Goal: Transaction & Acquisition: Download file/media

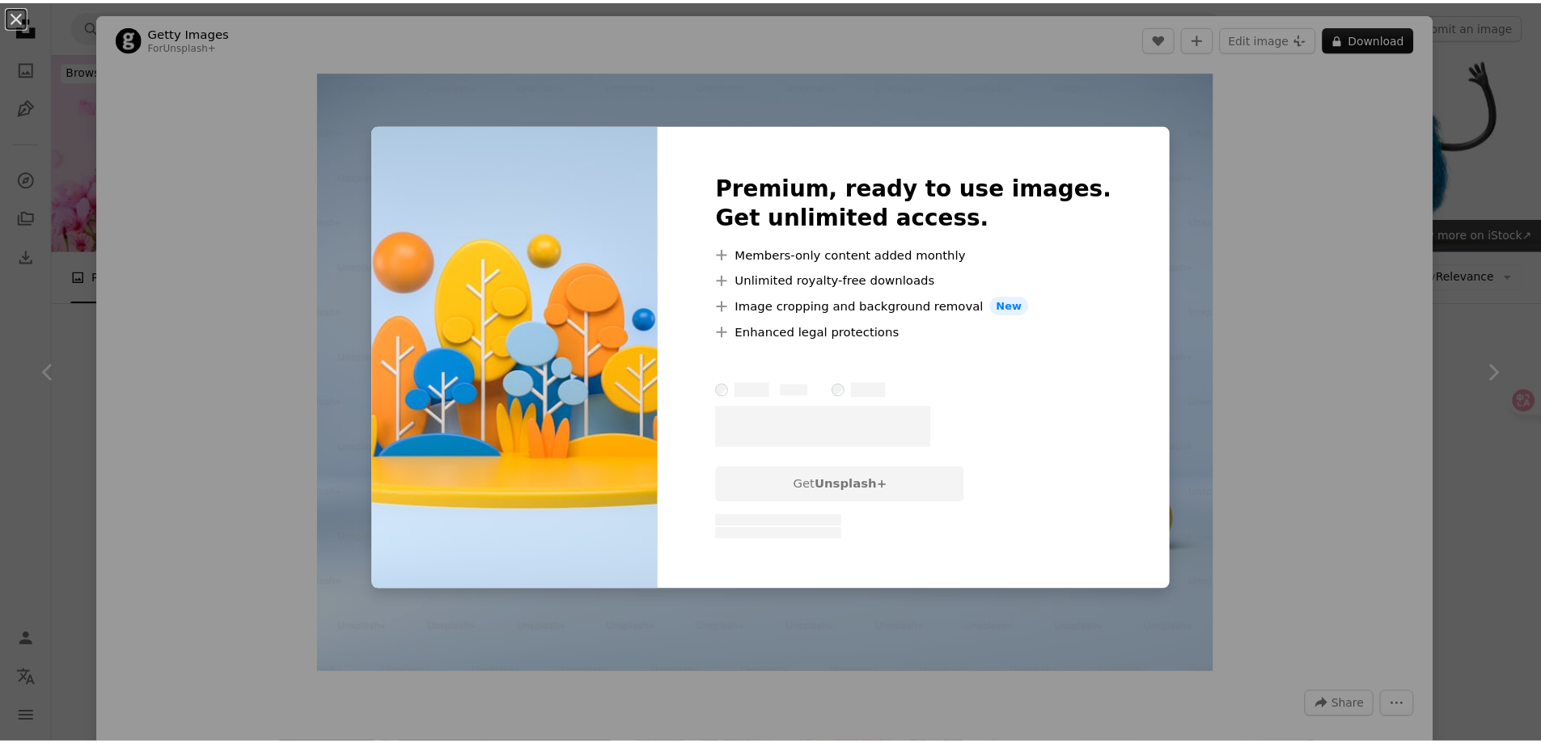
scroll to position [7131, 0]
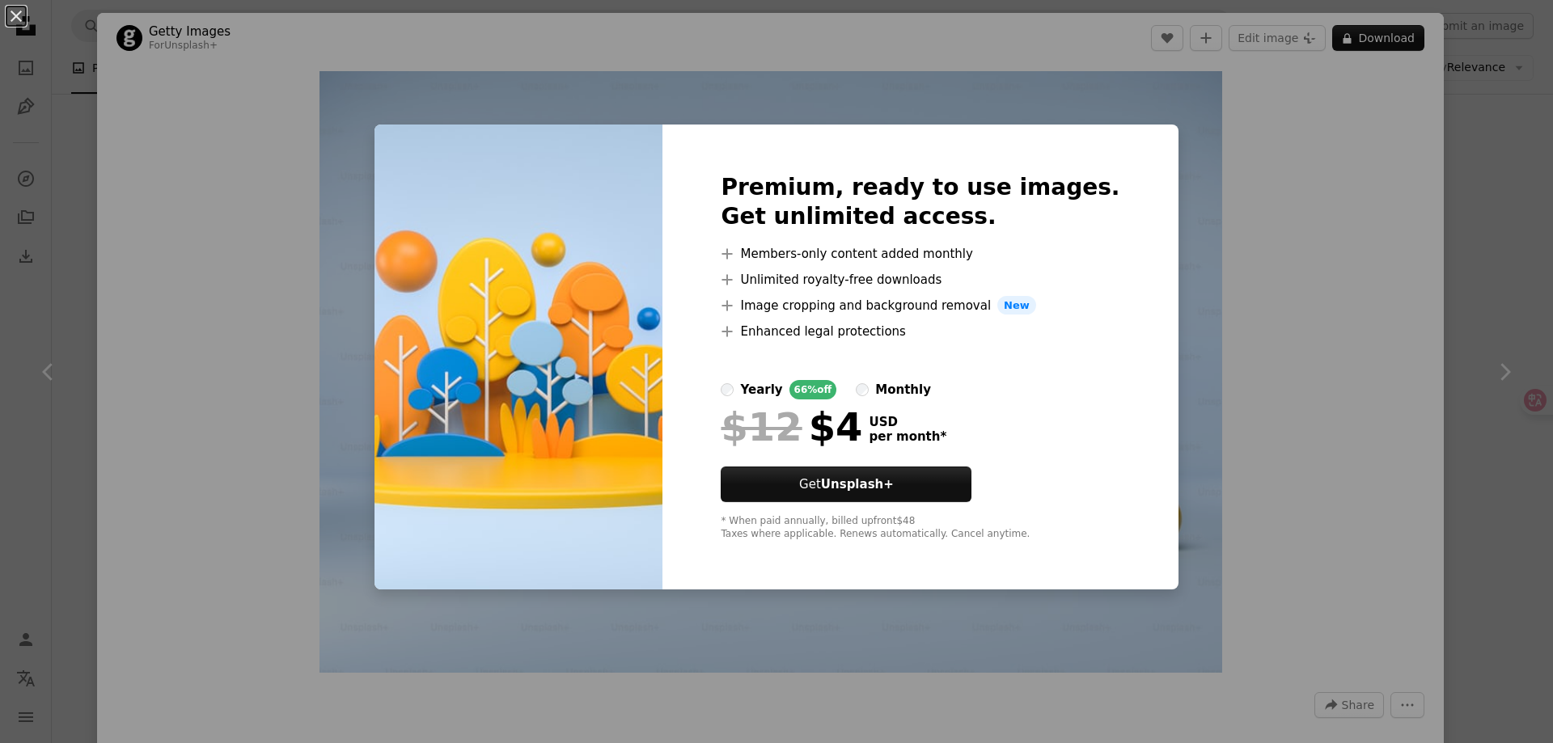
click at [1238, 470] on div "An X shape Premium, ready to use images. Get unlimited access. A plus sign Memb…" at bounding box center [776, 371] width 1553 height 743
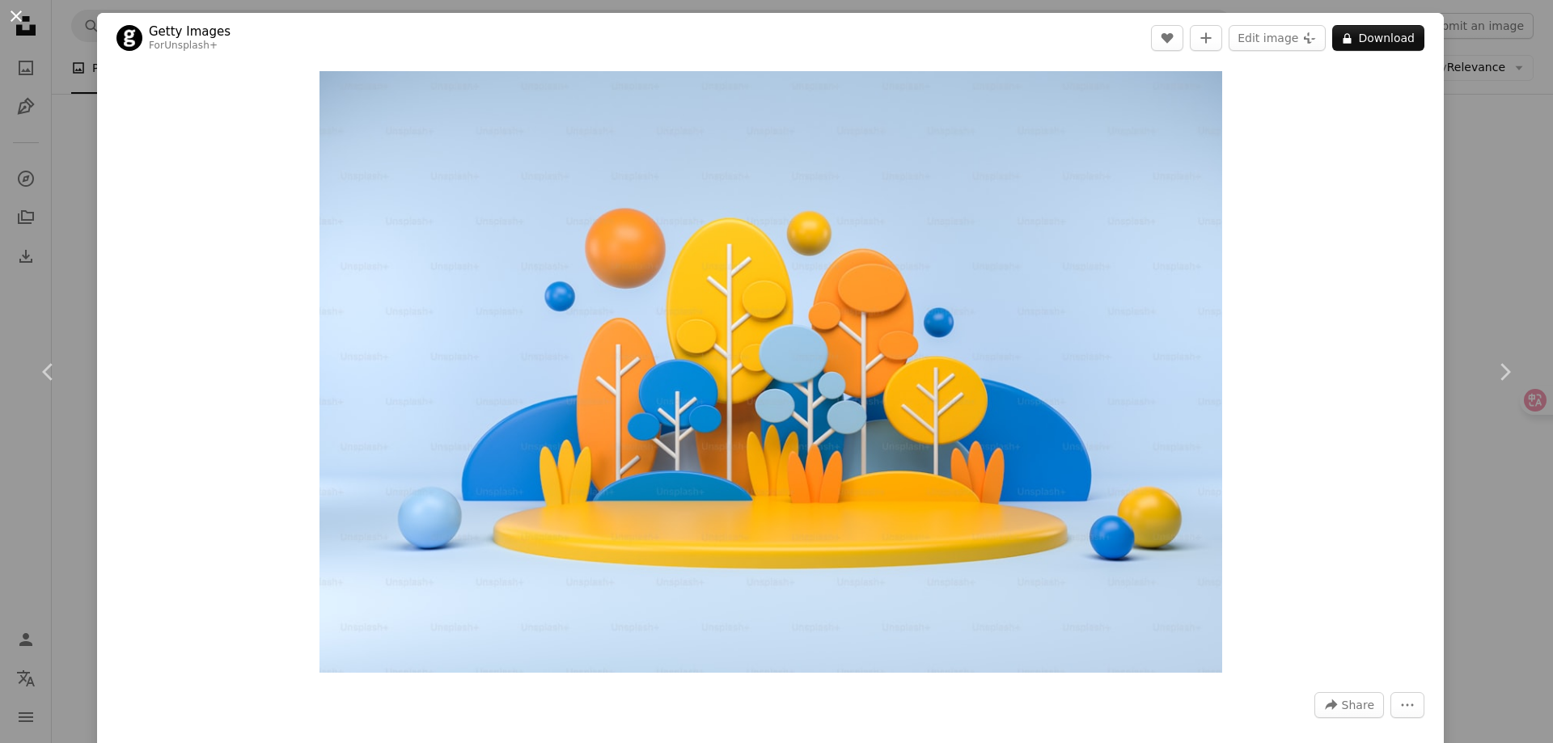
click at [21, 21] on button "An X shape" at bounding box center [15, 15] width 19 height 19
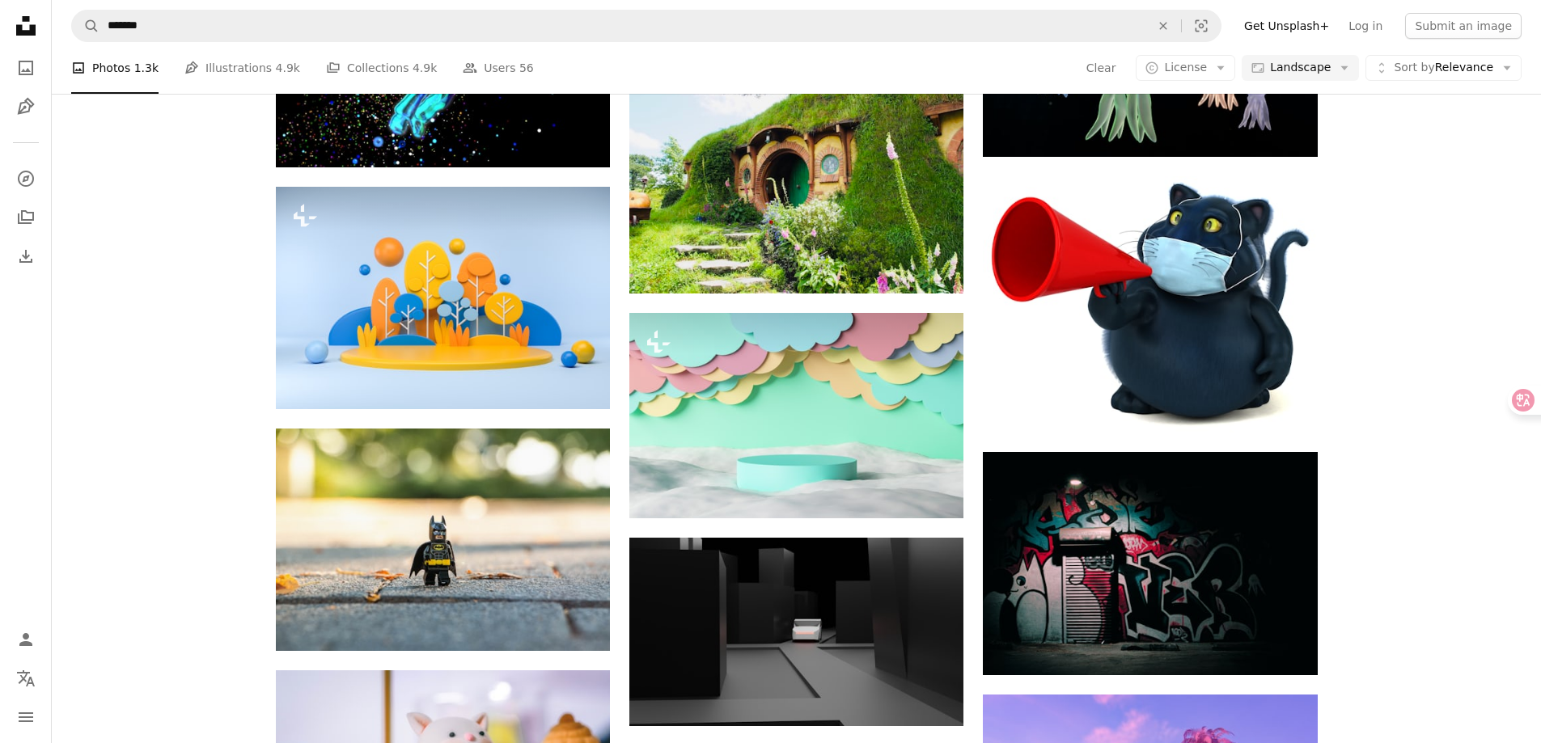
click at [30, 38] on icon "Unsplash logo Unsplash Home" at bounding box center [26, 26] width 32 height 32
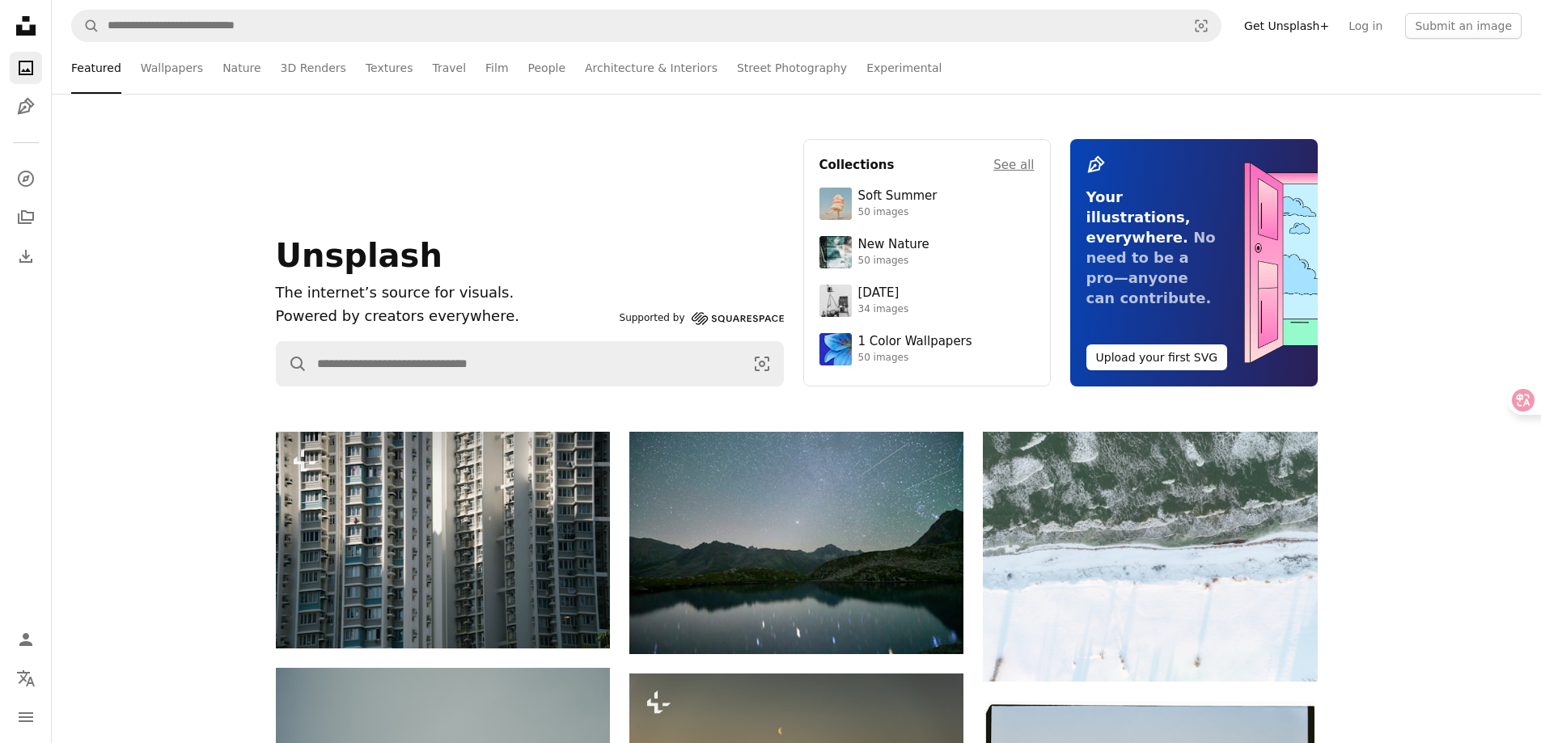
click at [23, 66] on icon "A photo" at bounding box center [25, 67] width 19 height 19
click at [24, 73] on icon "A photo" at bounding box center [25, 67] width 19 height 19
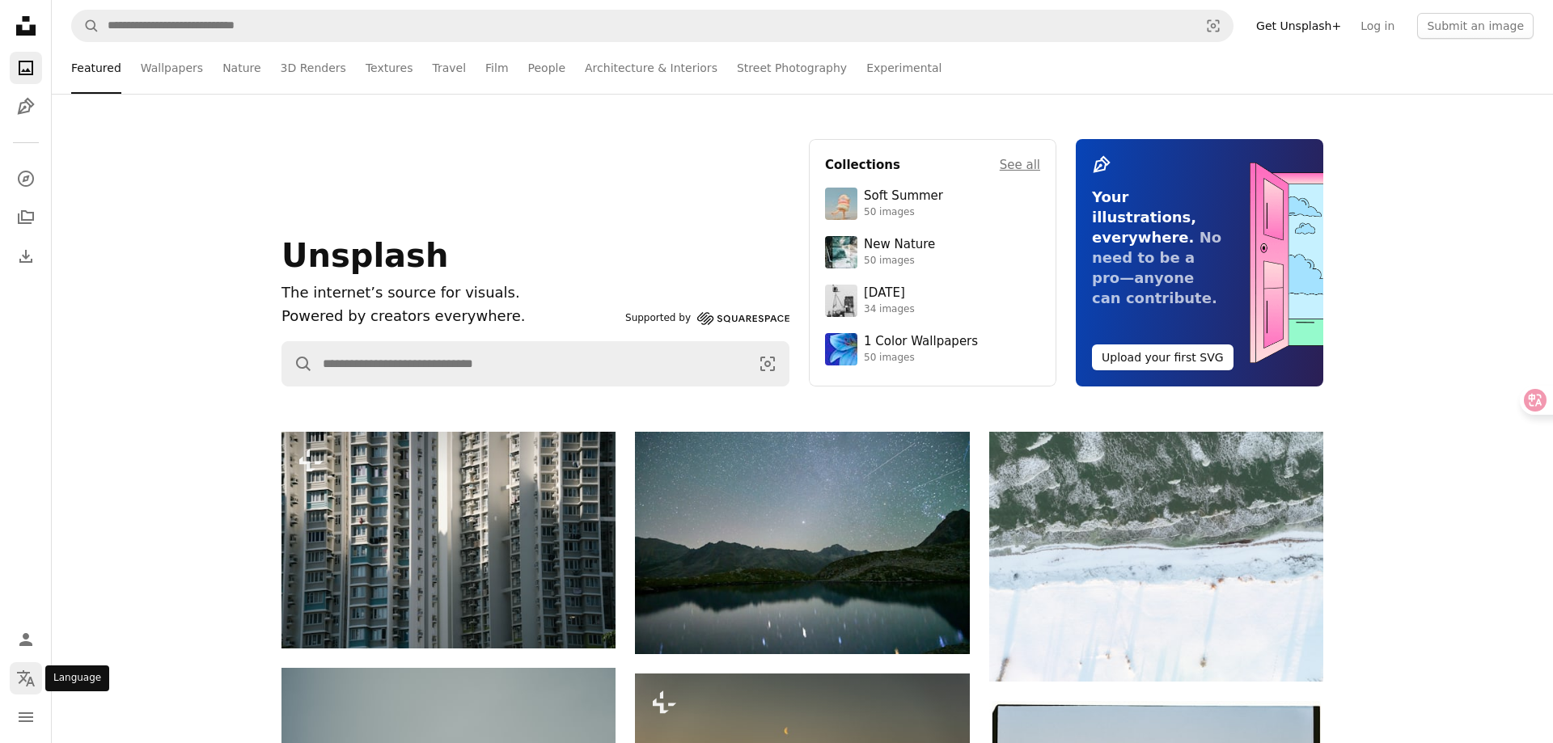
click at [24, 679] on icon "Language" at bounding box center [26, 679] width 18 height 16
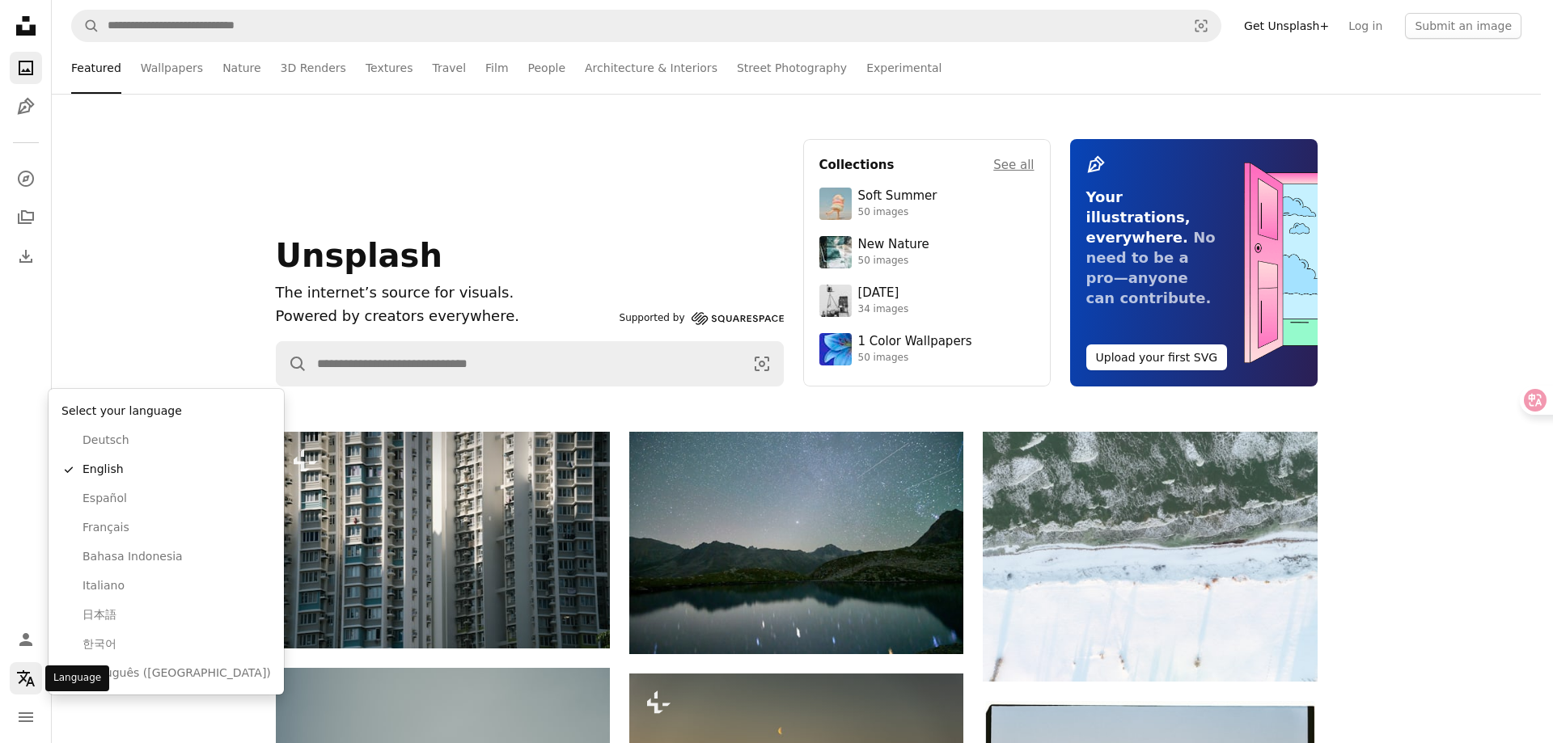
click at [21, 683] on icon "Localization icon" at bounding box center [25, 678] width 19 height 19
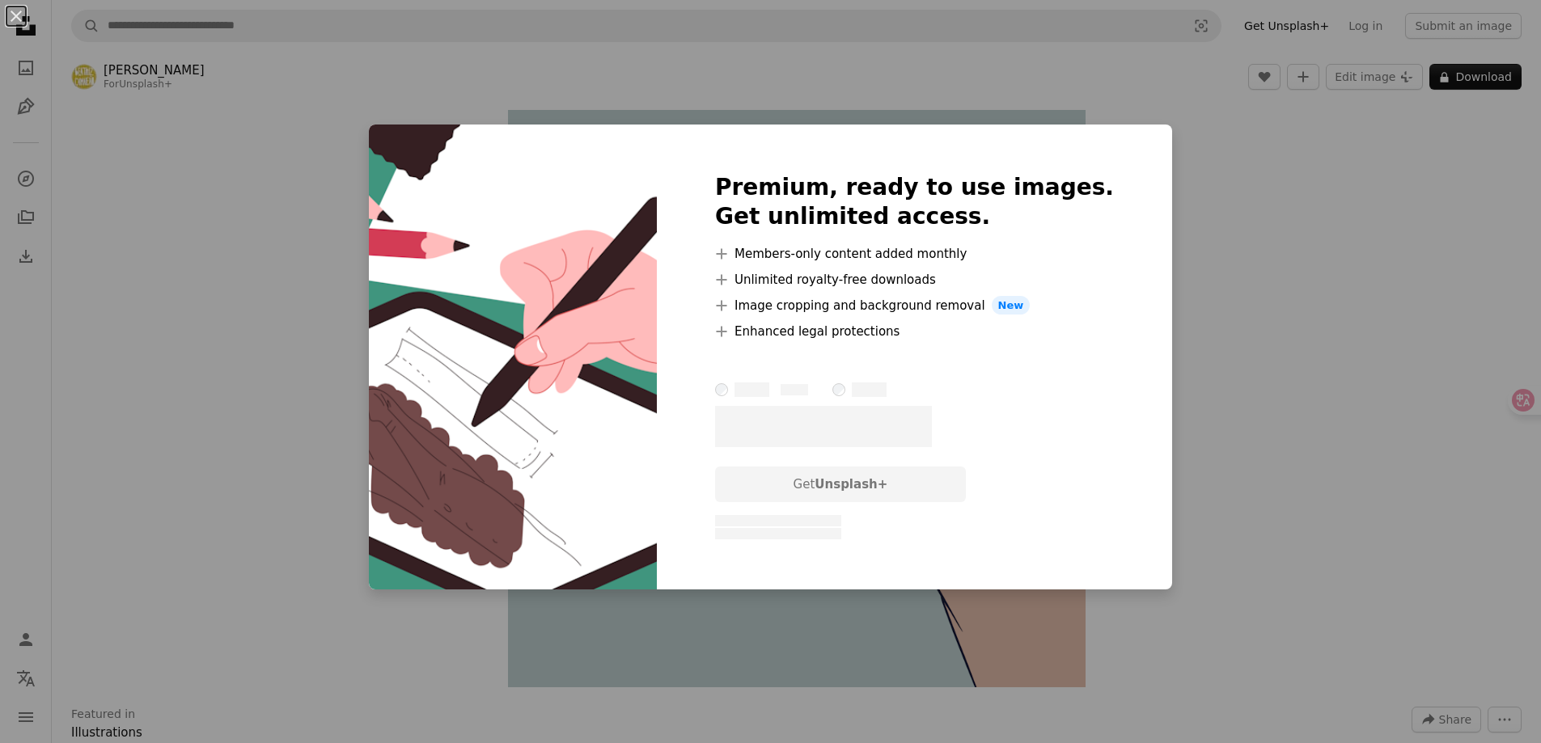
scroll to position [1132, 0]
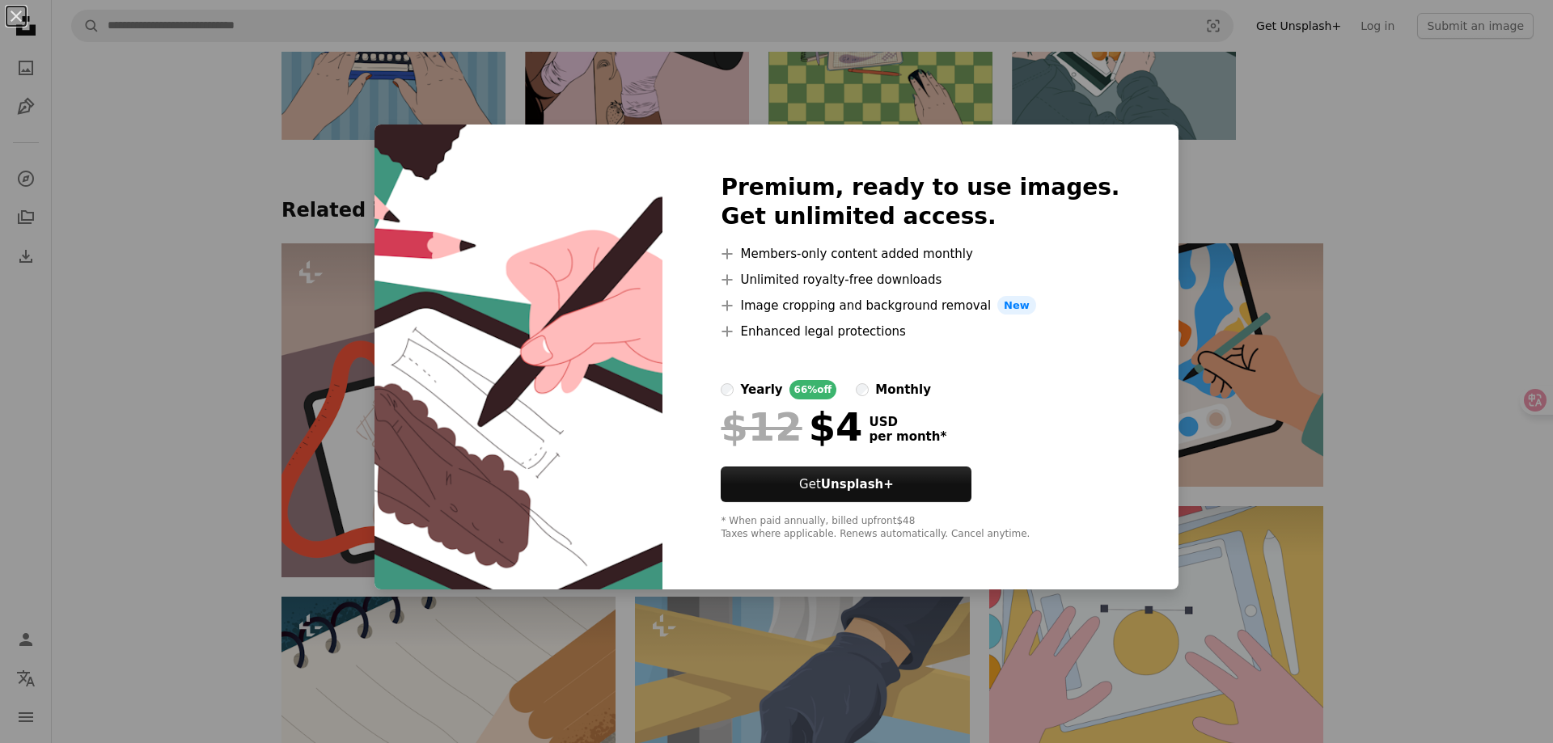
click at [1236, 417] on div "An X shape Premium, ready to use images. Get unlimited access. A plus sign Memb…" at bounding box center [776, 371] width 1553 height 743
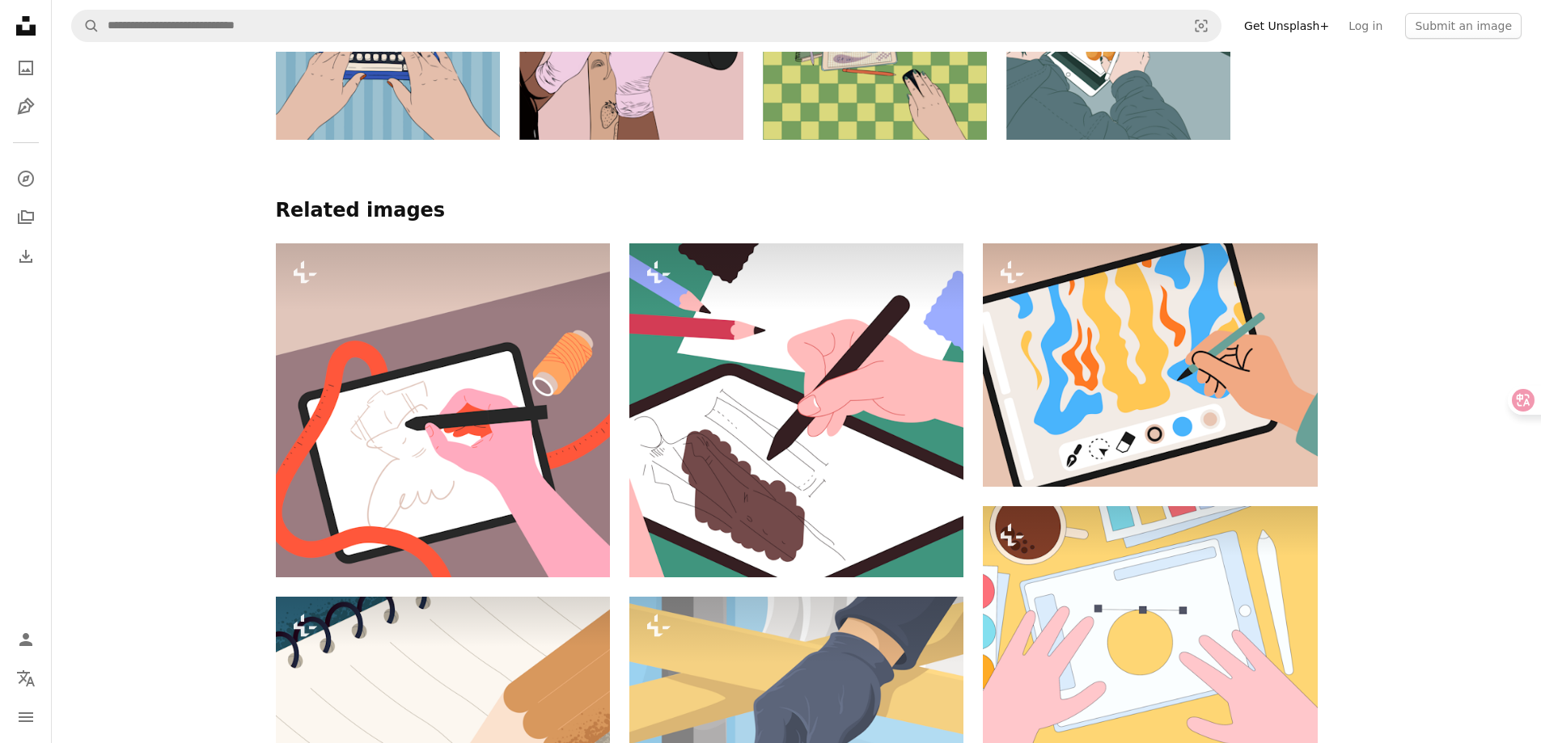
click at [34, 28] on icon at bounding box center [25, 25] width 19 height 19
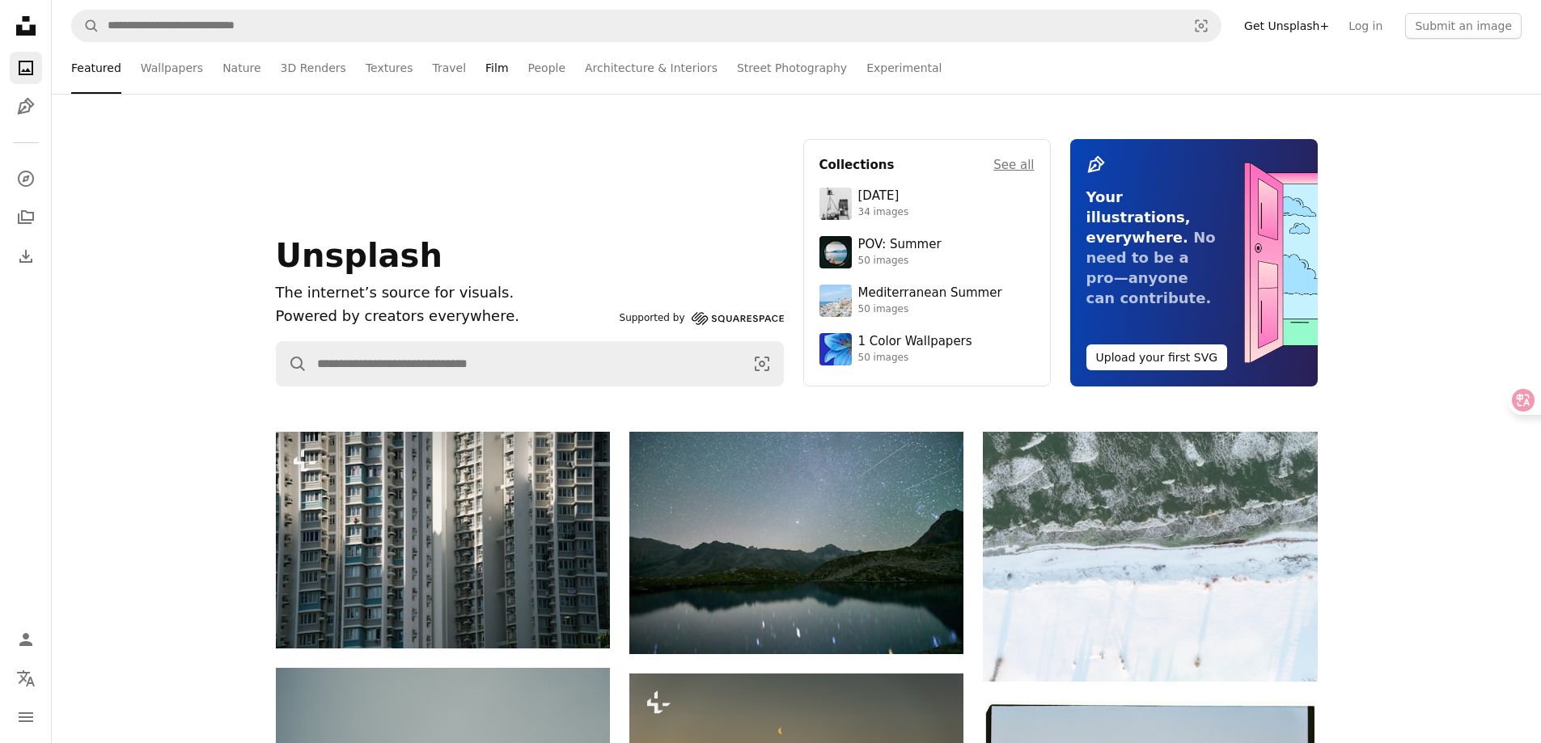
click at [485, 69] on link "Film" at bounding box center [496, 68] width 23 height 52
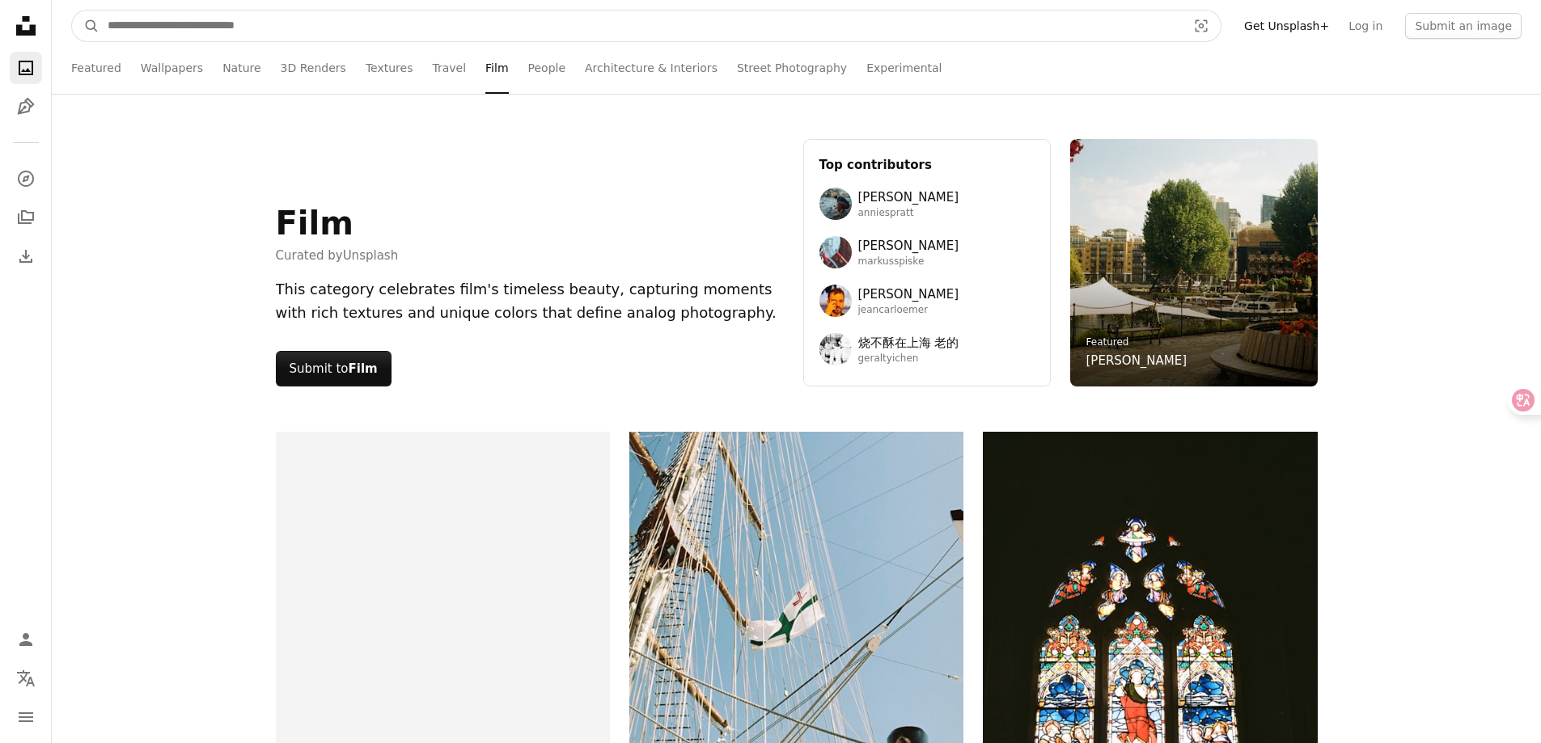
click at [361, 34] on input "Find visuals sitewide" at bounding box center [640, 26] width 1082 height 31
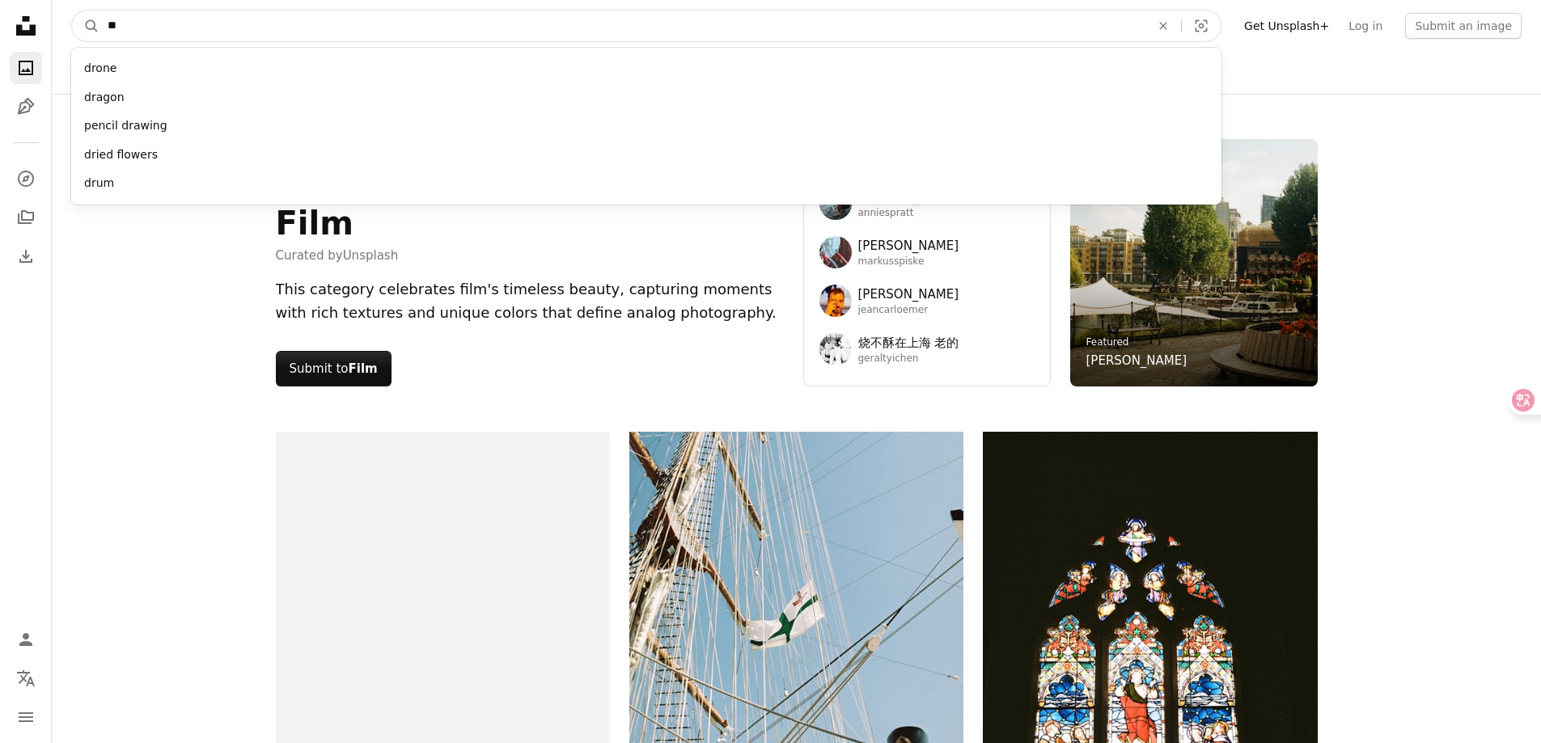
type input "*"
type input "***"
click at [72, 11] on button "A magnifying glass" at bounding box center [86, 26] width 28 height 31
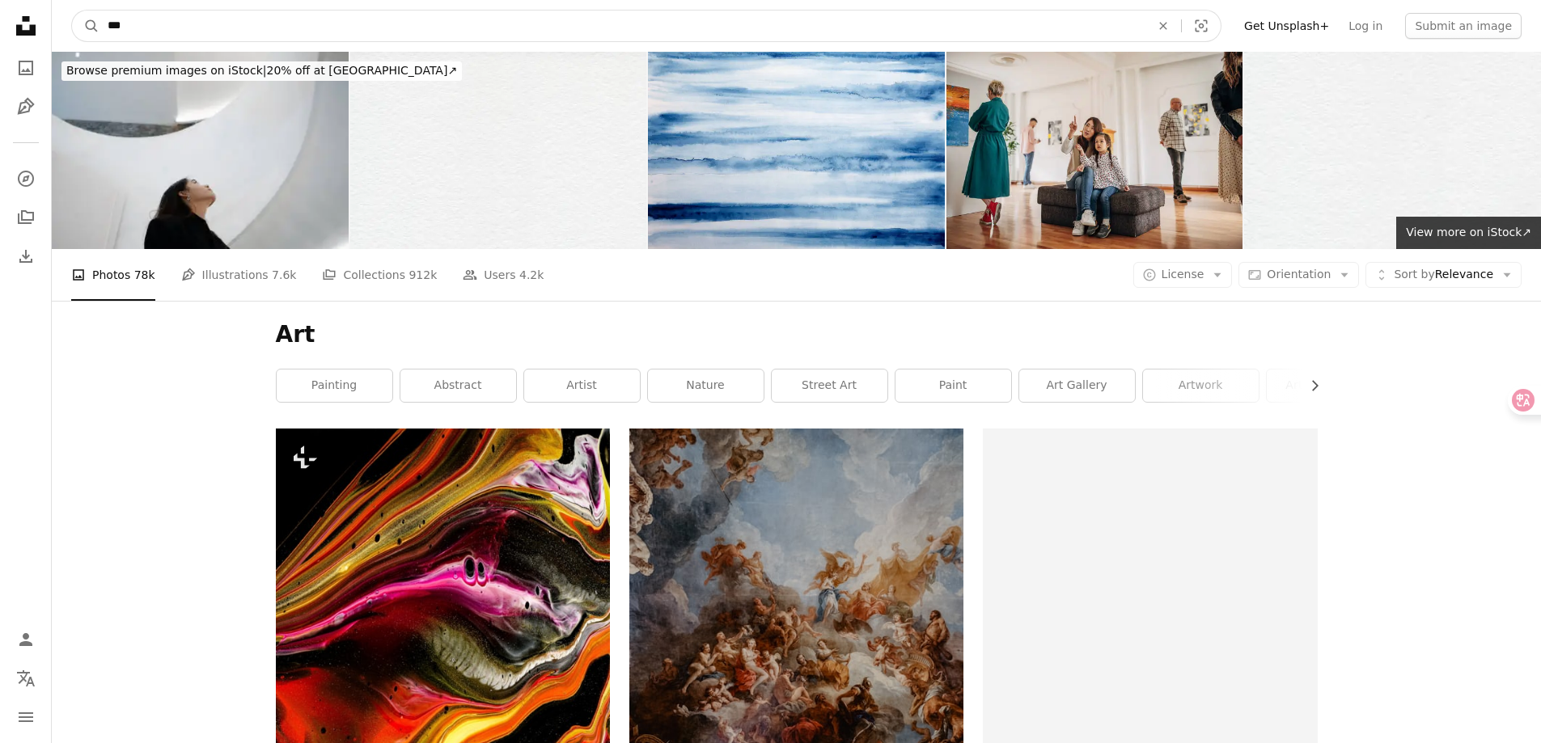
click at [253, 24] on input "***" at bounding box center [622, 26] width 1046 height 31
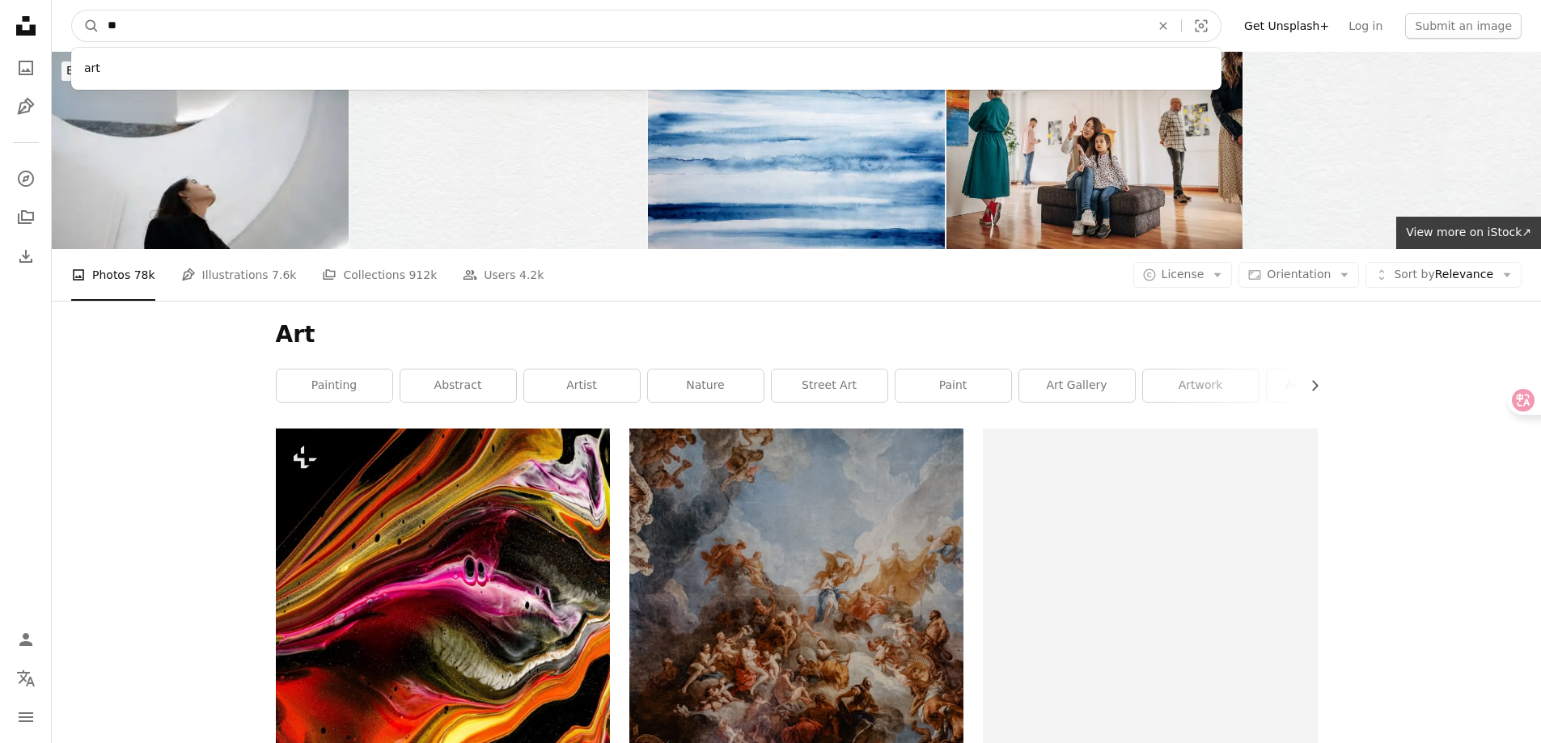
type input "*"
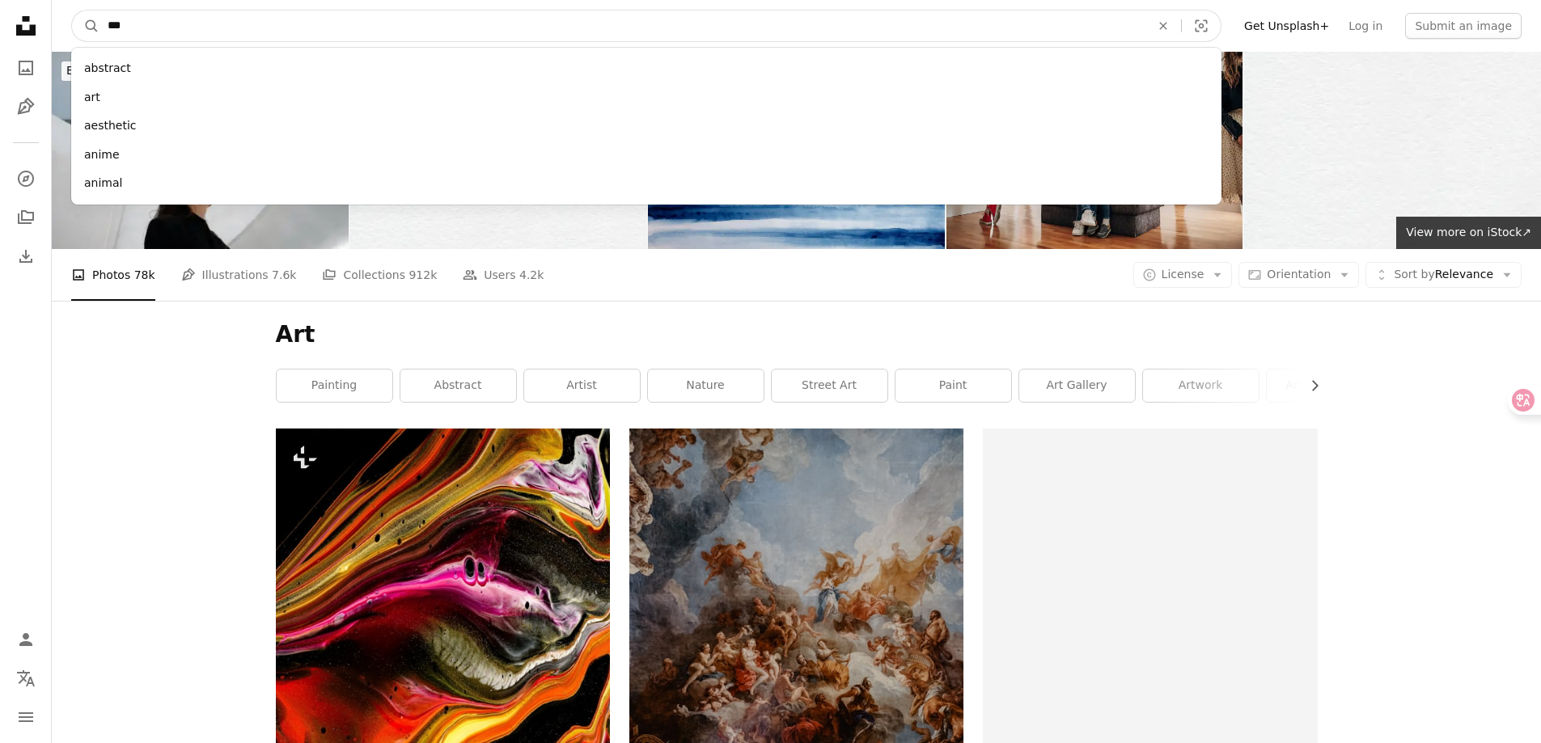
click at [72, 11] on button "A magnifying glass" at bounding box center [86, 26] width 28 height 31
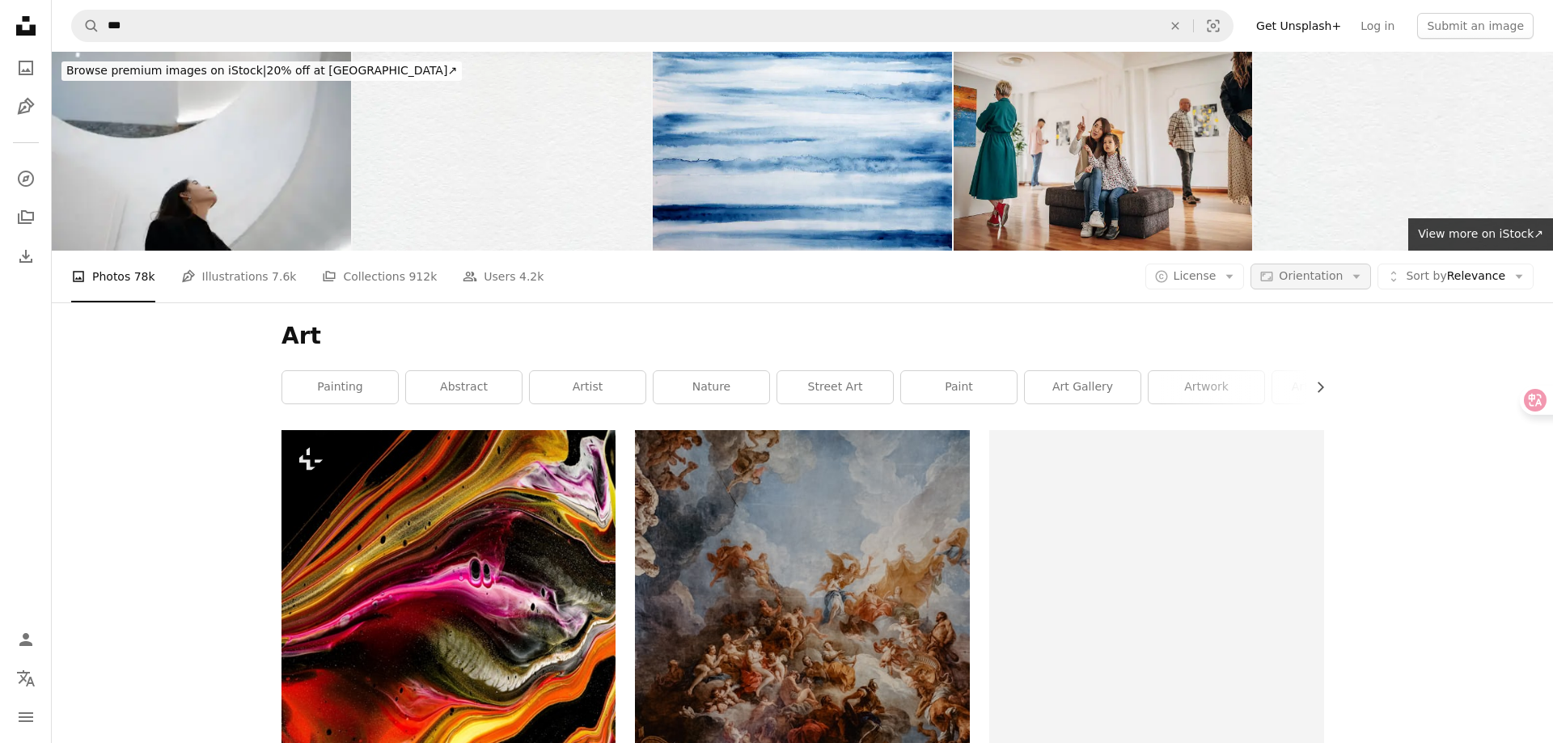
click at [1306, 278] on span "Orientation" at bounding box center [1311, 275] width 64 height 13
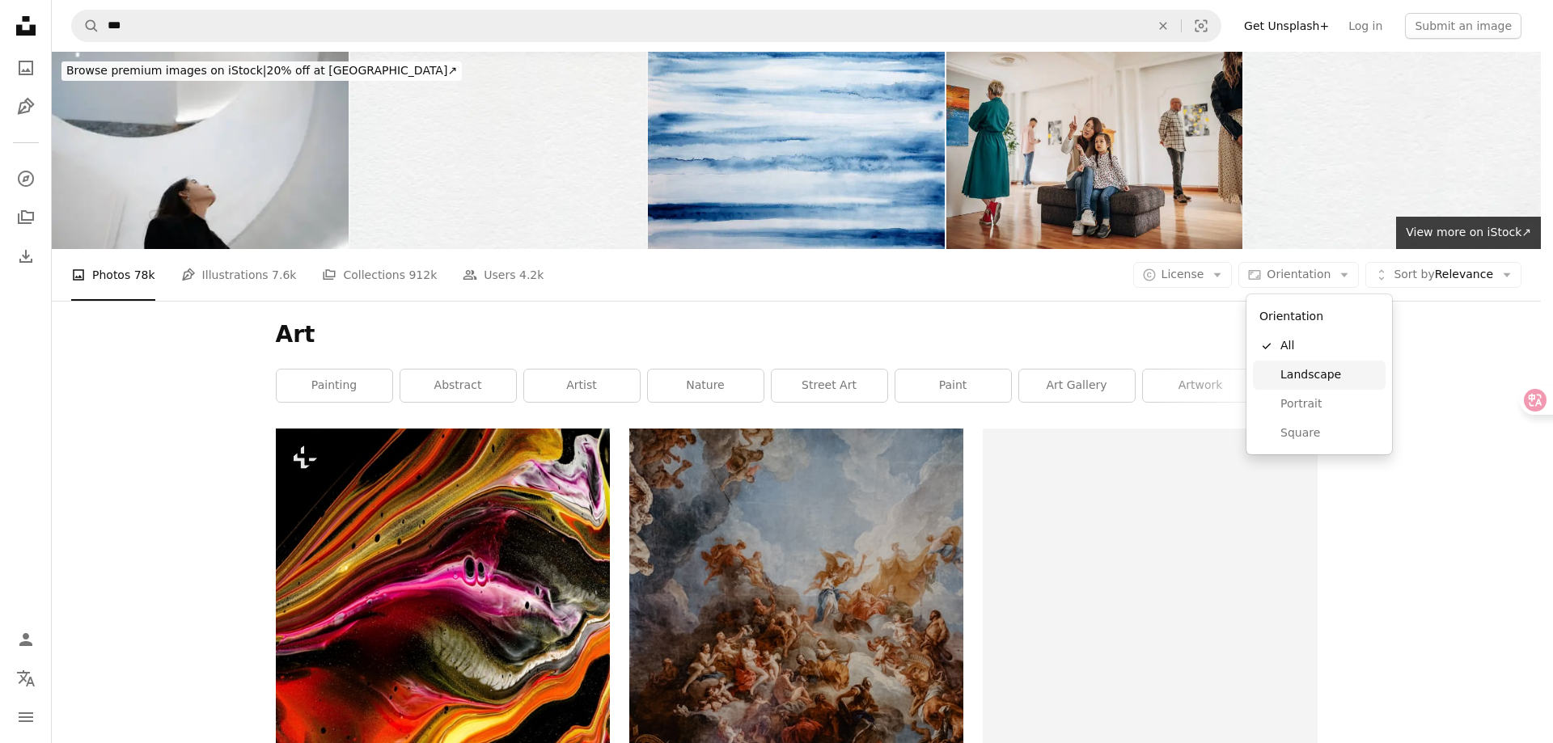
click at [1298, 370] on span "Landscape" at bounding box center [1330, 375] width 99 height 16
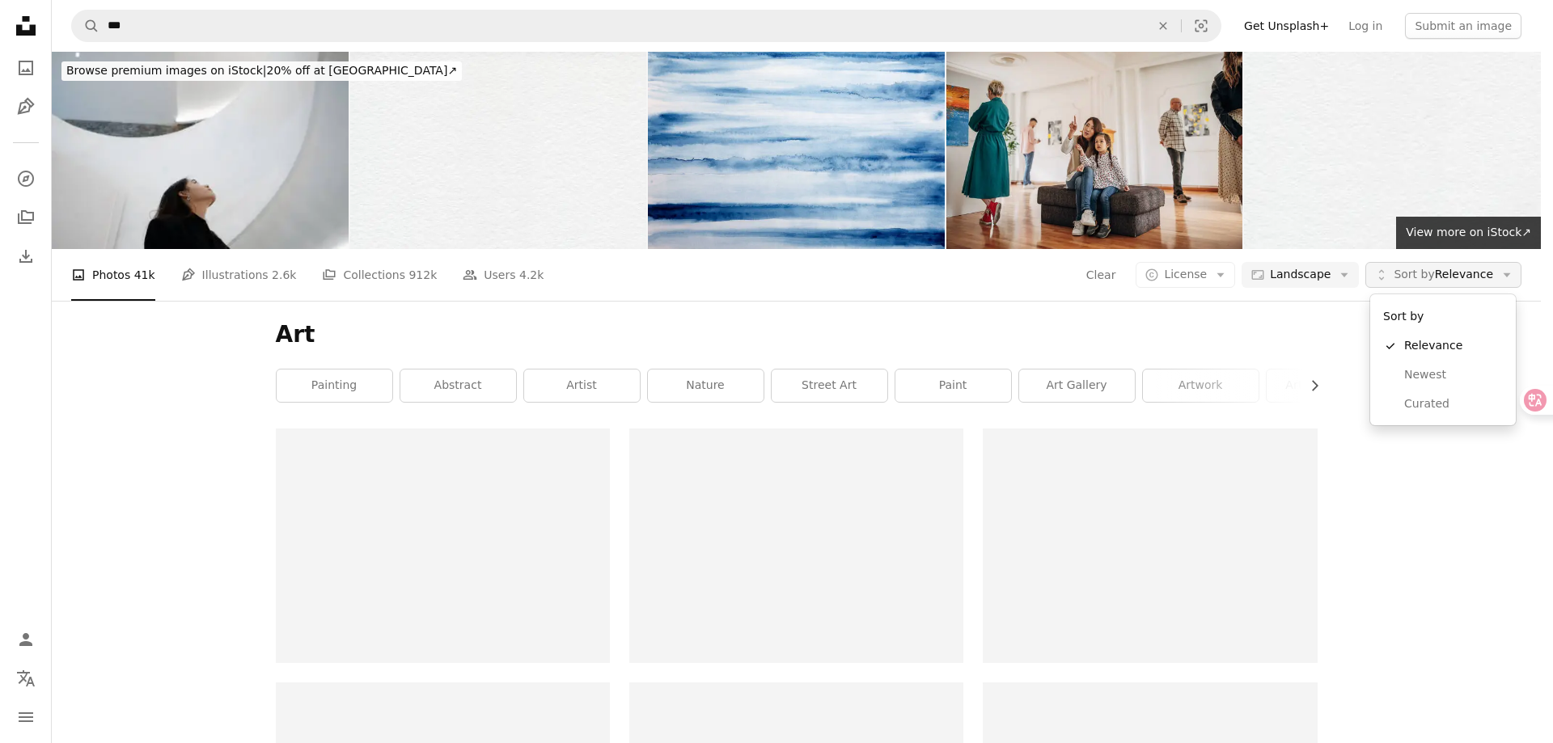
click at [1442, 277] on span "Sort by Relevance" at bounding box center [1443, 275] width 99 height 16
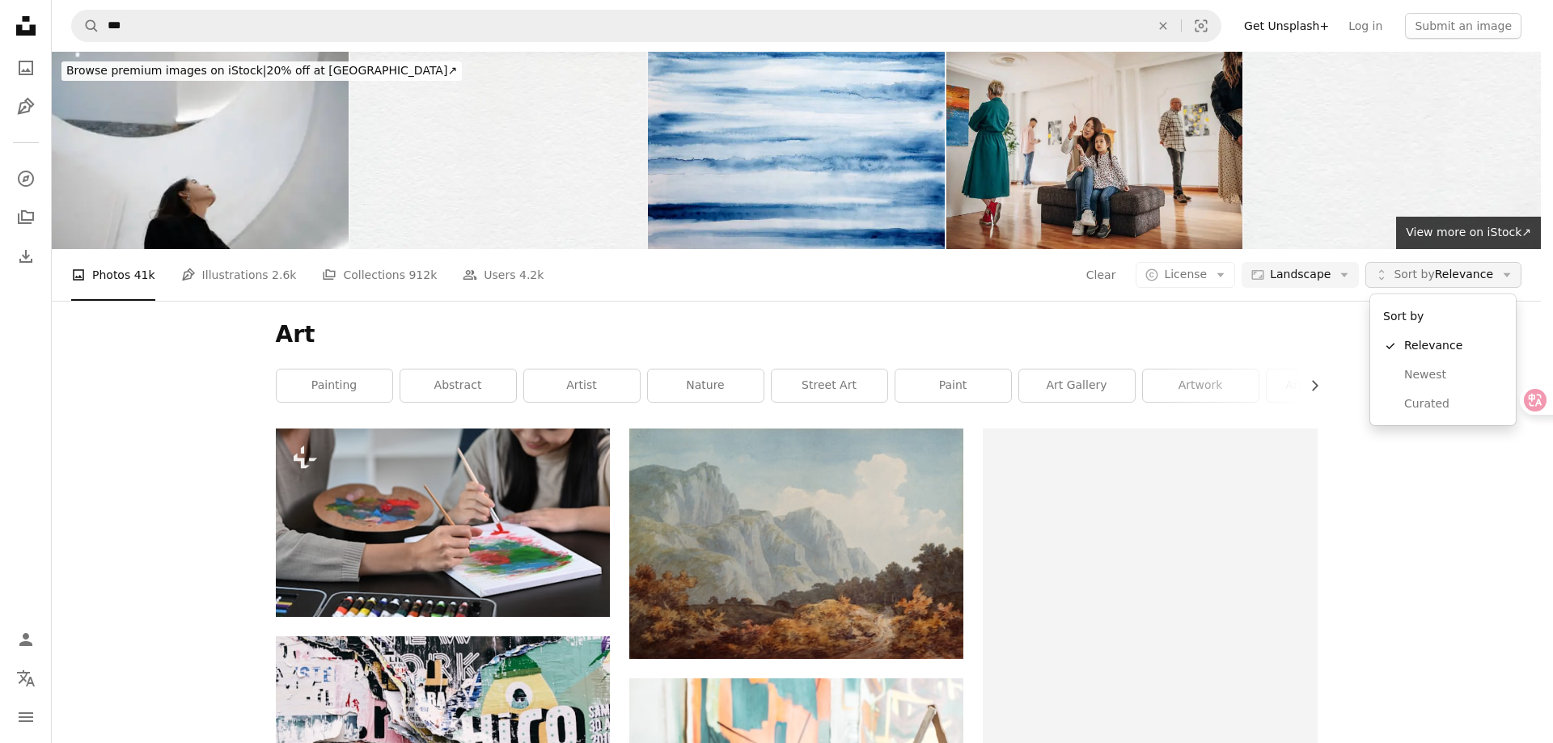
click at [1442, 277] on span "Sort by Relevance" at bounding box center [1443, 275] width 99 height 16
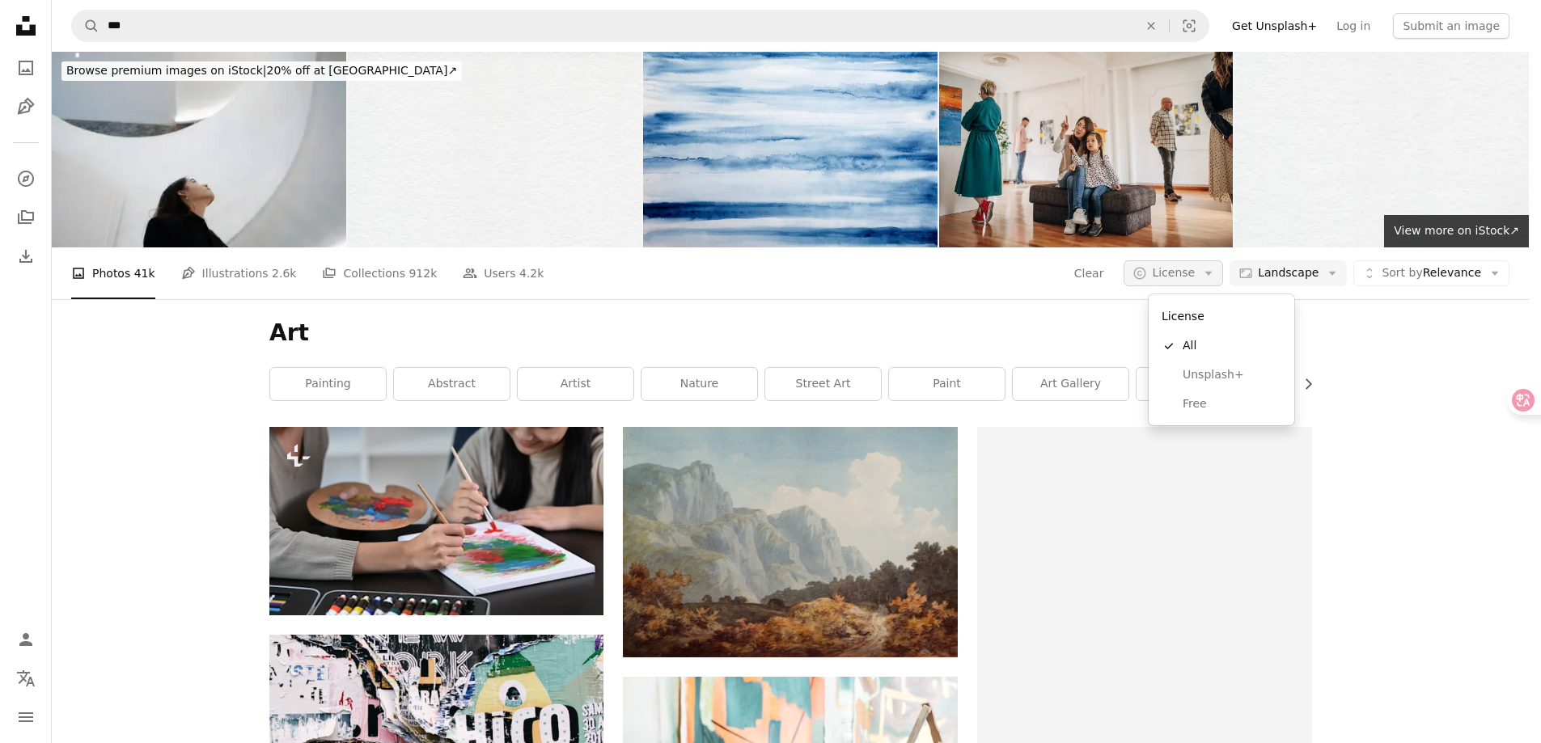
click at [1216, 272] on icon "Arrow down" at bounding box center [1208, 273] width 15 height 15
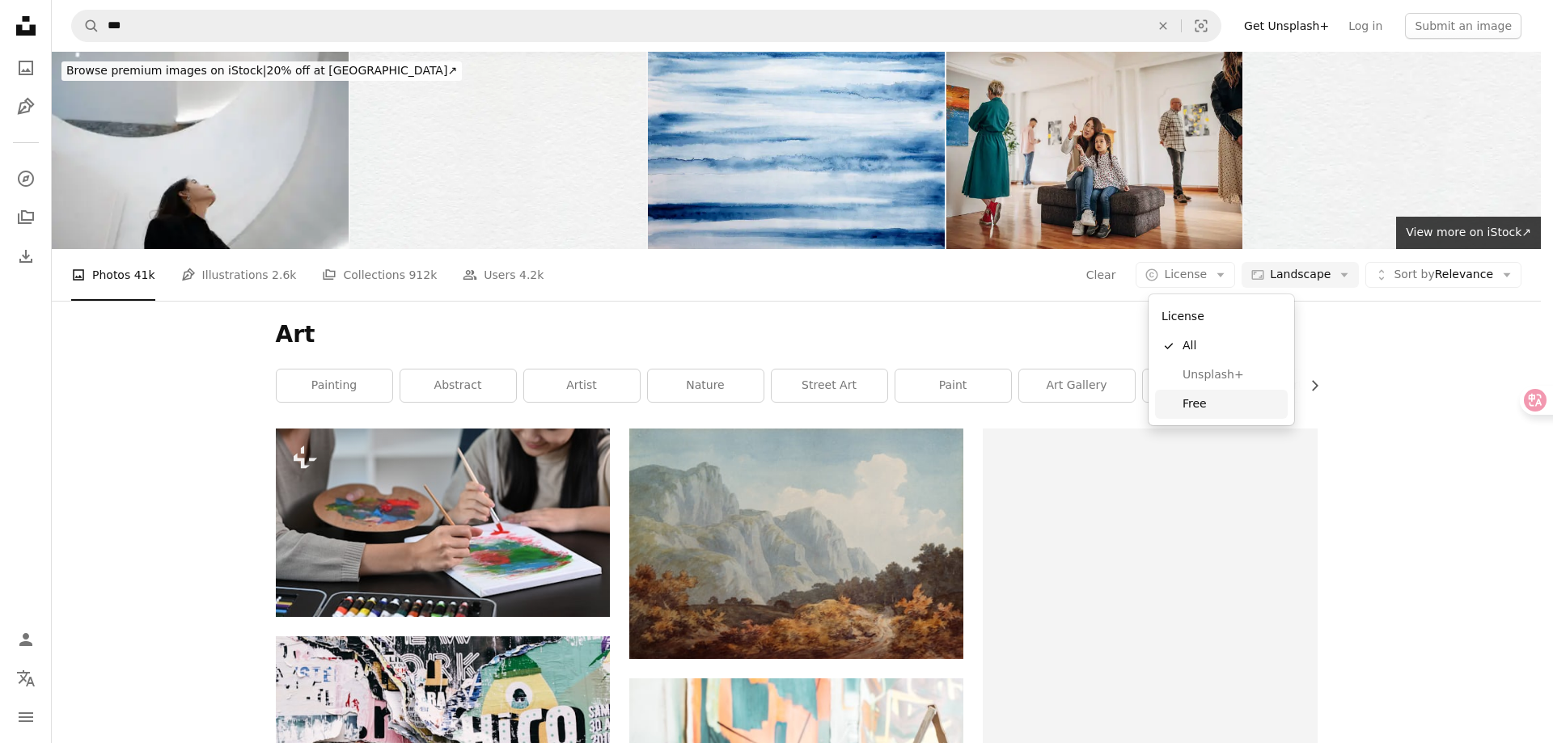
click at [1214, 409] on span "Free" at bounding box center [1232, 404] width 99 height 16
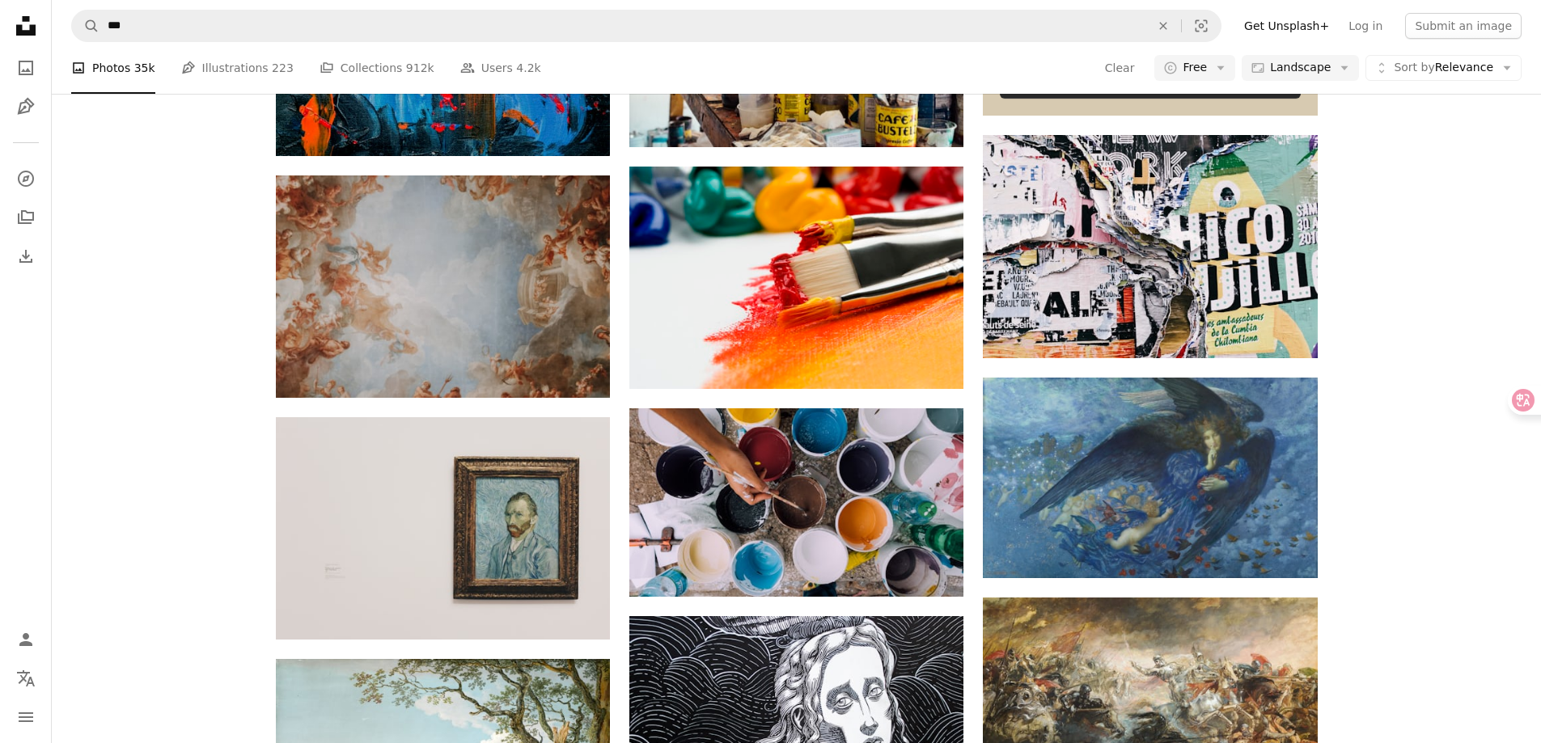
scroll to position [890, 0]
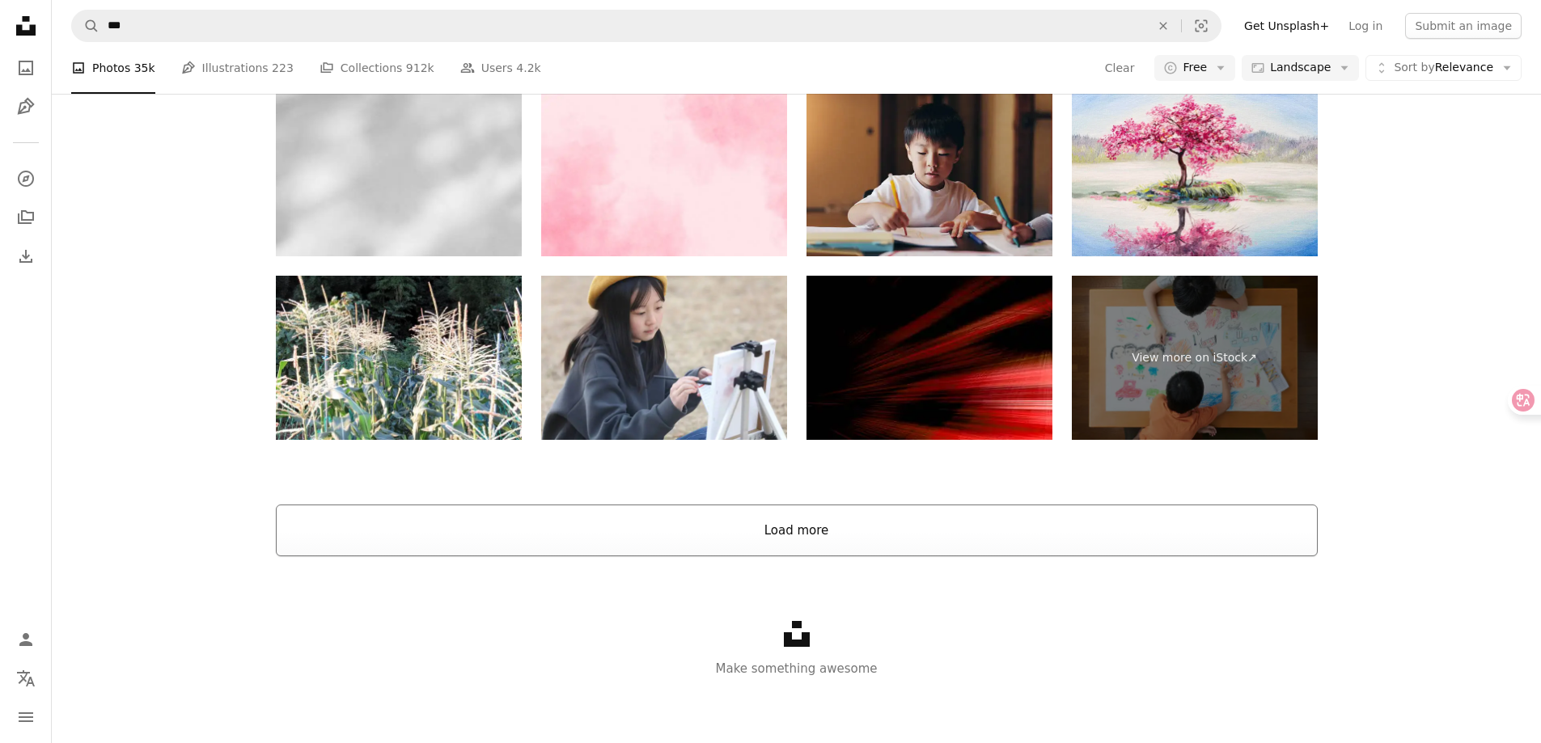
click at [823, 529] on button "Load more" at bounding box center [797, 531] width 1042 height 52
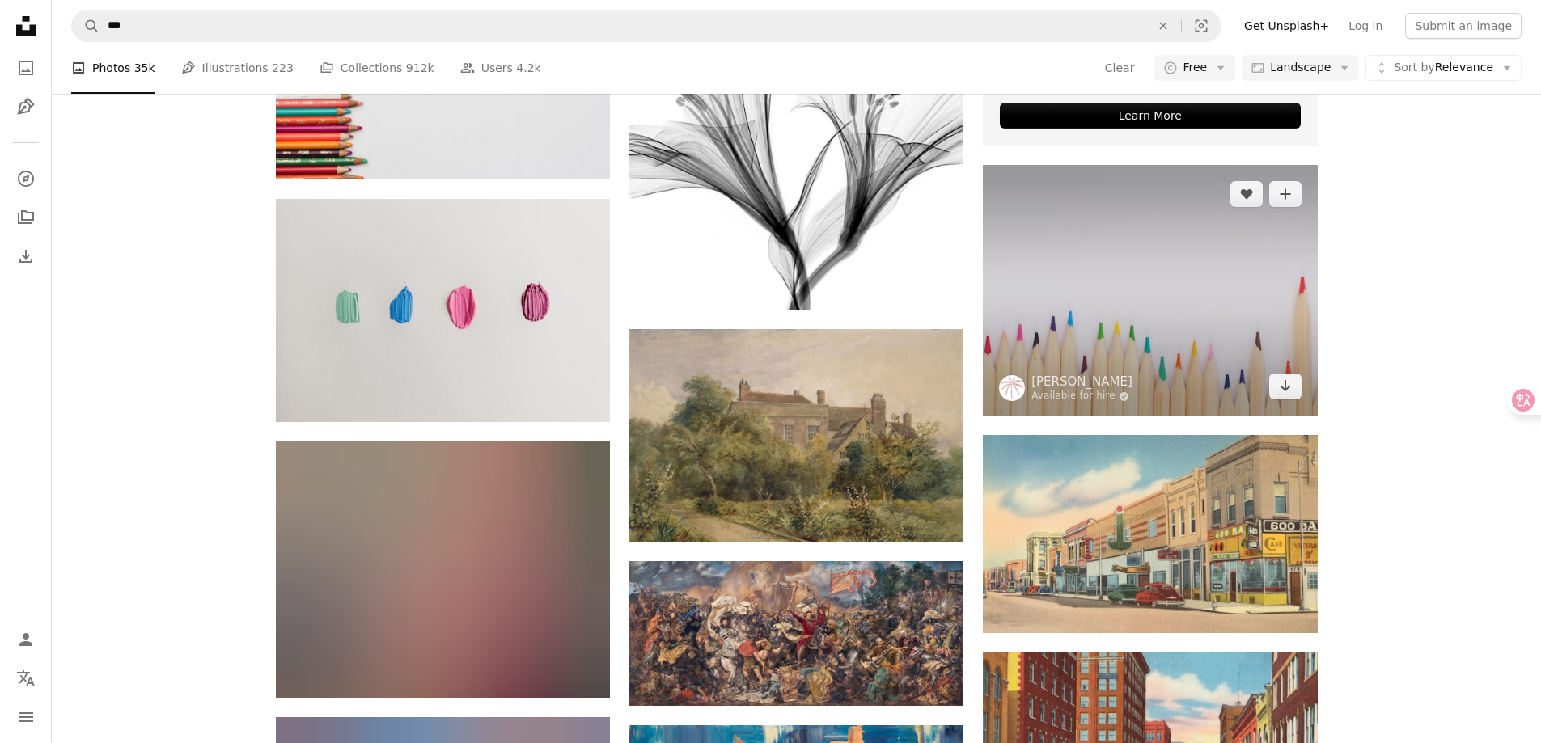
scroll to position [5674, 0]
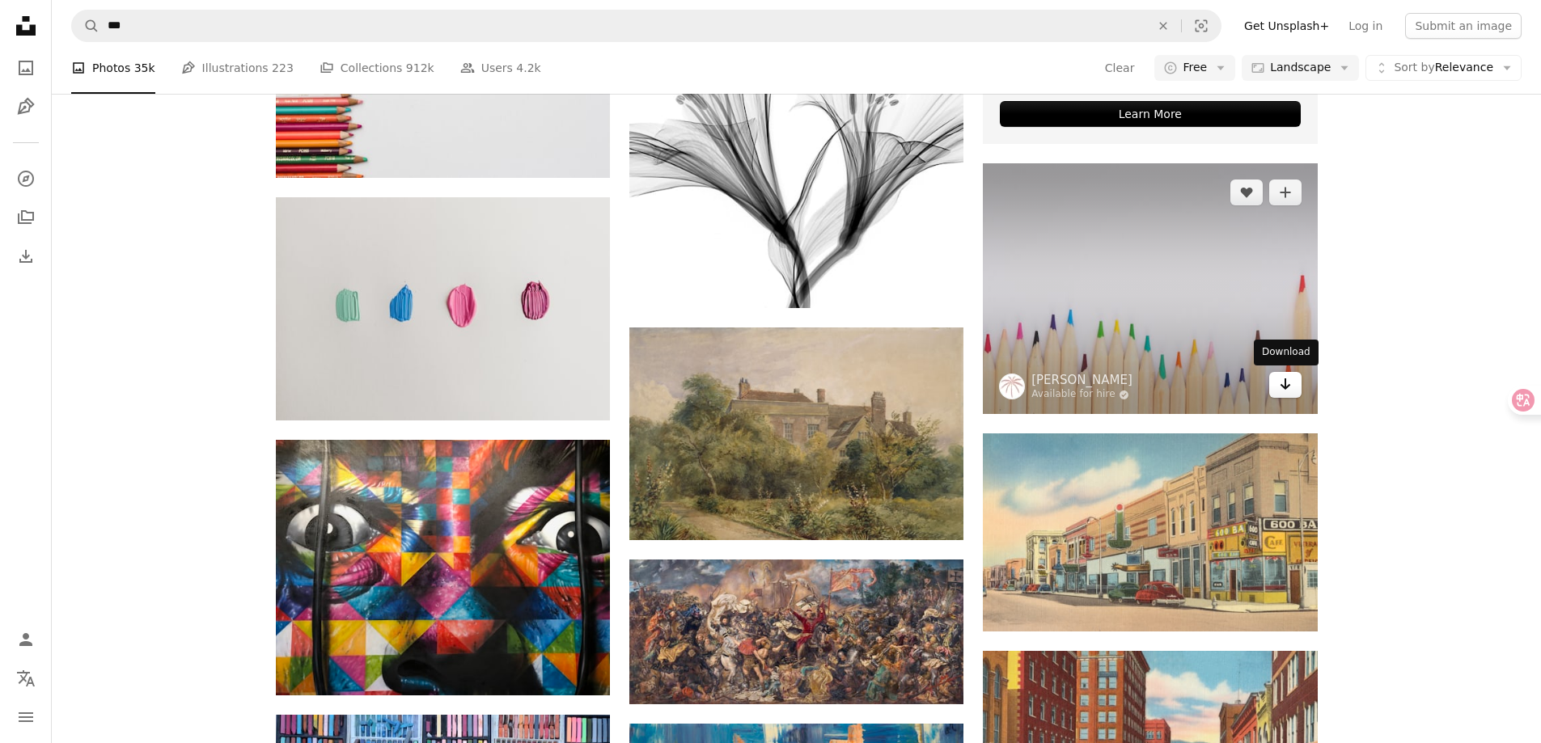
click at [1284, 384] on icon "Arrow pointing down" at bounding box center [1285, 384] width 13 height 19
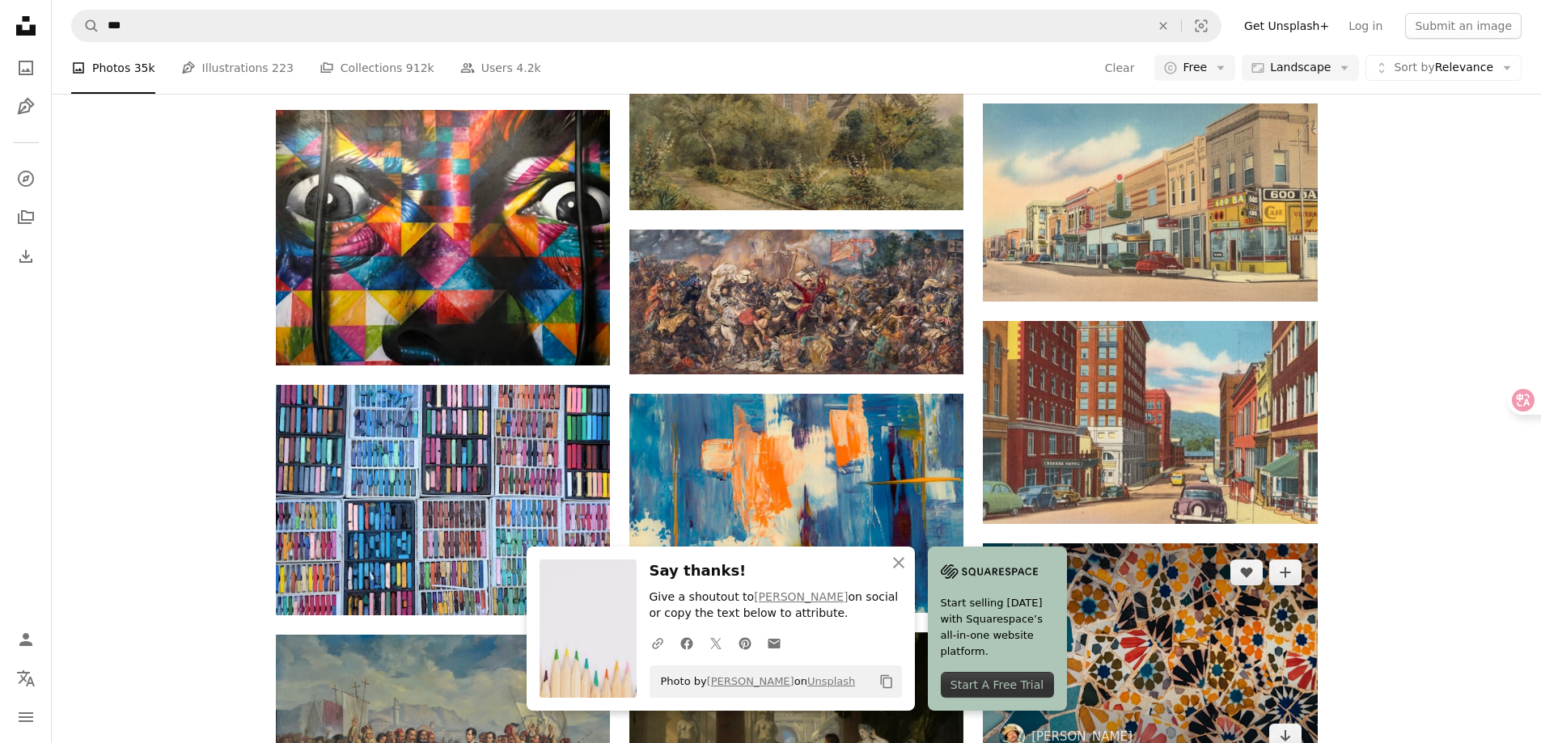
scroll to position [6078, 0]
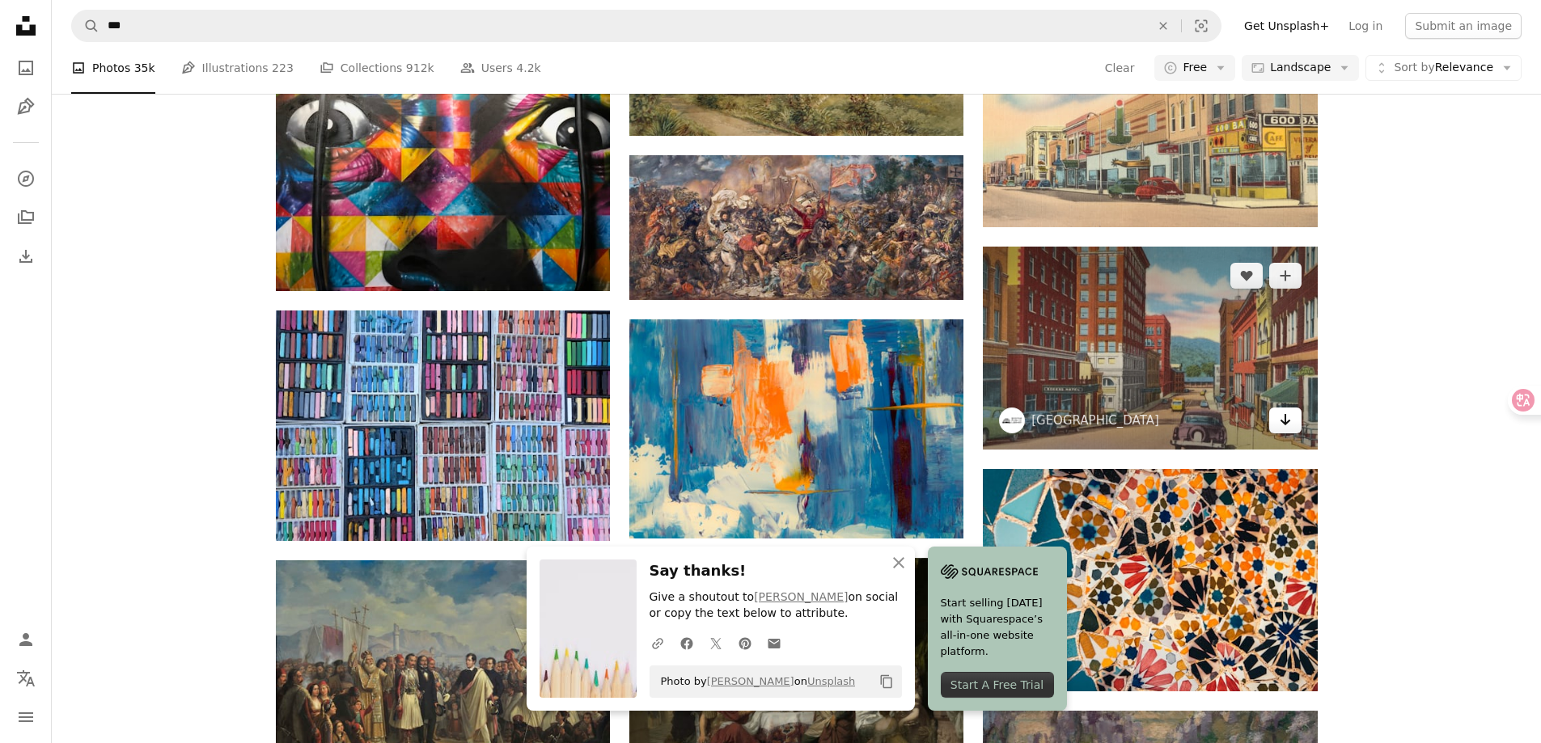
click at [1290, 421] on icon "Arrow pointing down" at bounding box center [1285, 419] width 13 height 19
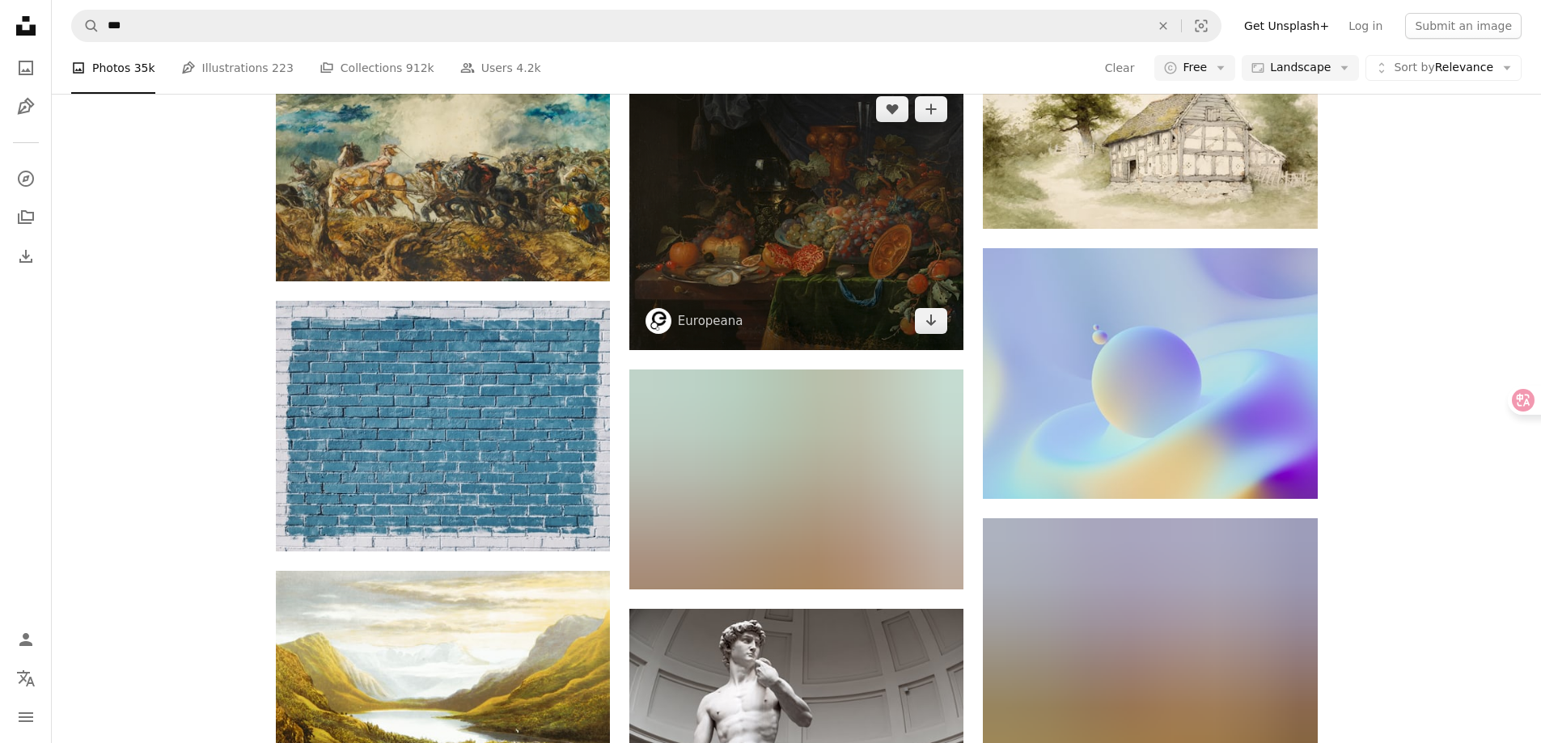
scroll to position [7292, 0]
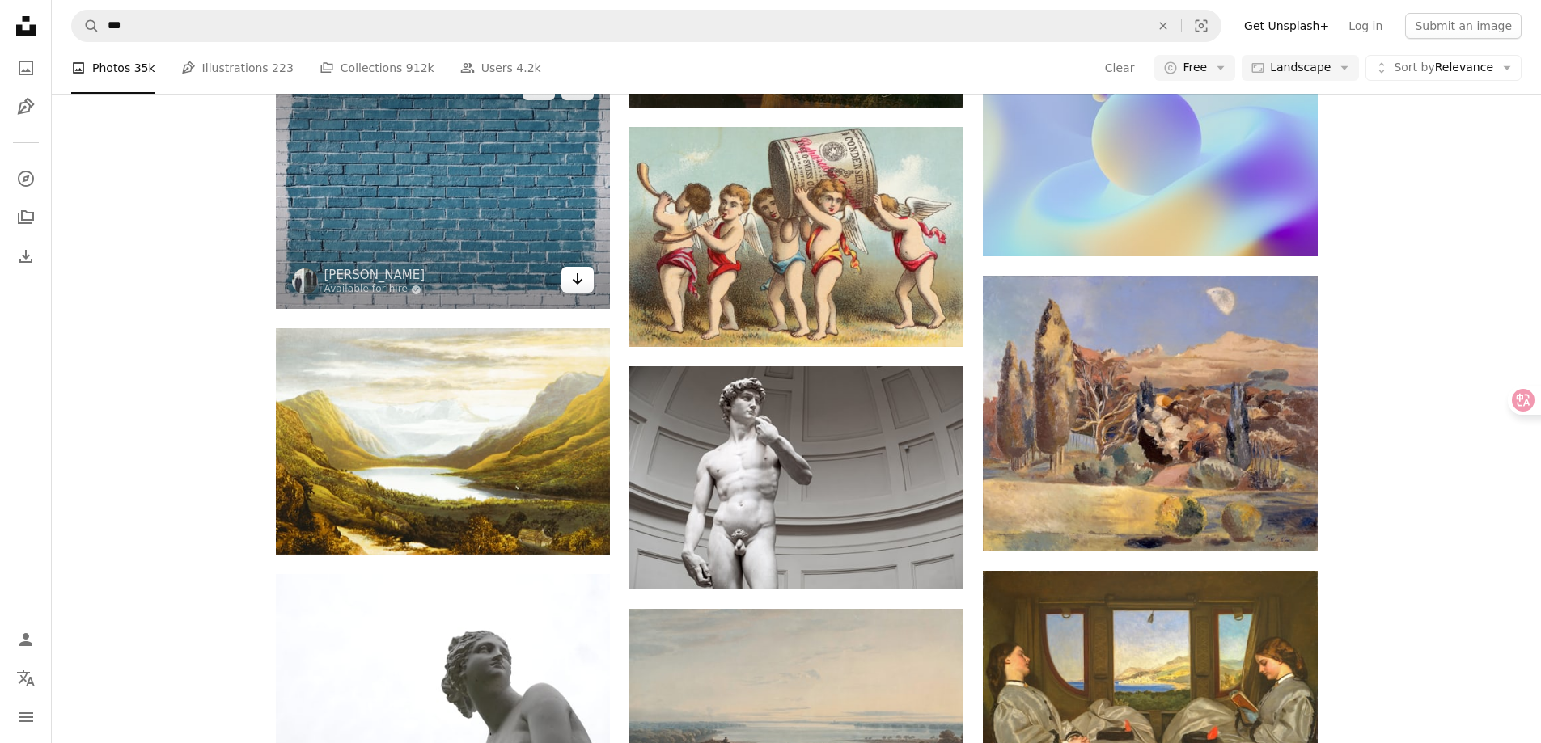
click at [577, 279] on icon "Download" at bounding box center [578, 278] width 11 height 11
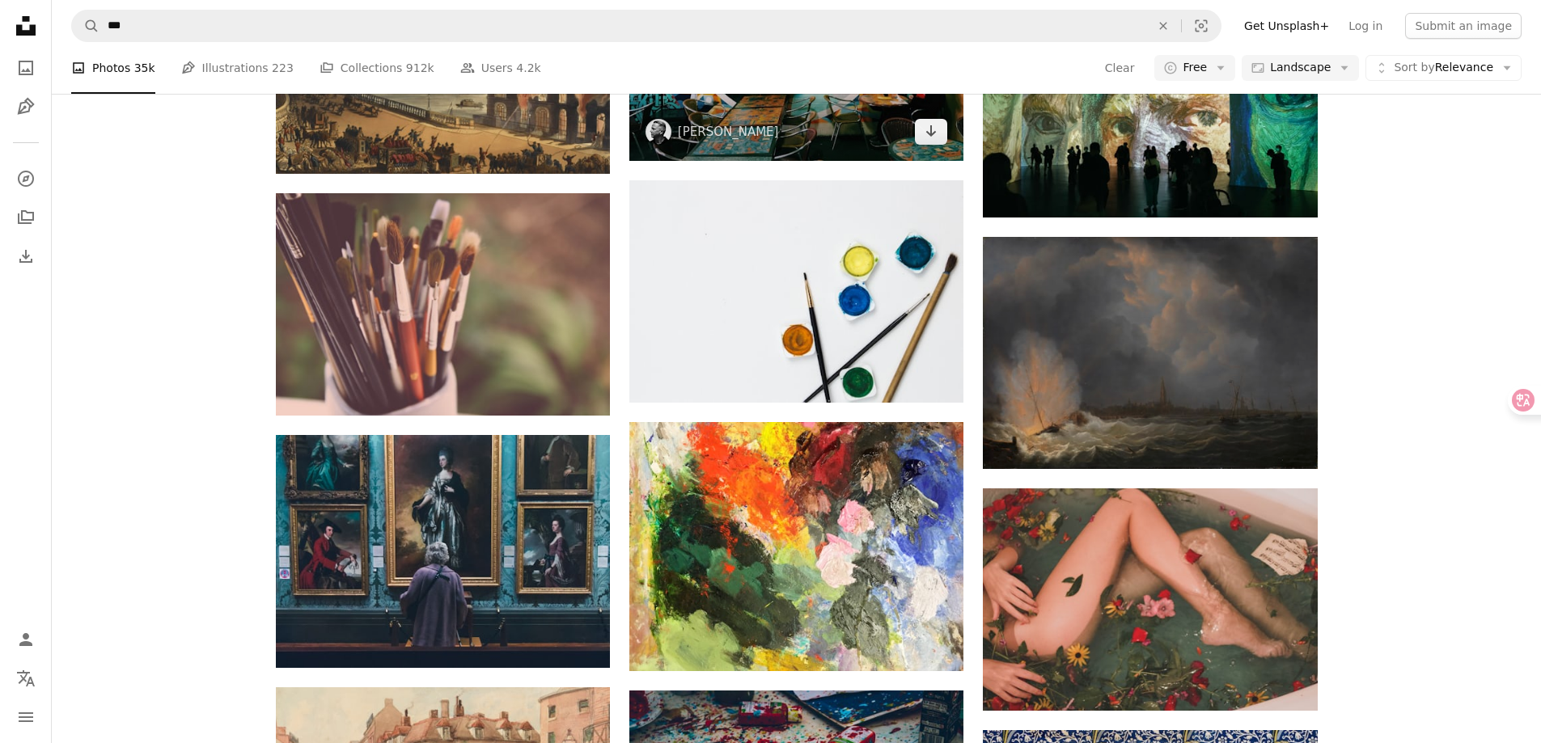
scroll to position [9557, 0]
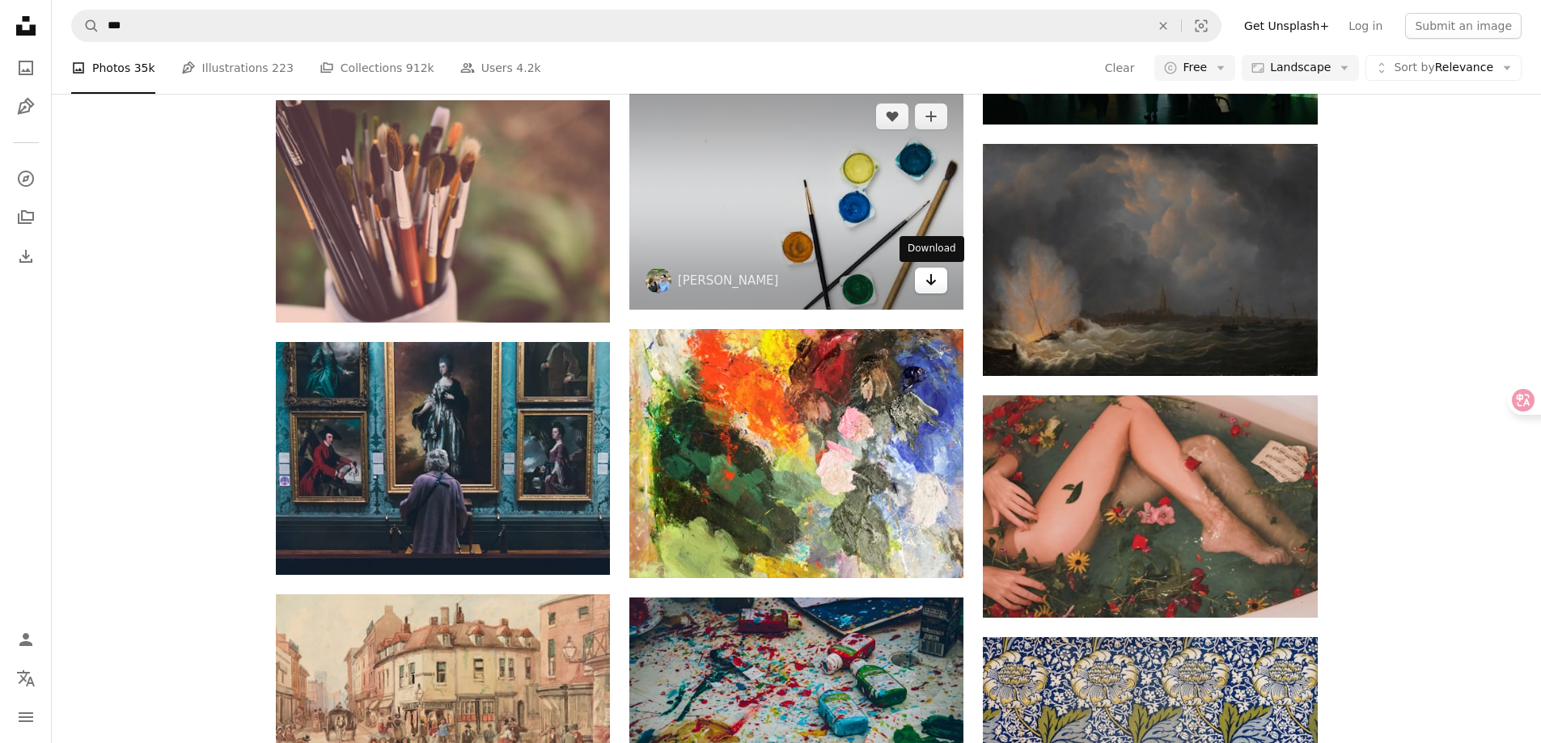
click at [929, 286] on icon "Arrow pointing down" at bounding box center [931, 279] width 13 height 19
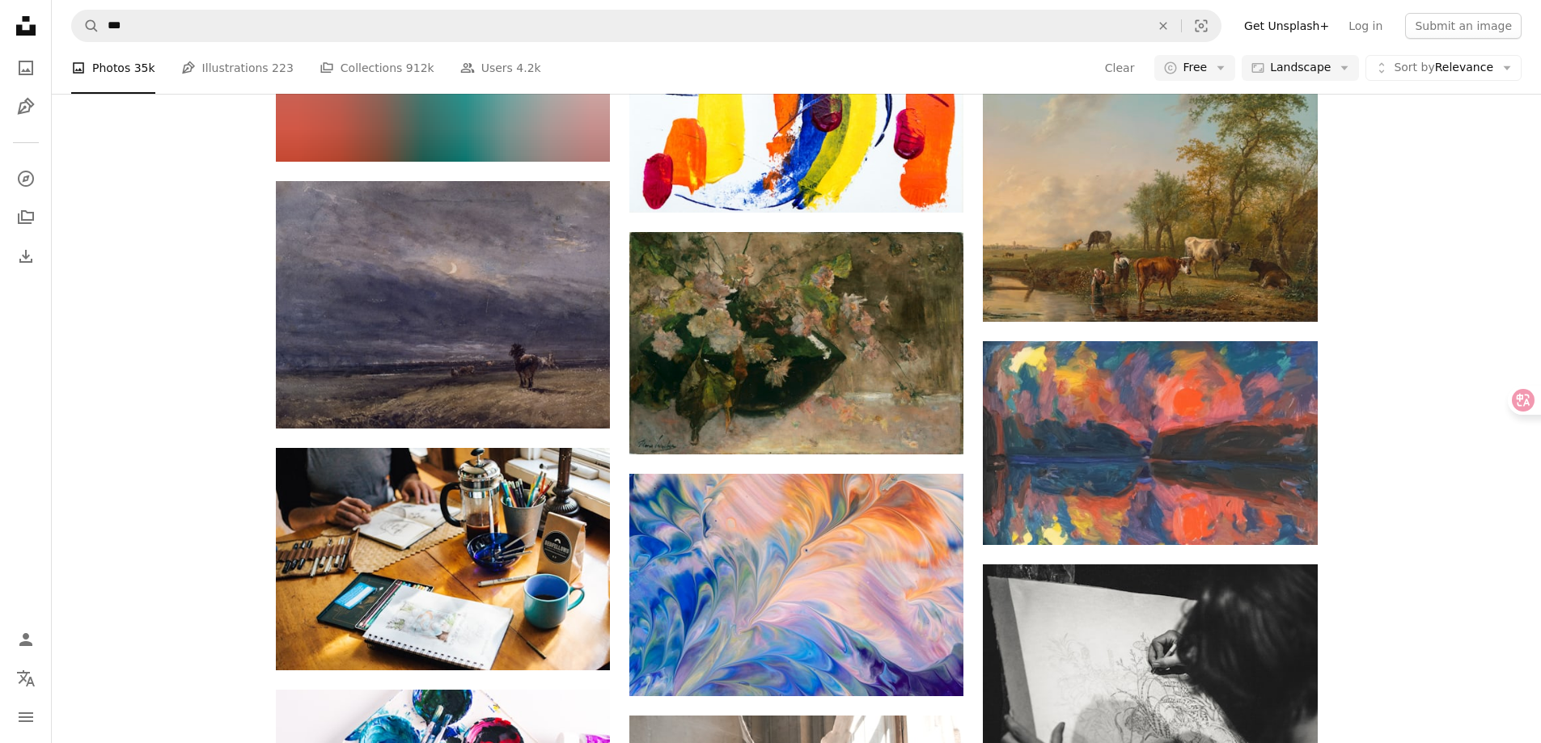
scroll to position [11579, 0]
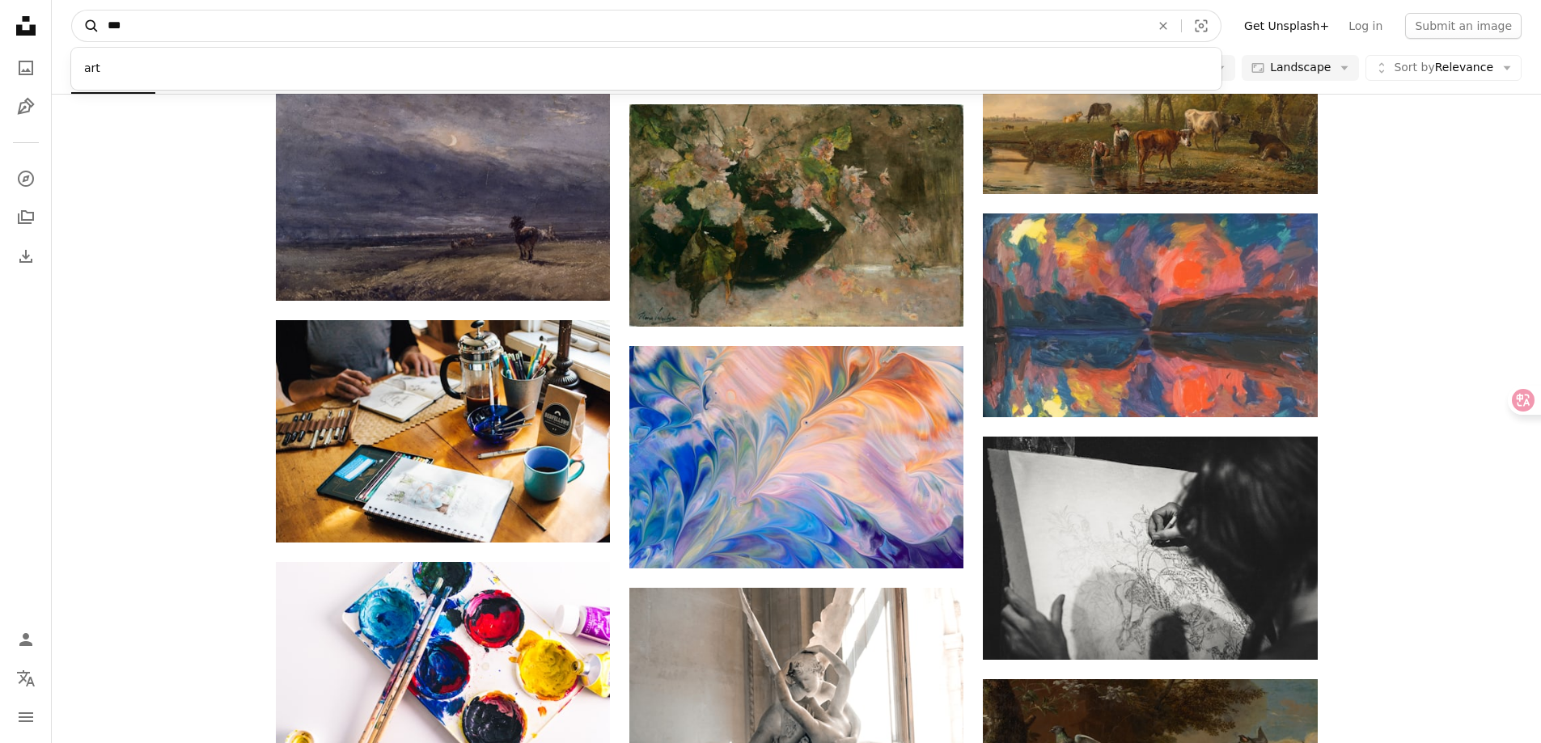
drag, startPoint x: 282, startPoint y: 29, endPoint x: 98, endPoint y: 23, distance: 183.7
click at [98, 23] on form "A magnifying glass *** art An X shape Visual search" at bounding box center [646, 26] width 1150 height 32
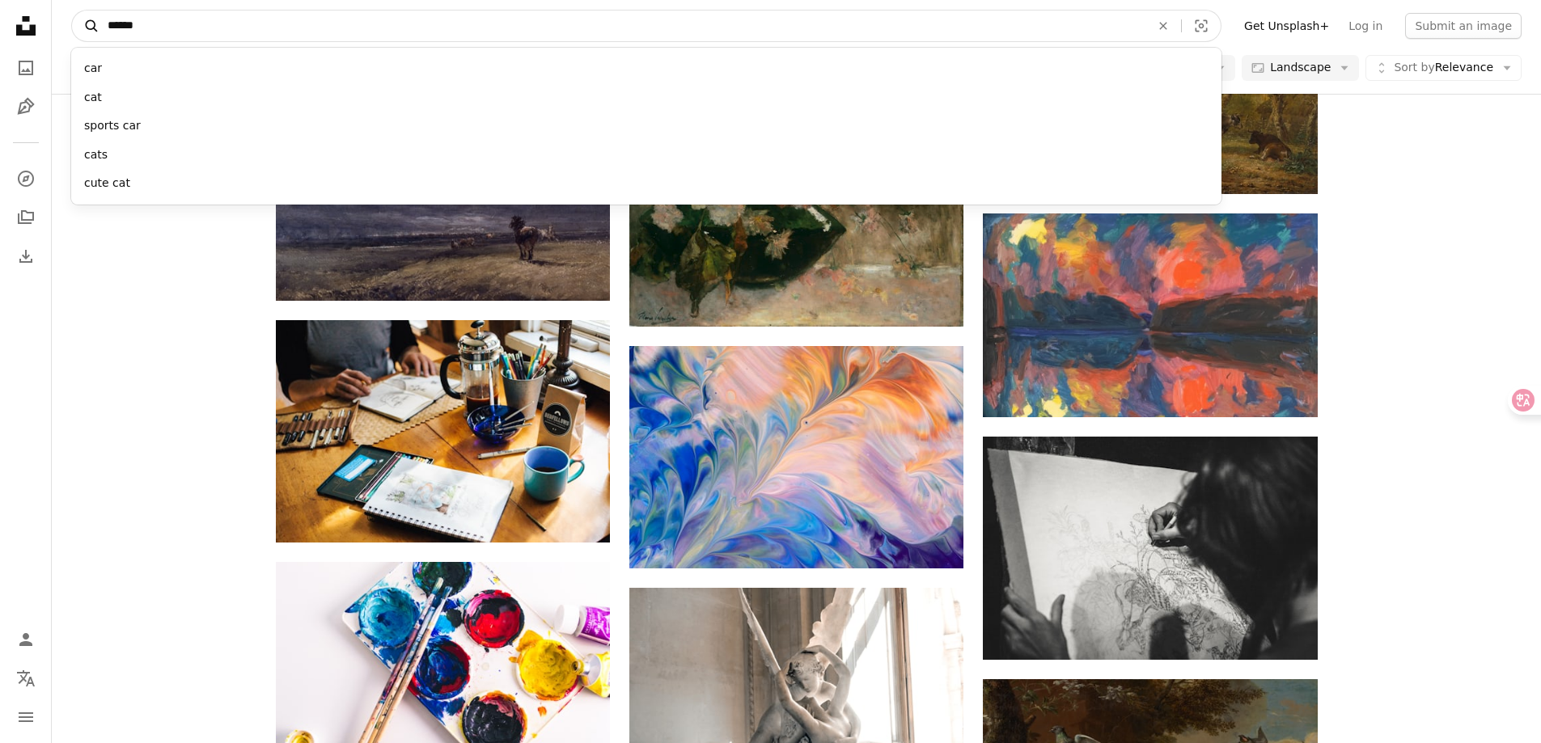
type input "*******"
click button "A magnifying glass" at bounding box center [86, 26] width 28 height 31
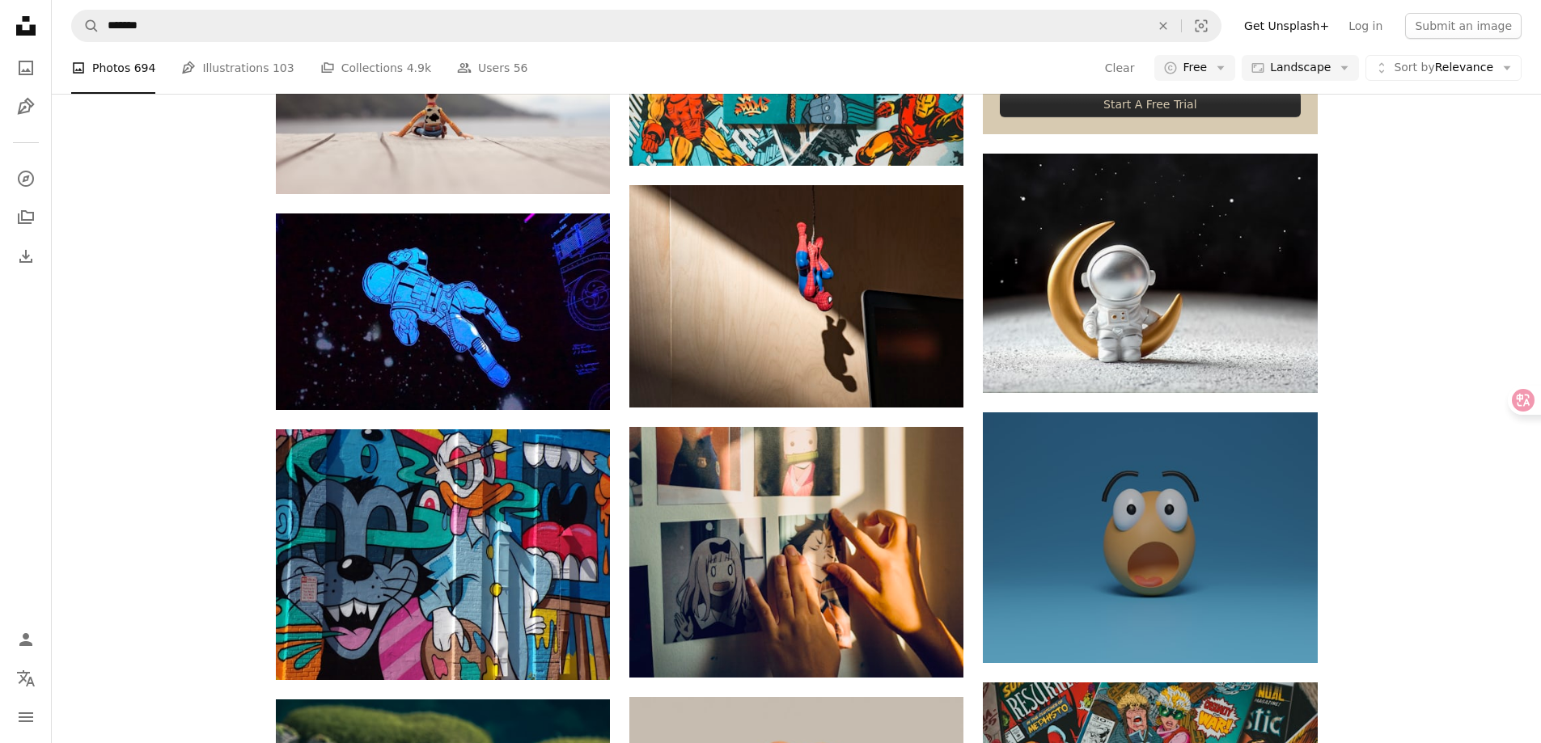
scroll to position [890, 0]
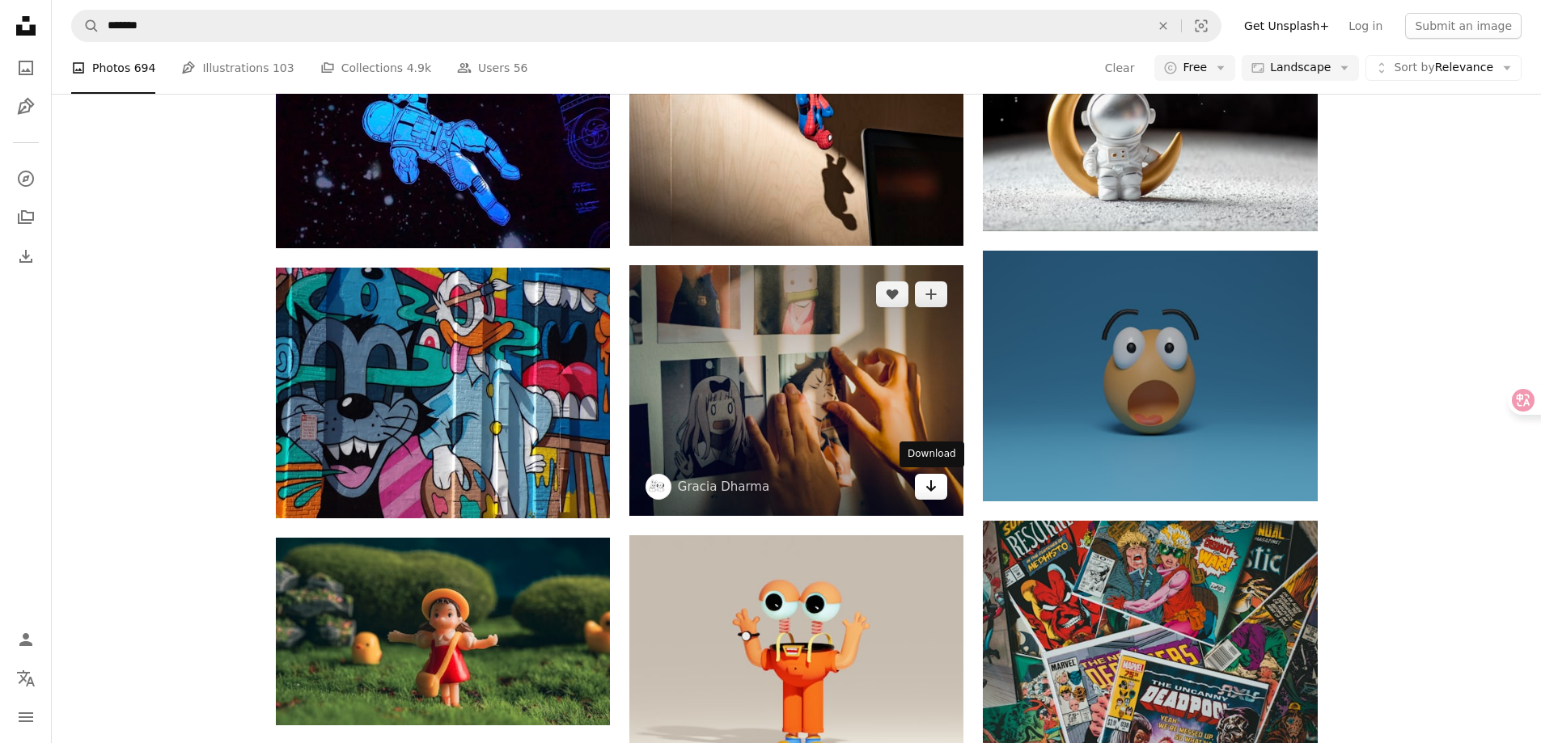
click at [939, 488] on link "Arrow pointing down" at bounding box center [931, 487] width 32 height 26
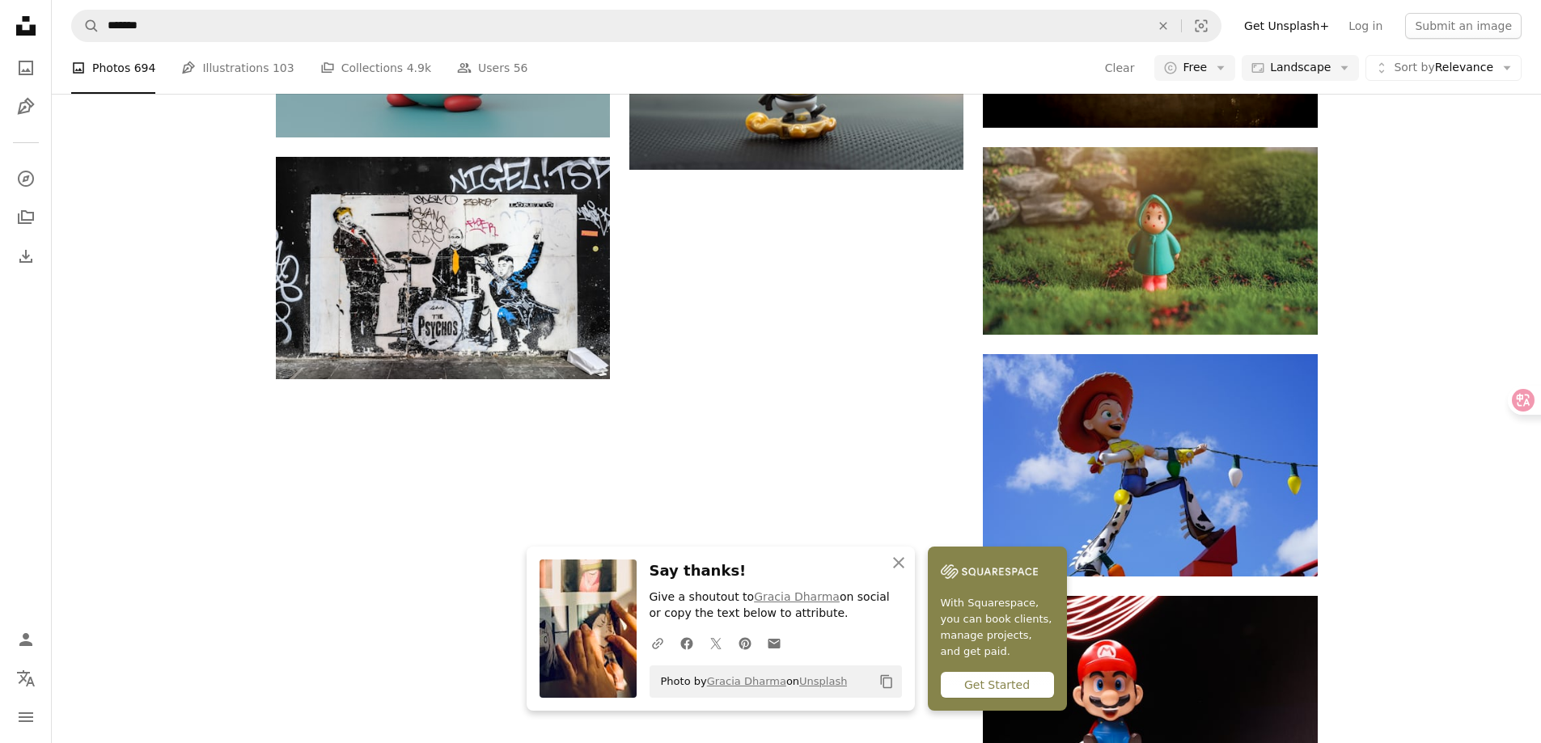
scroll to position [1780, 0]
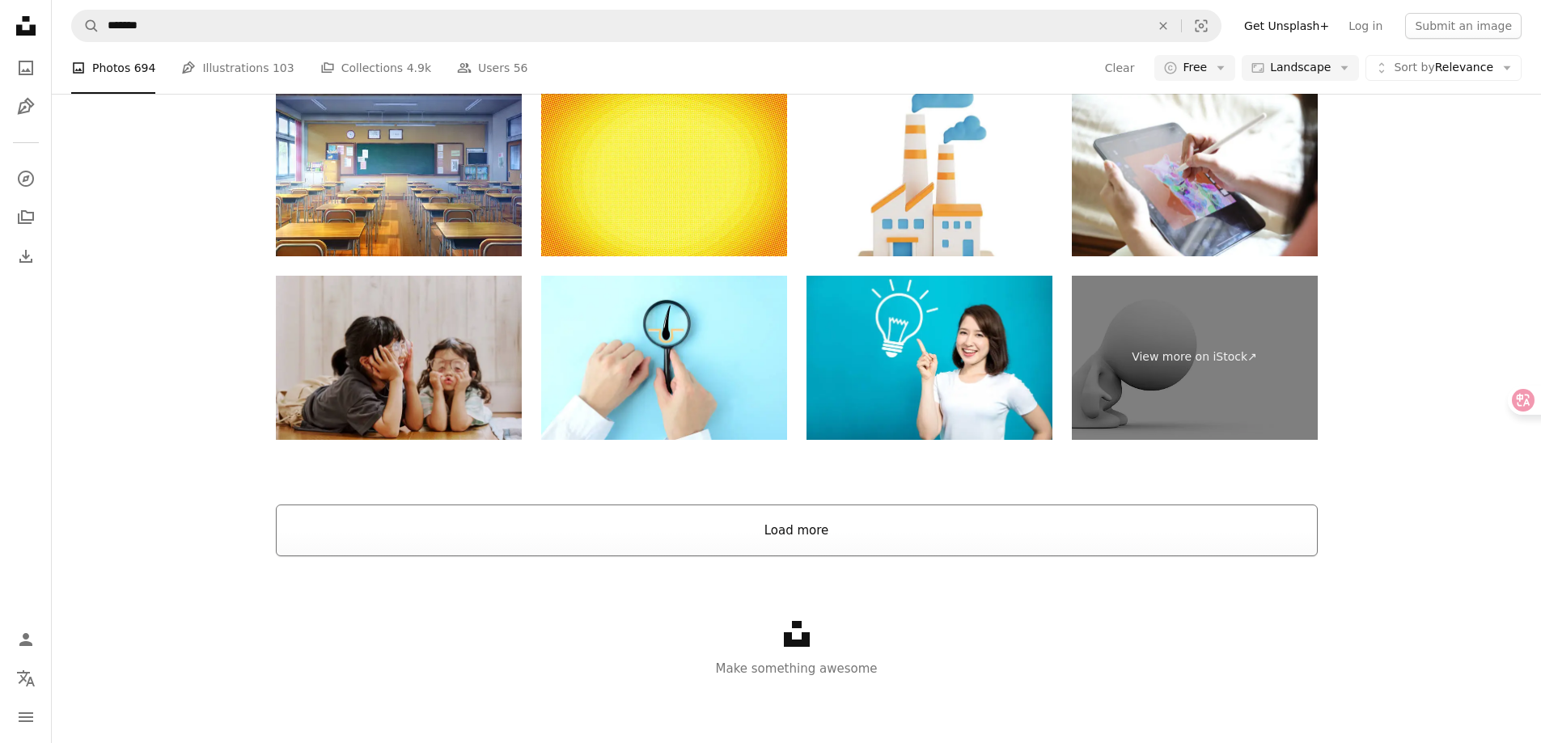
click at [814, 531] on button "Load more" at bounding box center [797, 531] width 1042 height 52
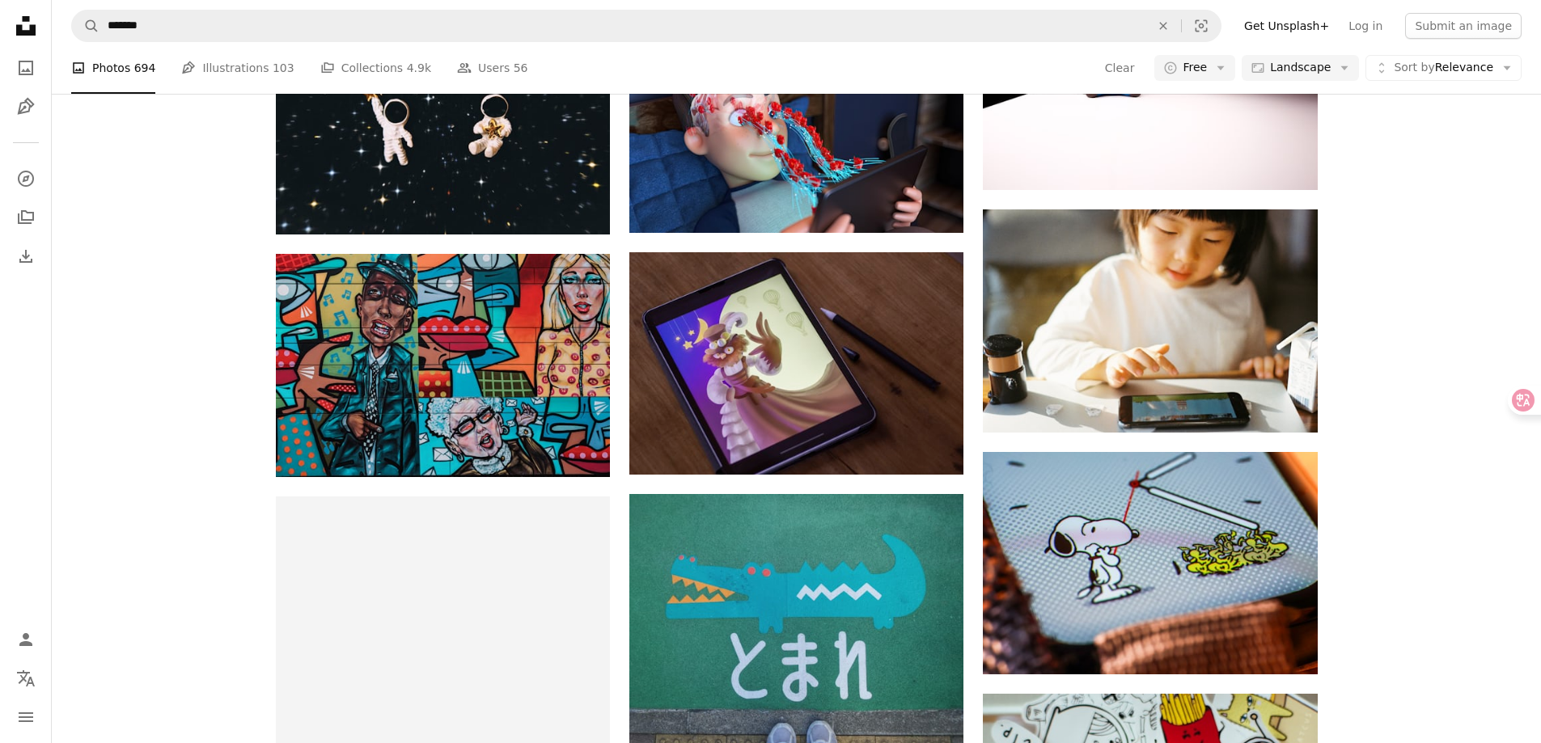
scroll to position [2576, 0]
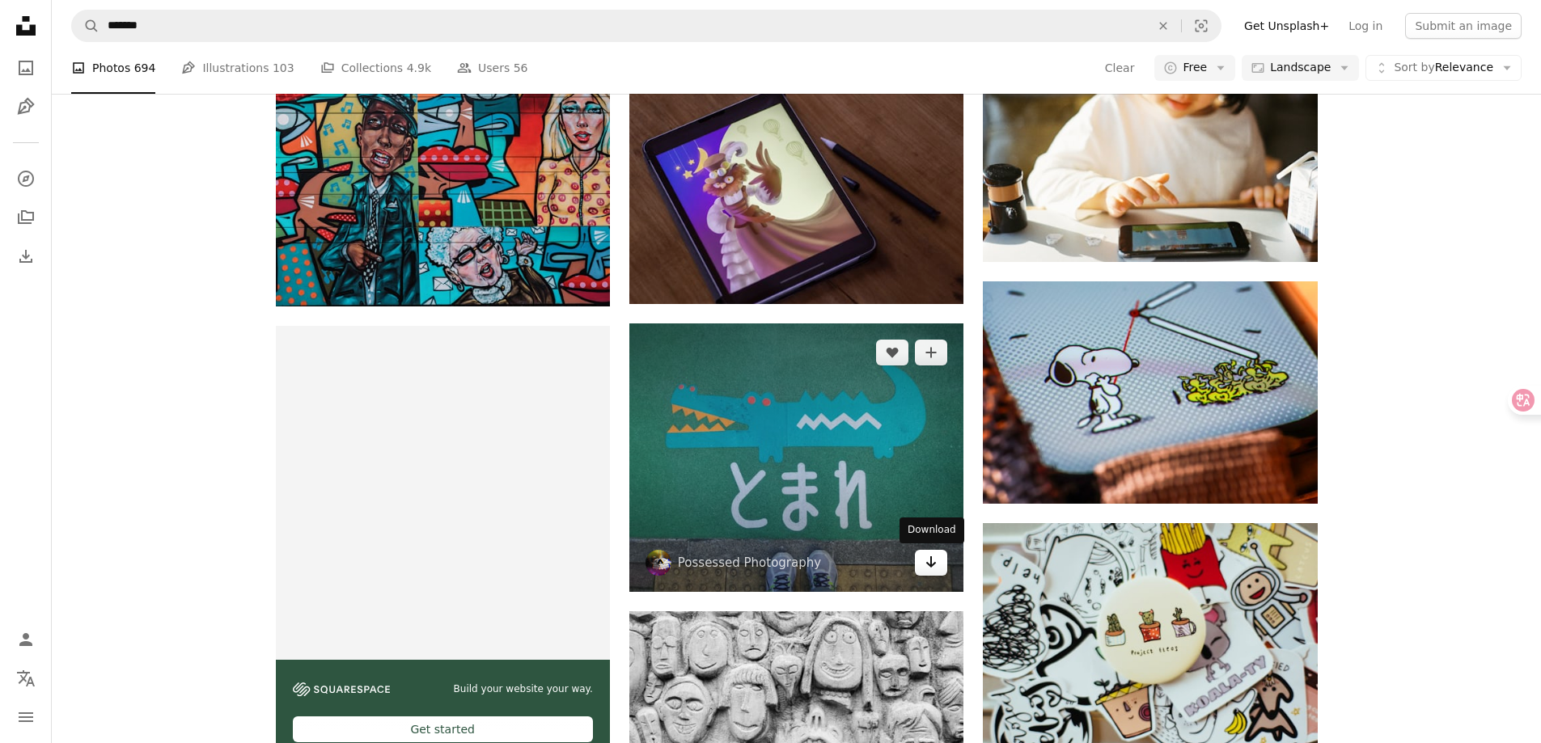
click at [928, 561] on icon "Arrow pointing down" at bounding box center [931, 561] width 13 height 19
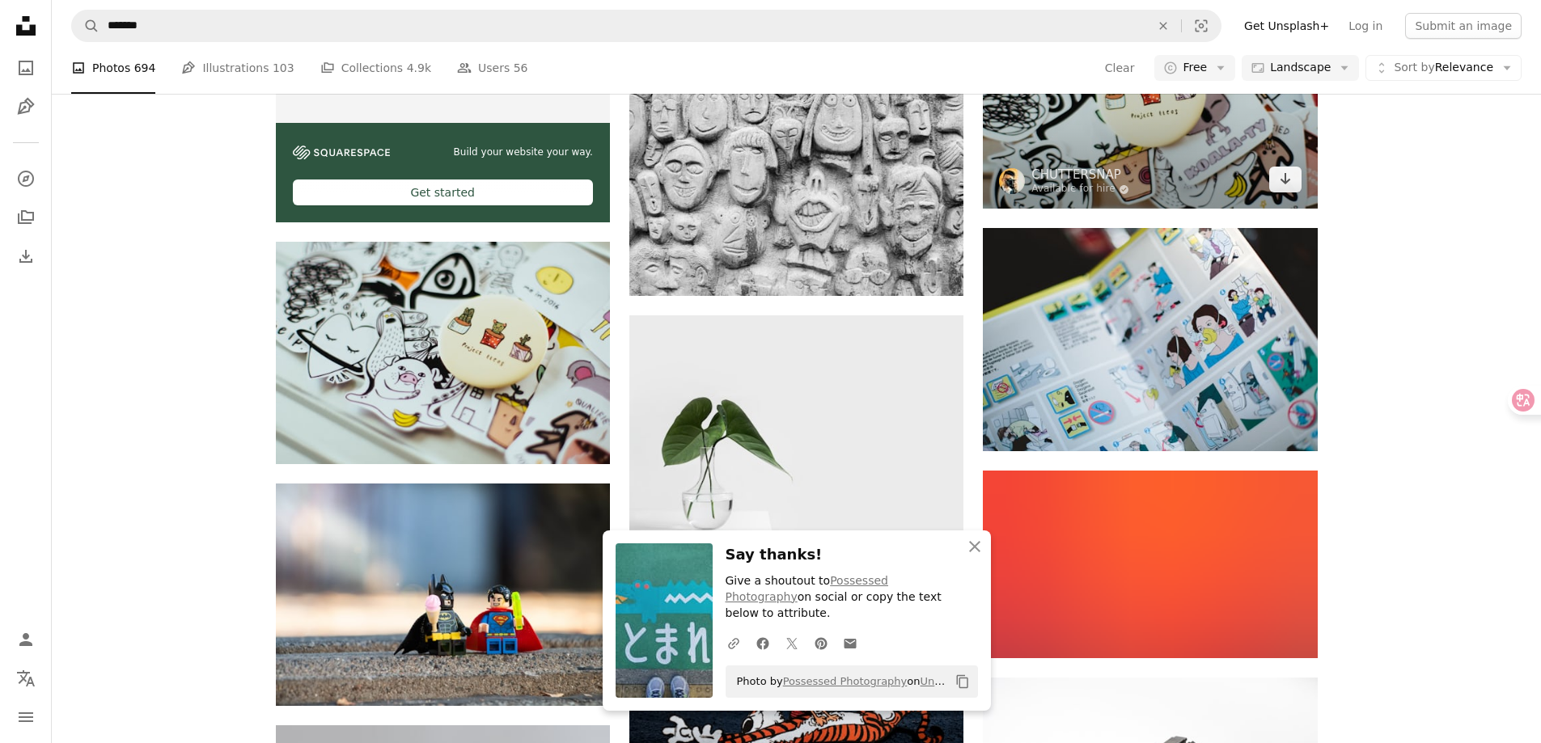
scroll to position [3142, 0]
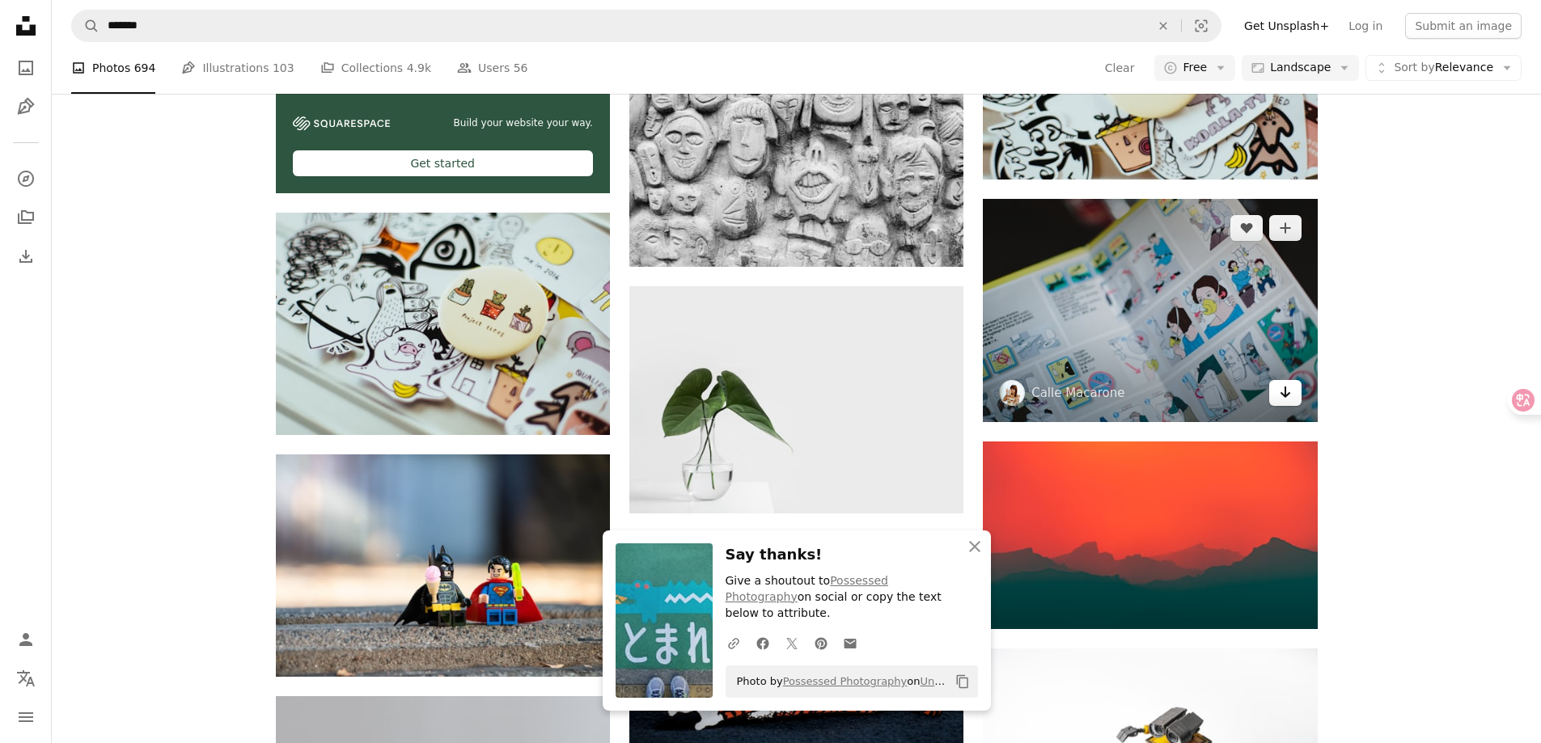
click at [1285, 394] on icon "Download" at bounding box center [1285, 392] width 11 height 11
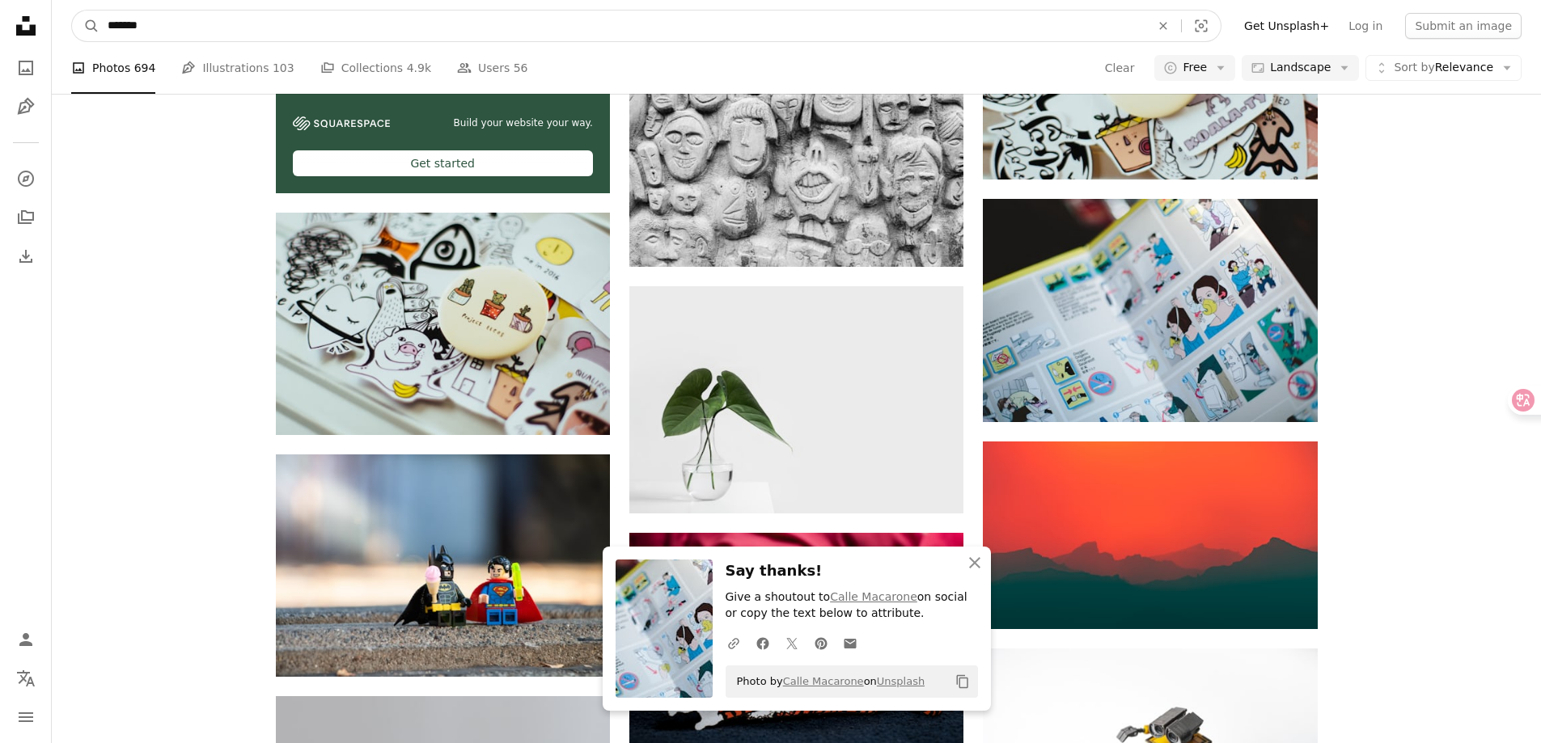
drag, startPoint x: 171, startPoint y: 28, endPoint x: 62, endPoint y: 15, distance: 109.3
click at [67, 18] on nav "A magnifying glass ******* An X shape Visual search Filters Get Unsplash+ Log i…" at bounding box center [796, 26] width 1489 height 52
type input "********"
click button "A magnifying glass" at bounding box center [86, 26] width 28 height 31
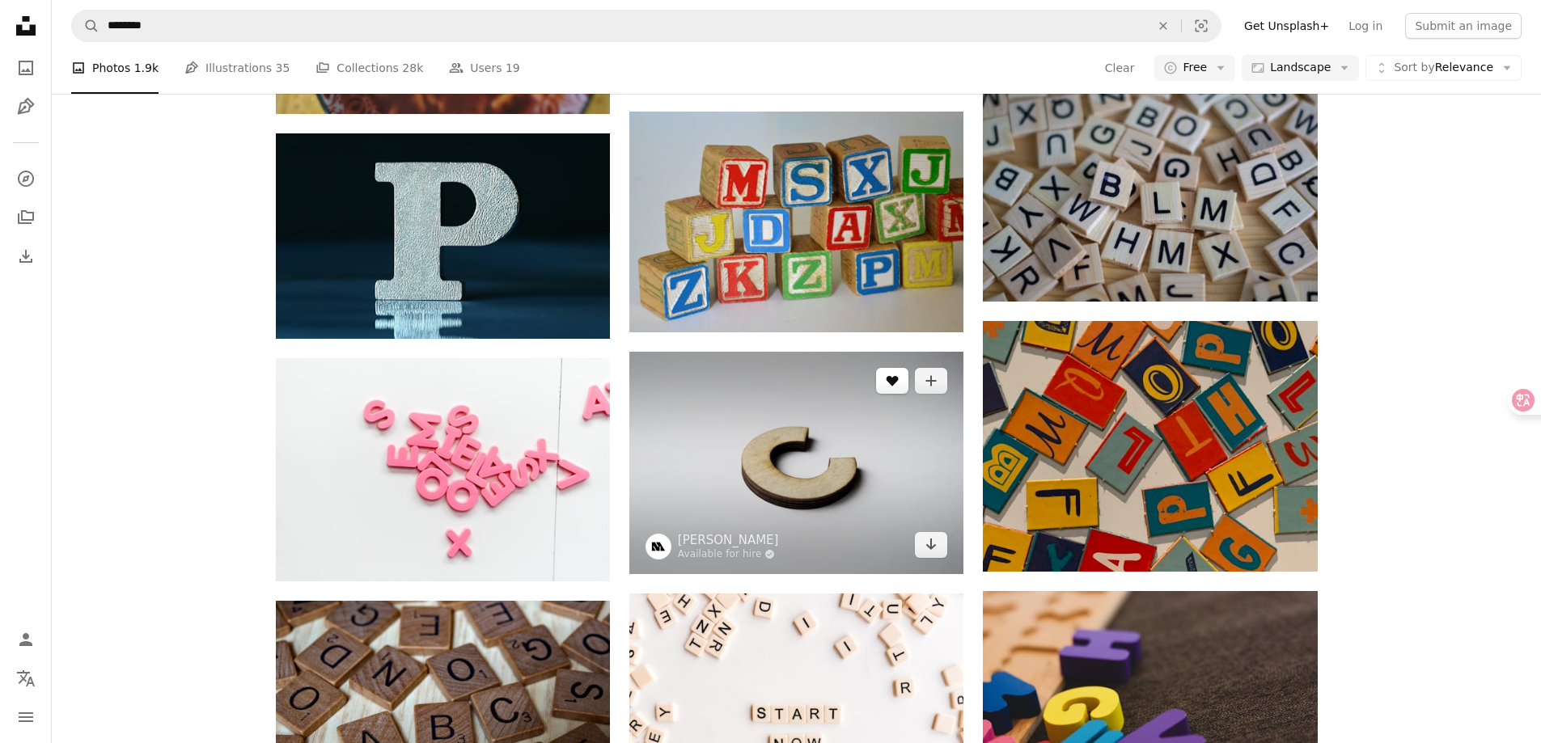
scroll to position [809, 0]
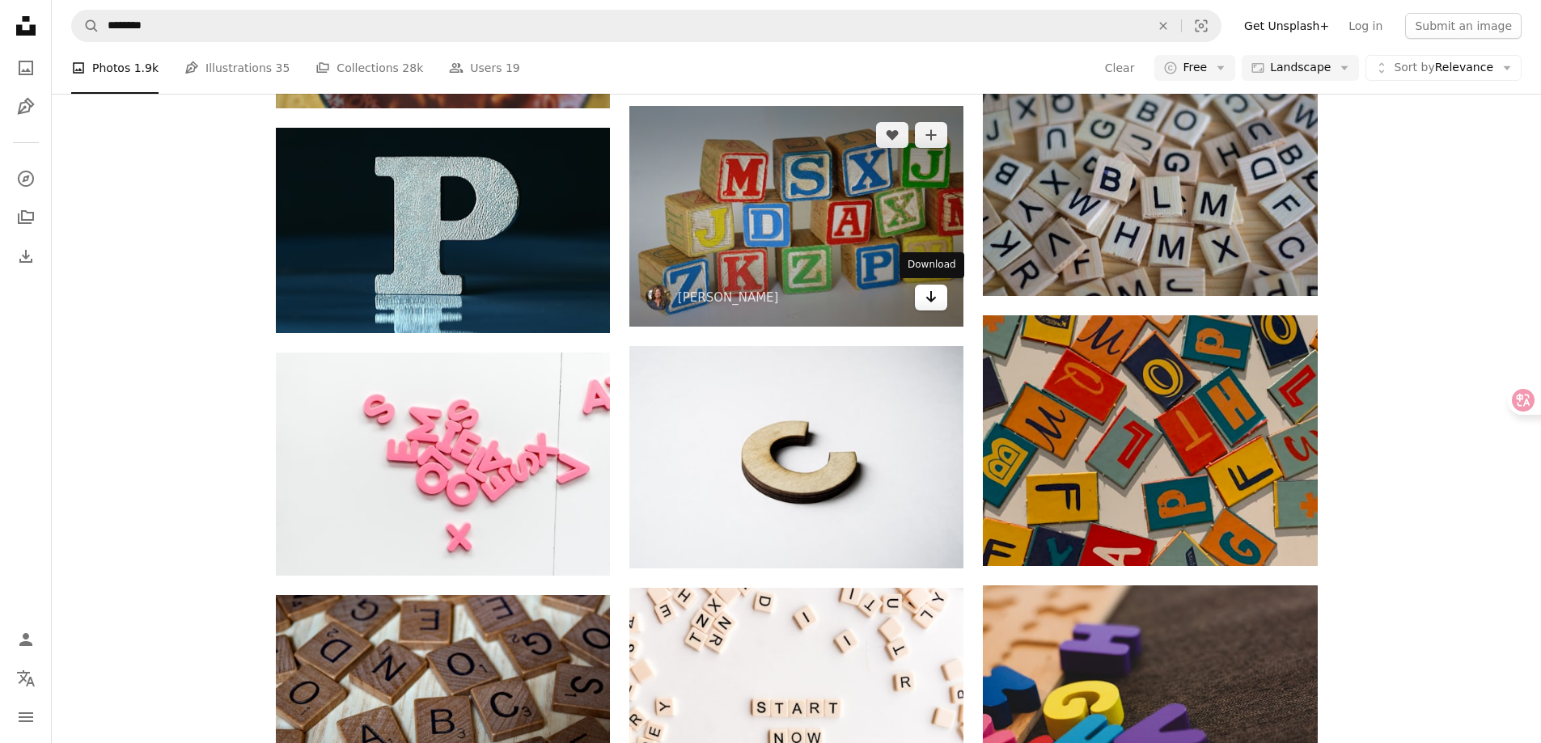
click at [931, 296] on icon "Download" at bounding box center [931, 296] width 11 height 11
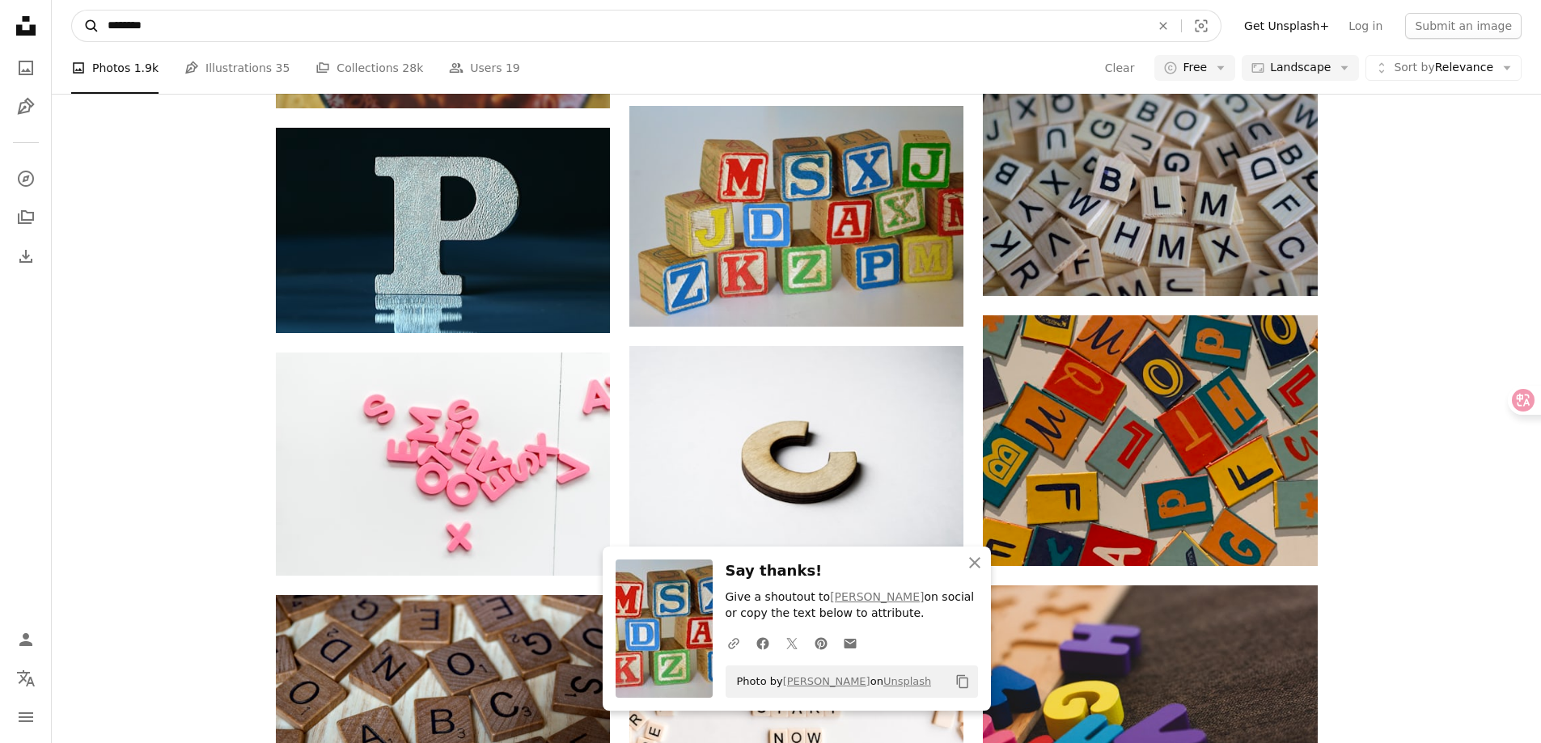
drag, startPoint x: 218, startPoint y: 29, endPoint x: 93, endPoint y: 29, distance: 125.4
click at [93, 29] on form "A magnifying glass ******** An X shape Visual search" at bounding box center [646, 26] width 1150 height 32
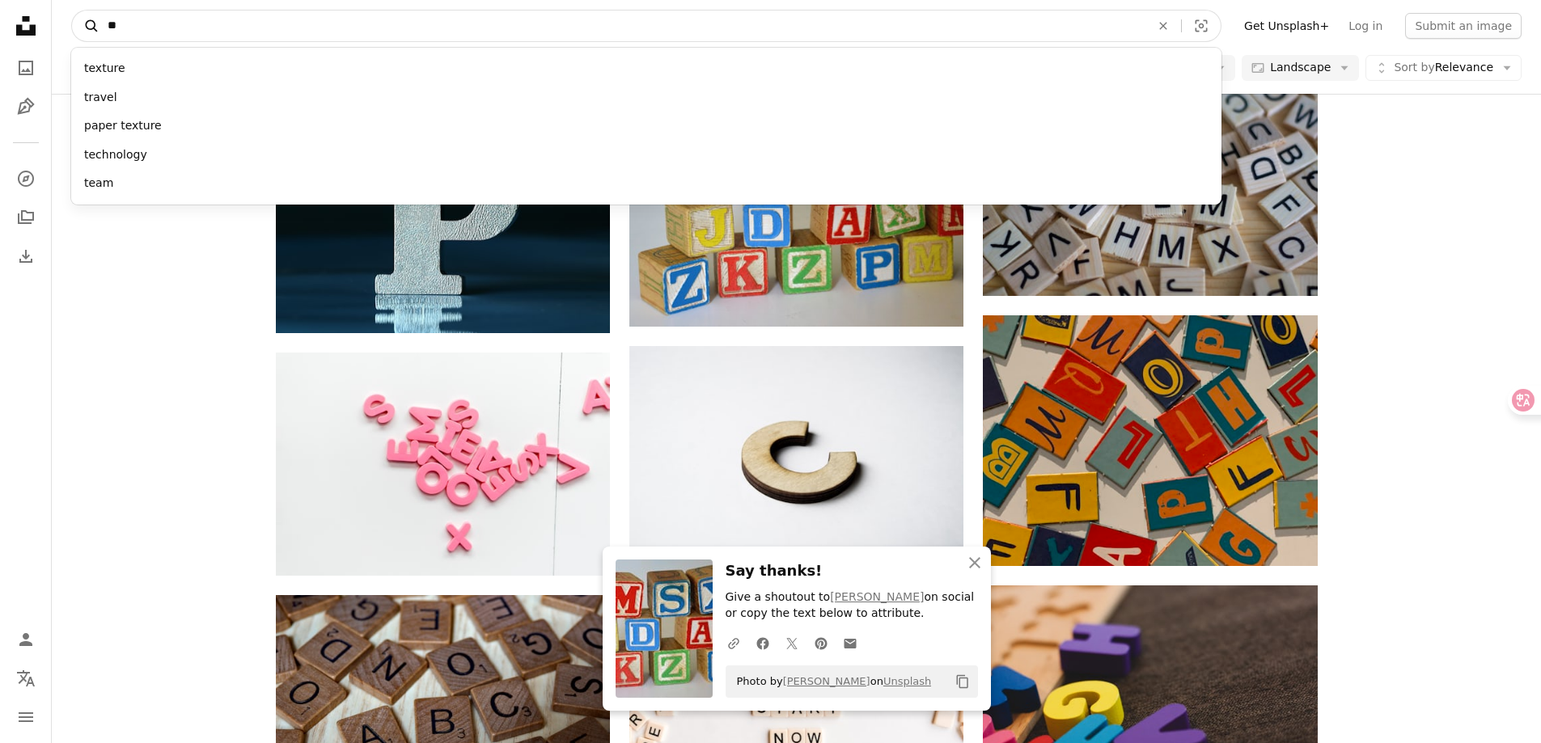
type input "***"
click button "A magnifying glass" at bounding box center [86, 26] width 28 height 31
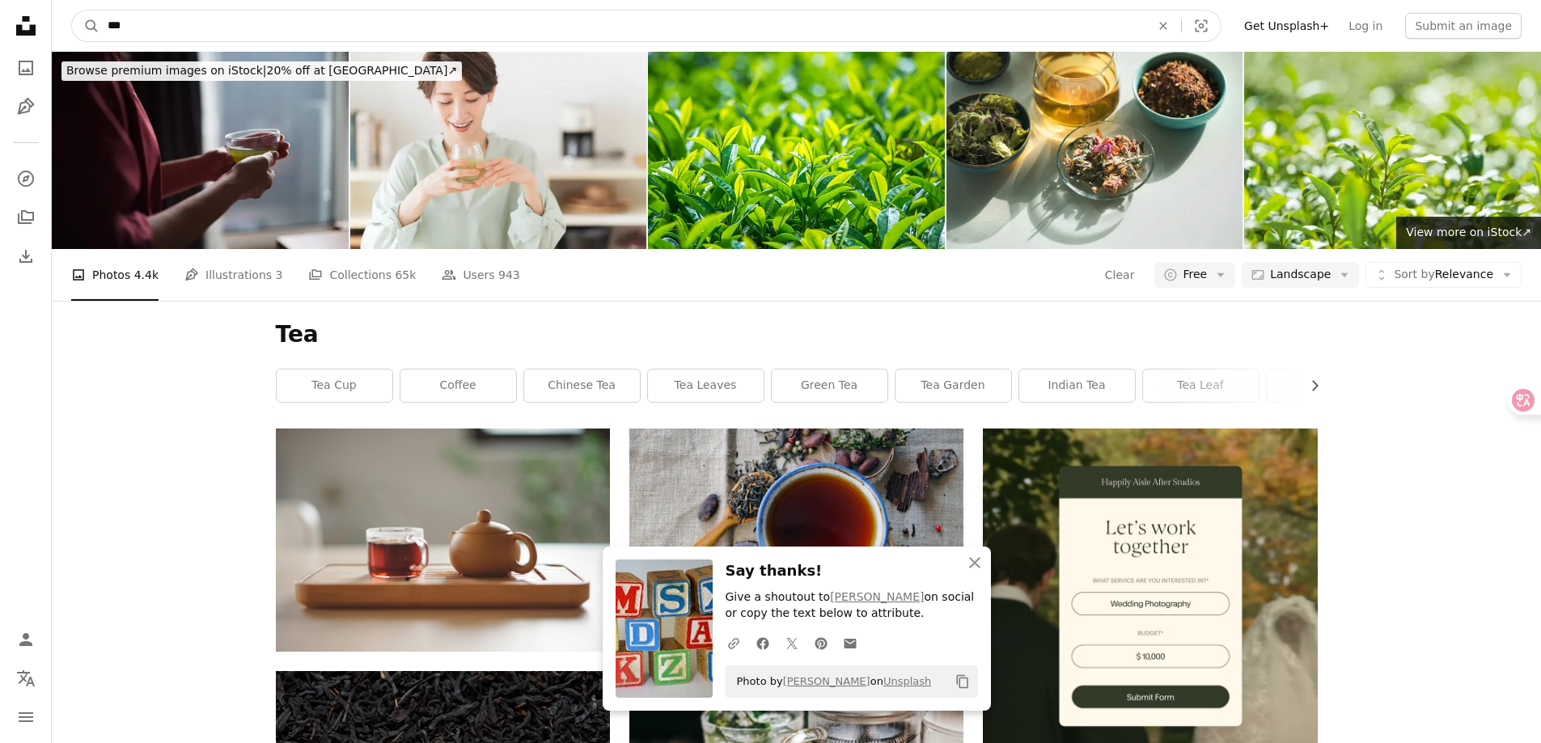
click at [152, 28] on input "***" at bounding box center [622, 26] width 1046 height 31
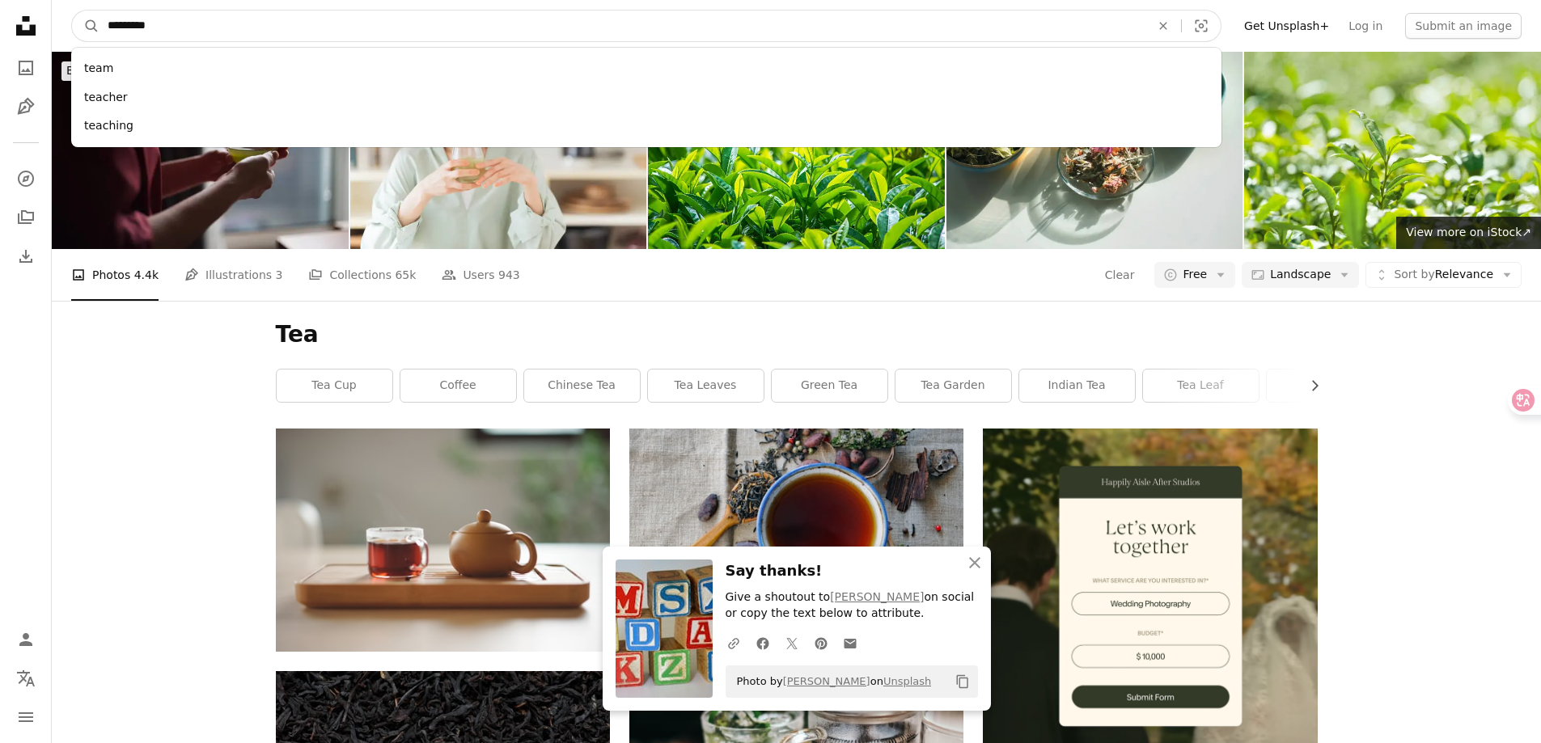
type input "**********"
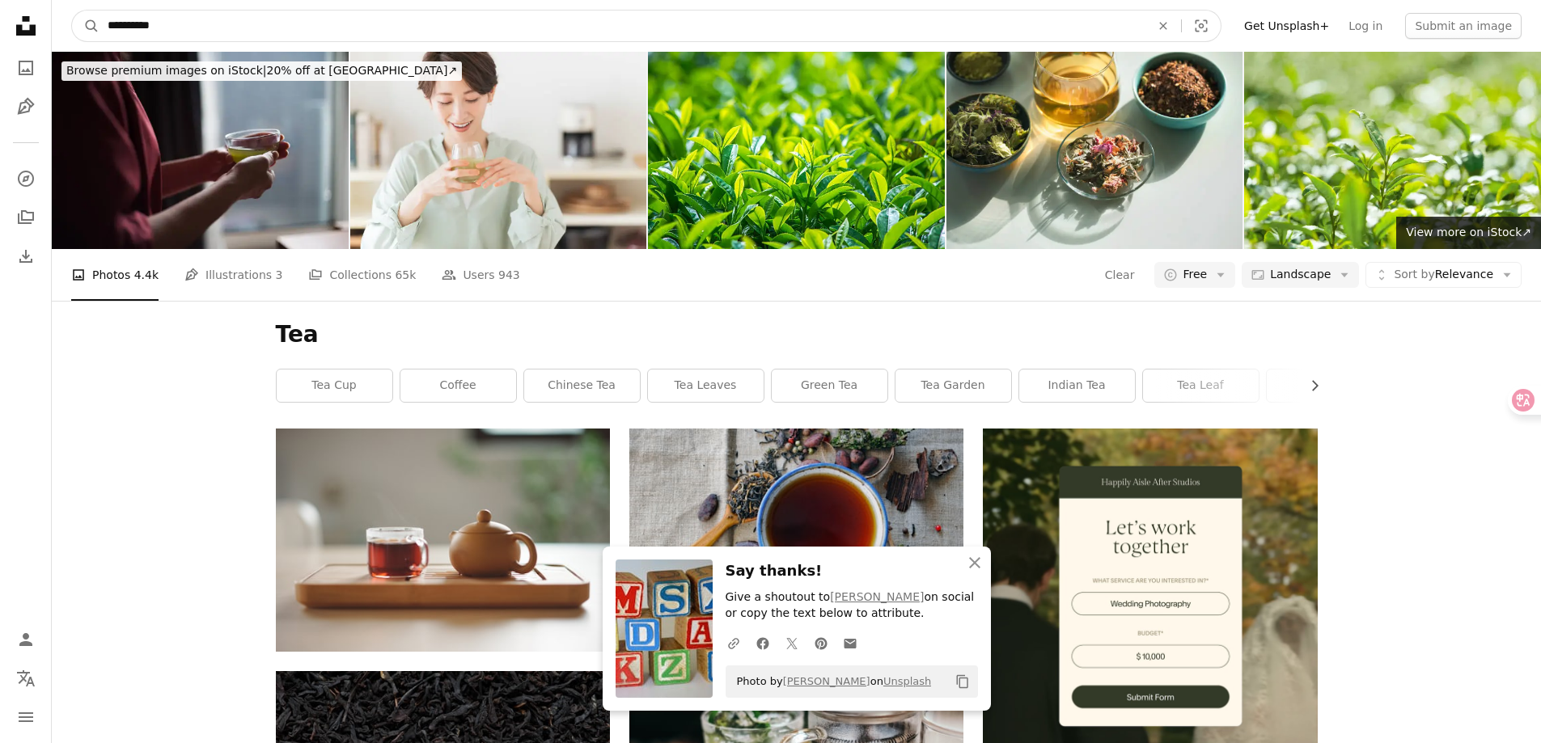
click button "A magnifying glass" at bounding box center [86, 26] width 28 height 31
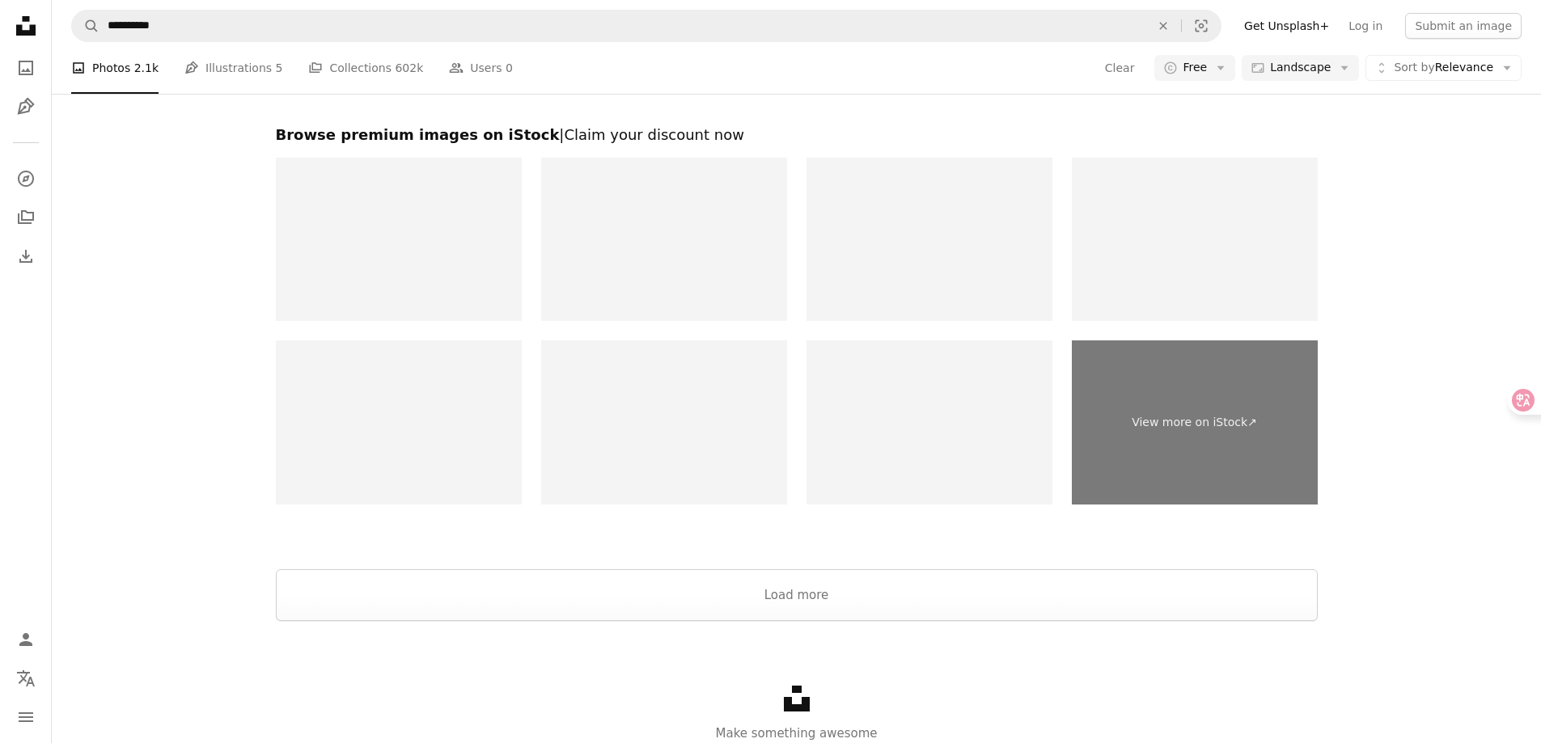
scroll to position [2544, 0]
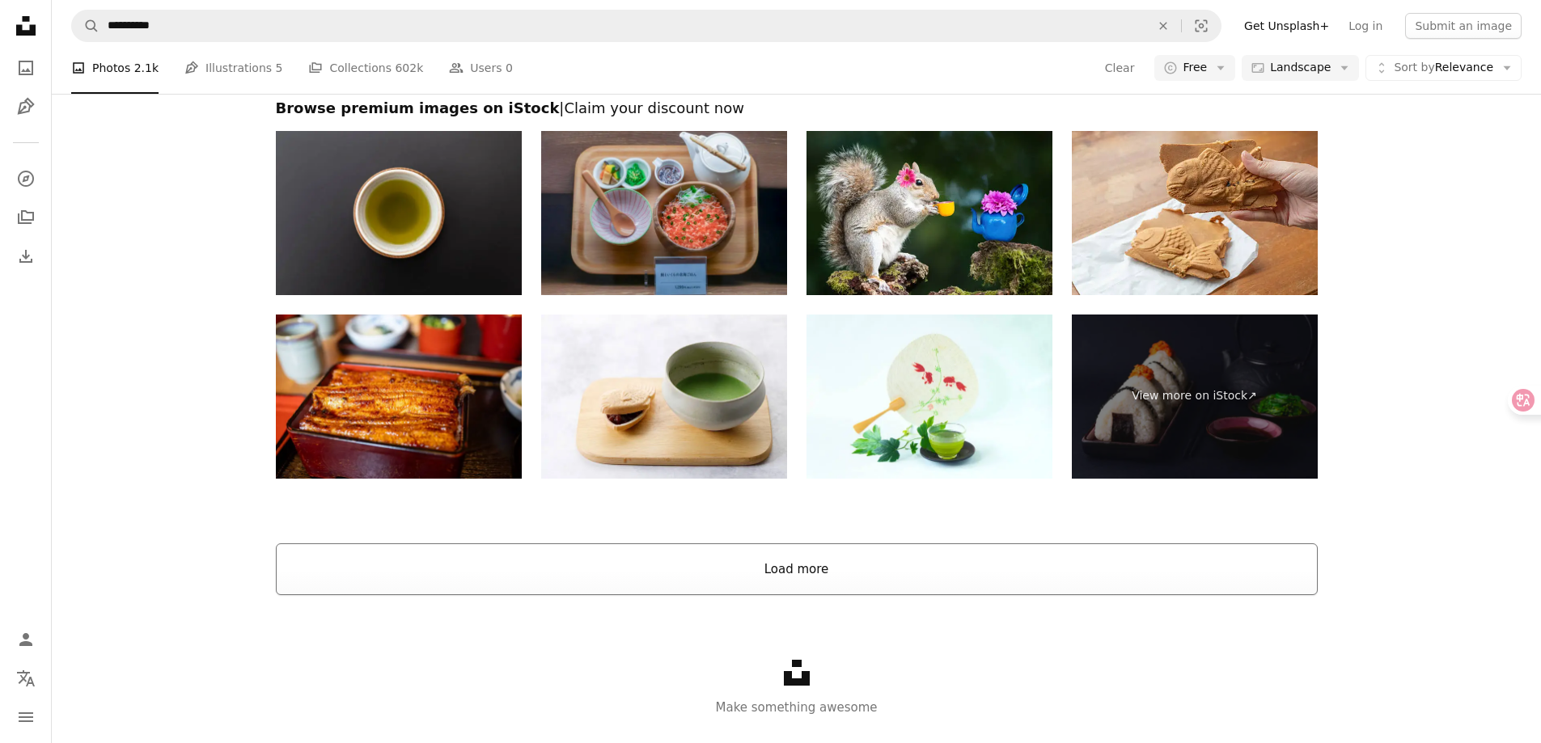
click at [824, 578] on button "Load more" at bounding box center [797, 570] width 1042 height 52
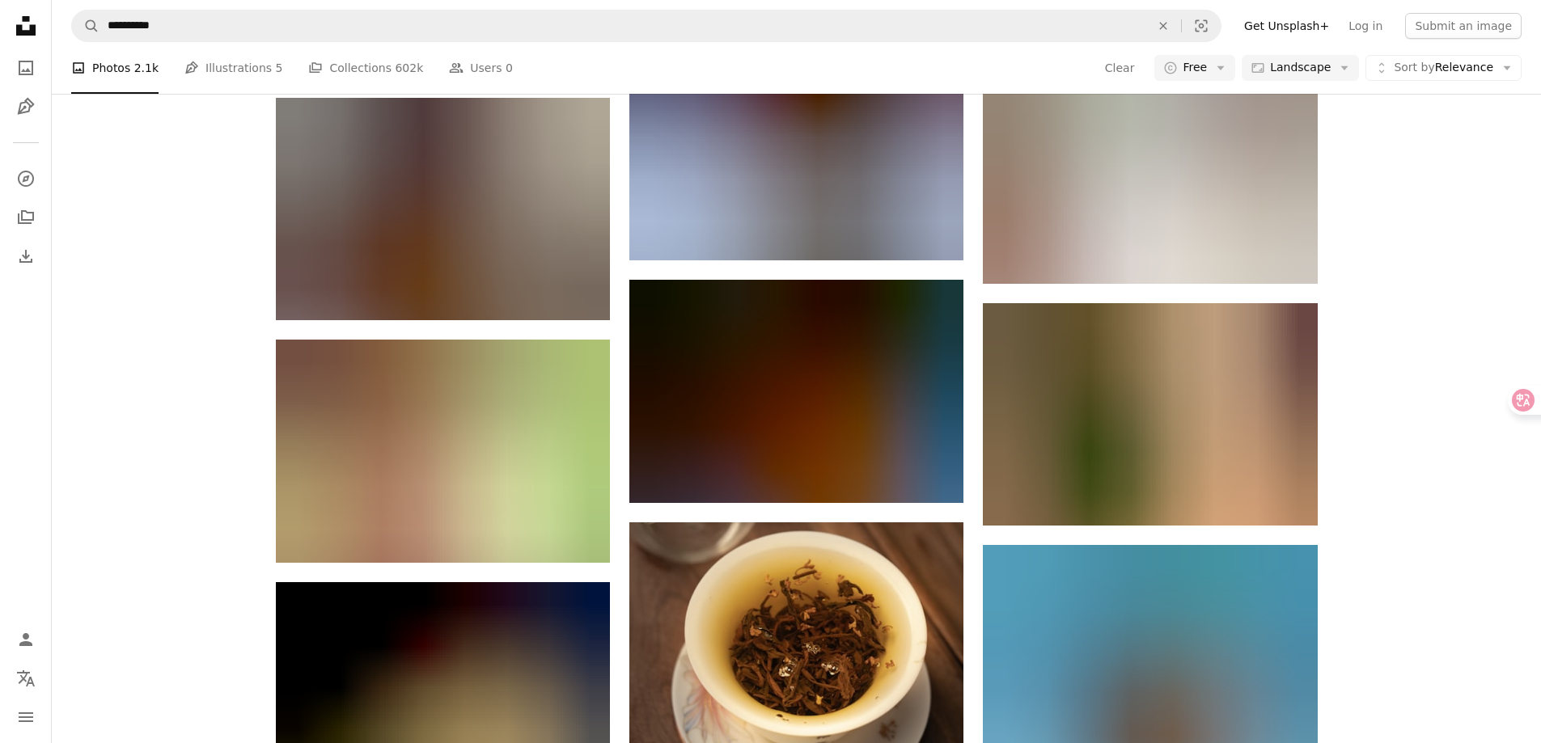
scroll to position [8525, 0]
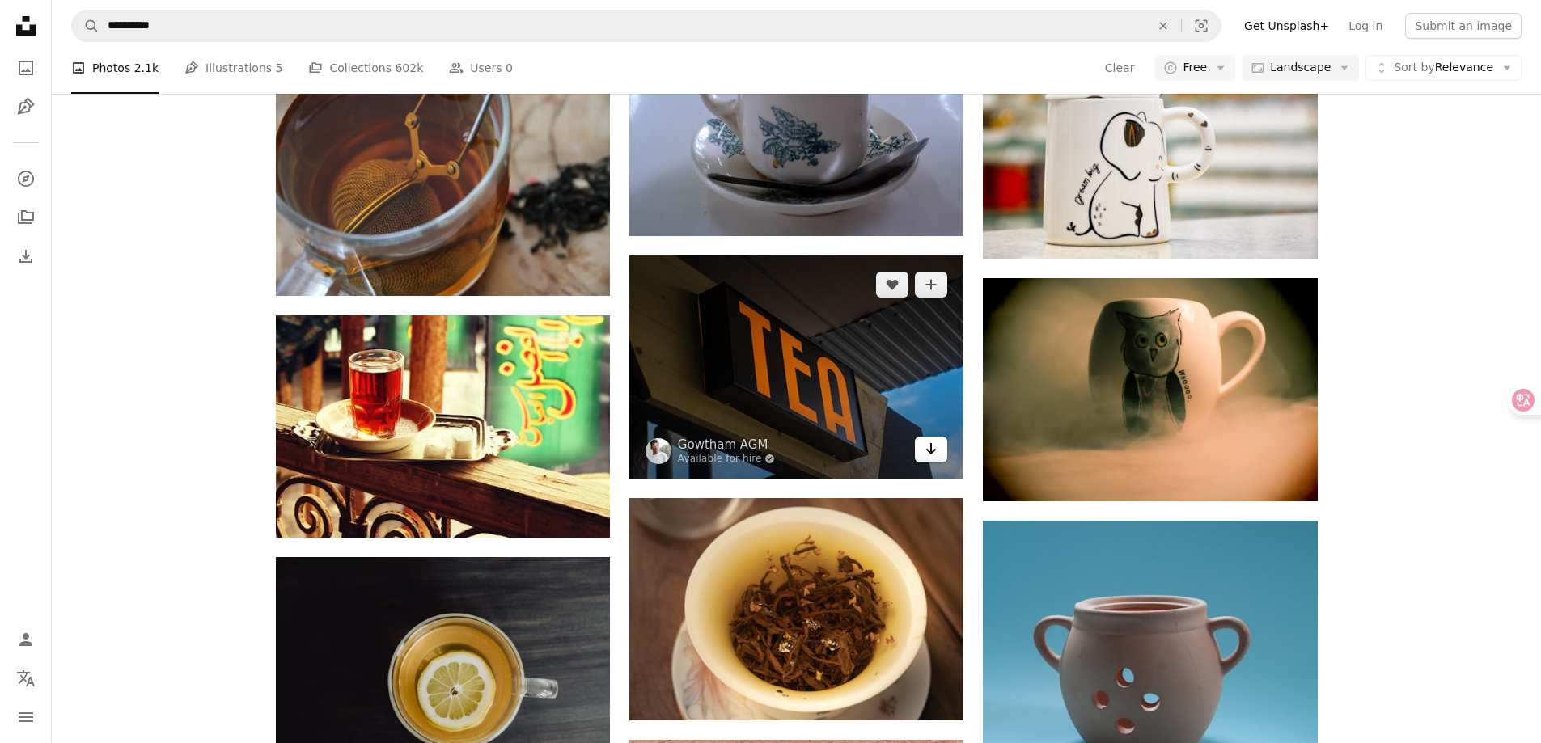
click at [938, 451] on icon "Arrow pointing down" at bounding box center [931, 448] width 13 height 19
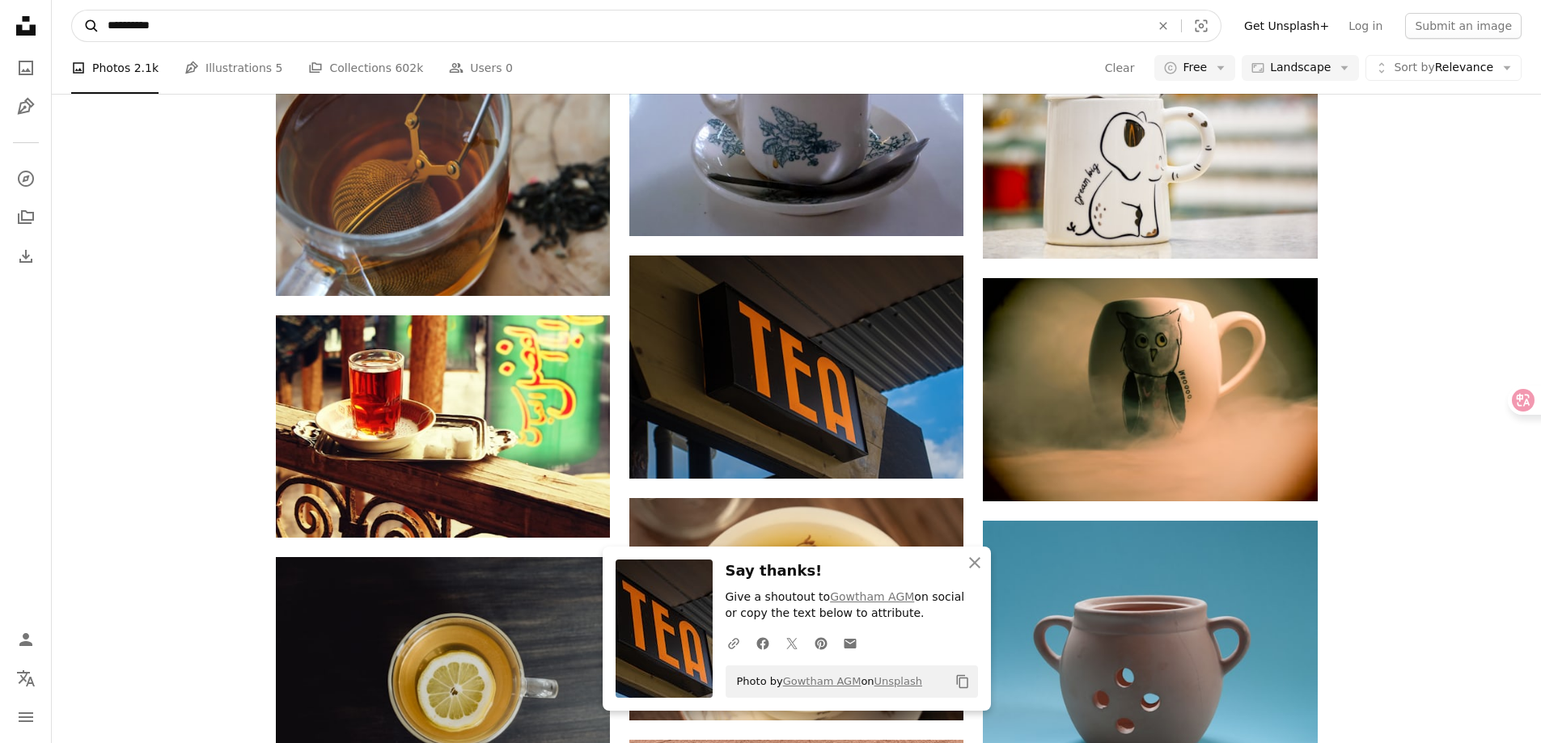
drag, startPoint x: 230, startPoint y: 24, endPoint x: 88, endPoint y: 23, distance: 141.6
click at [88, 23] on form "**********" at bounding box center [646, 26] width 1150 height 32
type input "*****"
click button "A magnifying glass" at bounding box center [86, 26] width 28 height 31
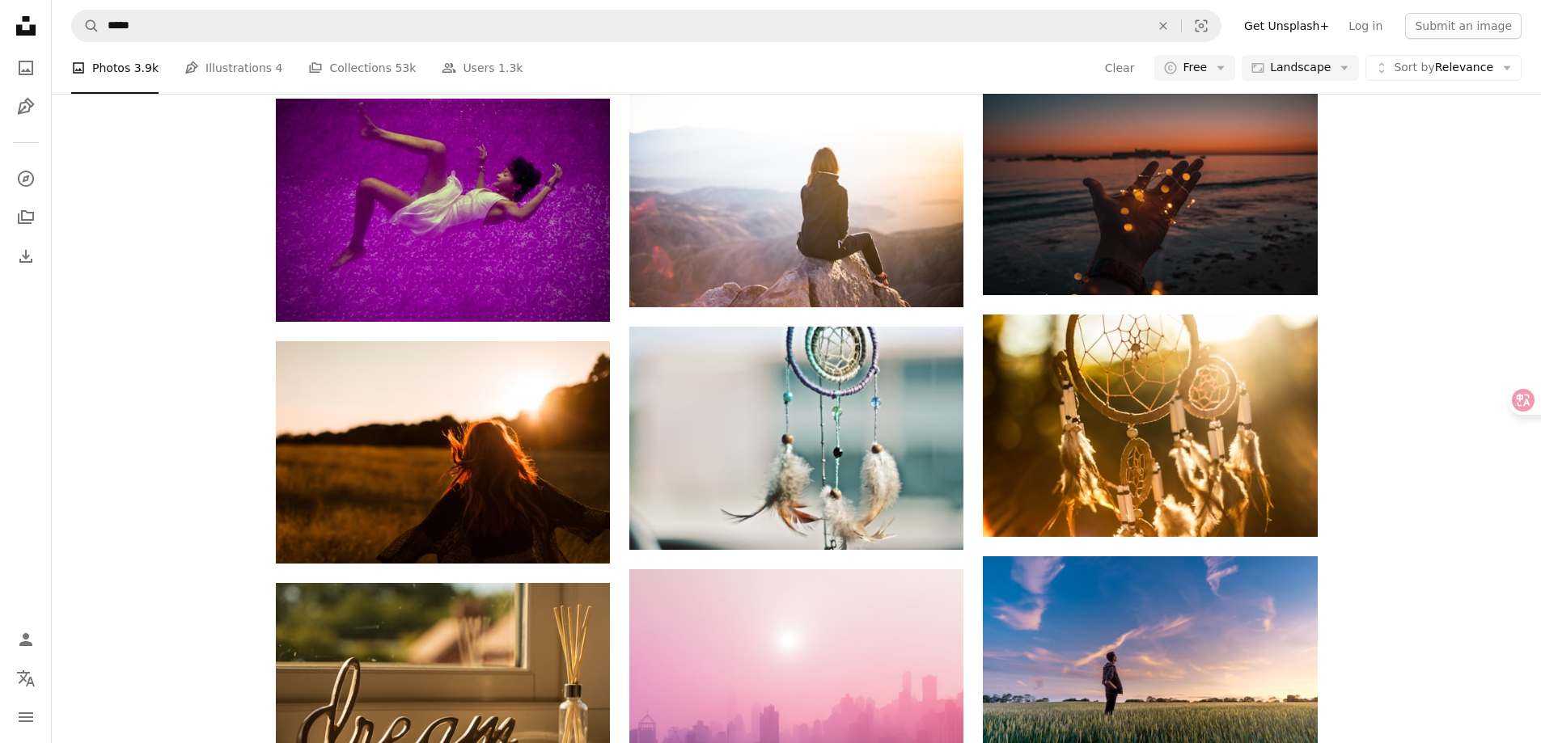
scroll to position [1537, 0]
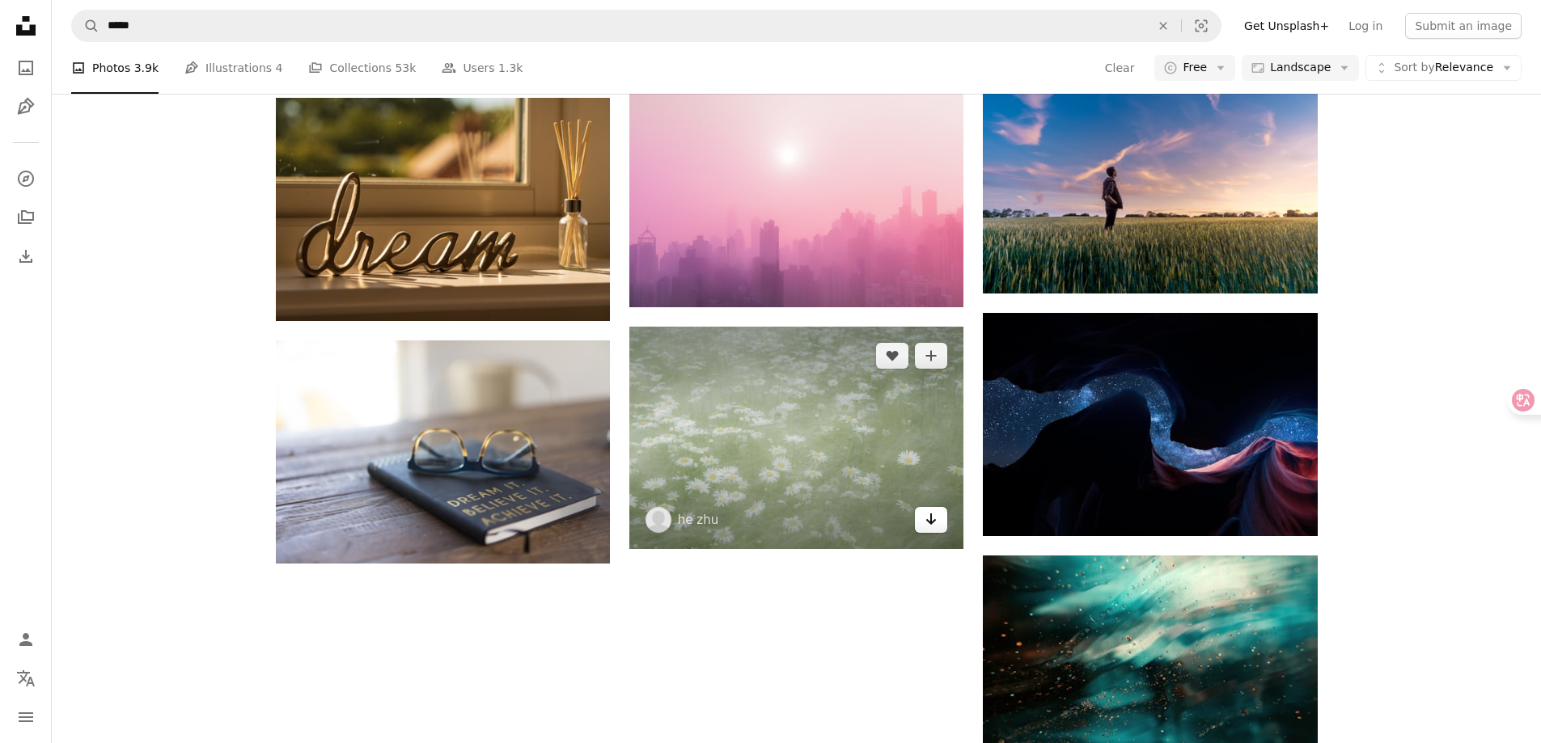
click at [931, 526] on icon "Arrow pointing down" at bounding box center [931, 519] width 13 height 19
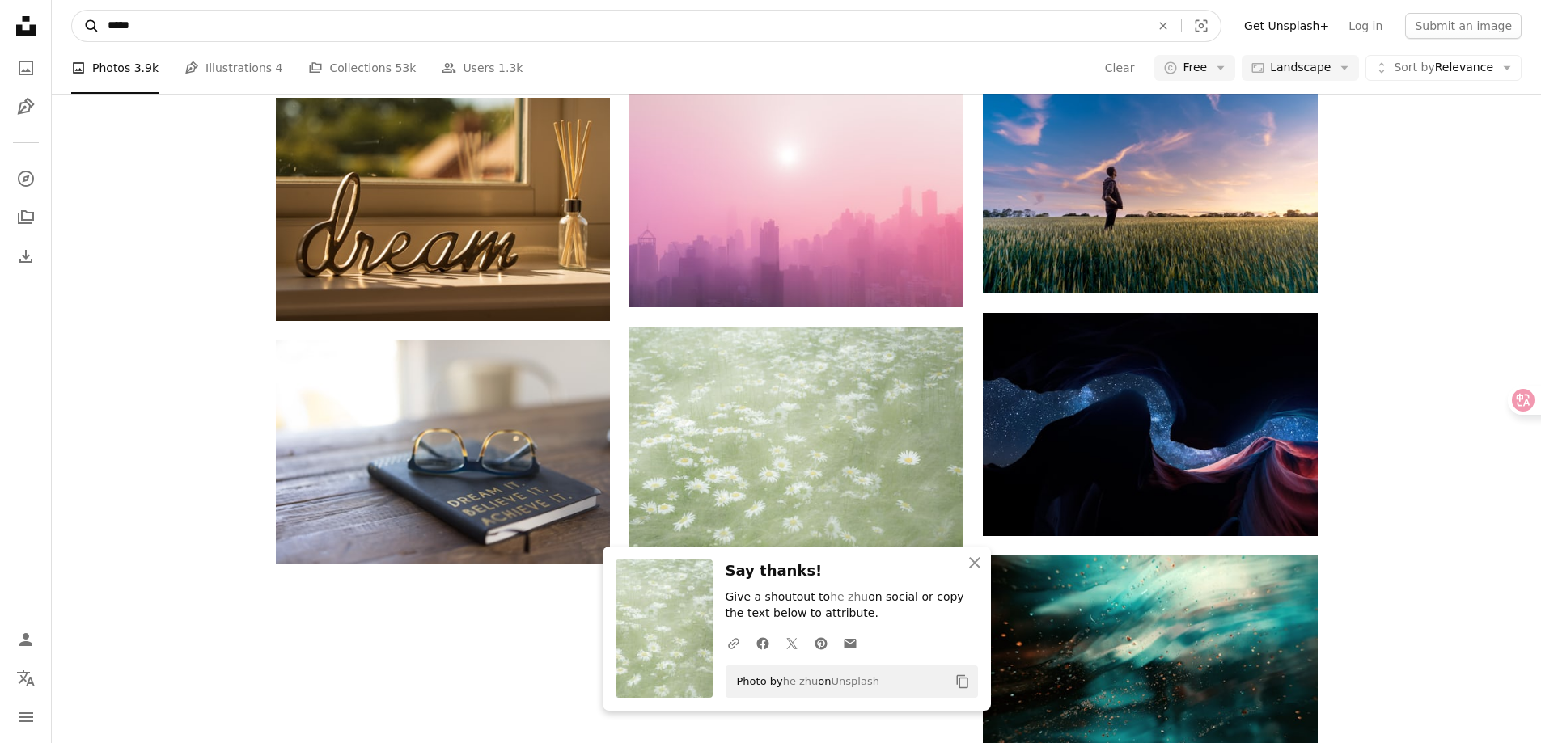
drag, startPoint x: 150, startPoint y: 23, endPoint x: 78, endPoint y: 25, distance: 72.0
click at [79, 25] on form "A magnifying glass ***** An X shape Visual search" at bounding box center [646, 26] width 1150 height 32
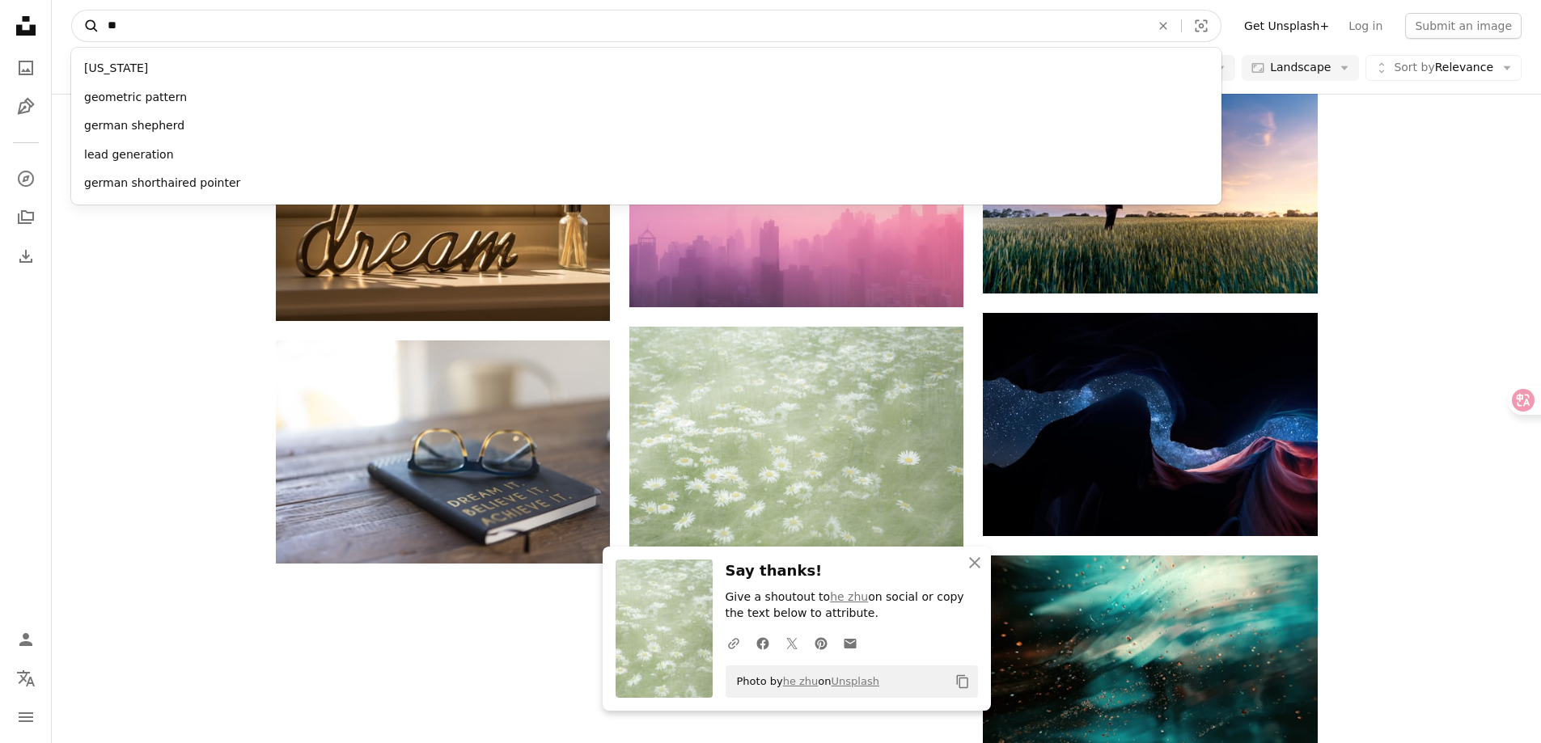
type input "***"
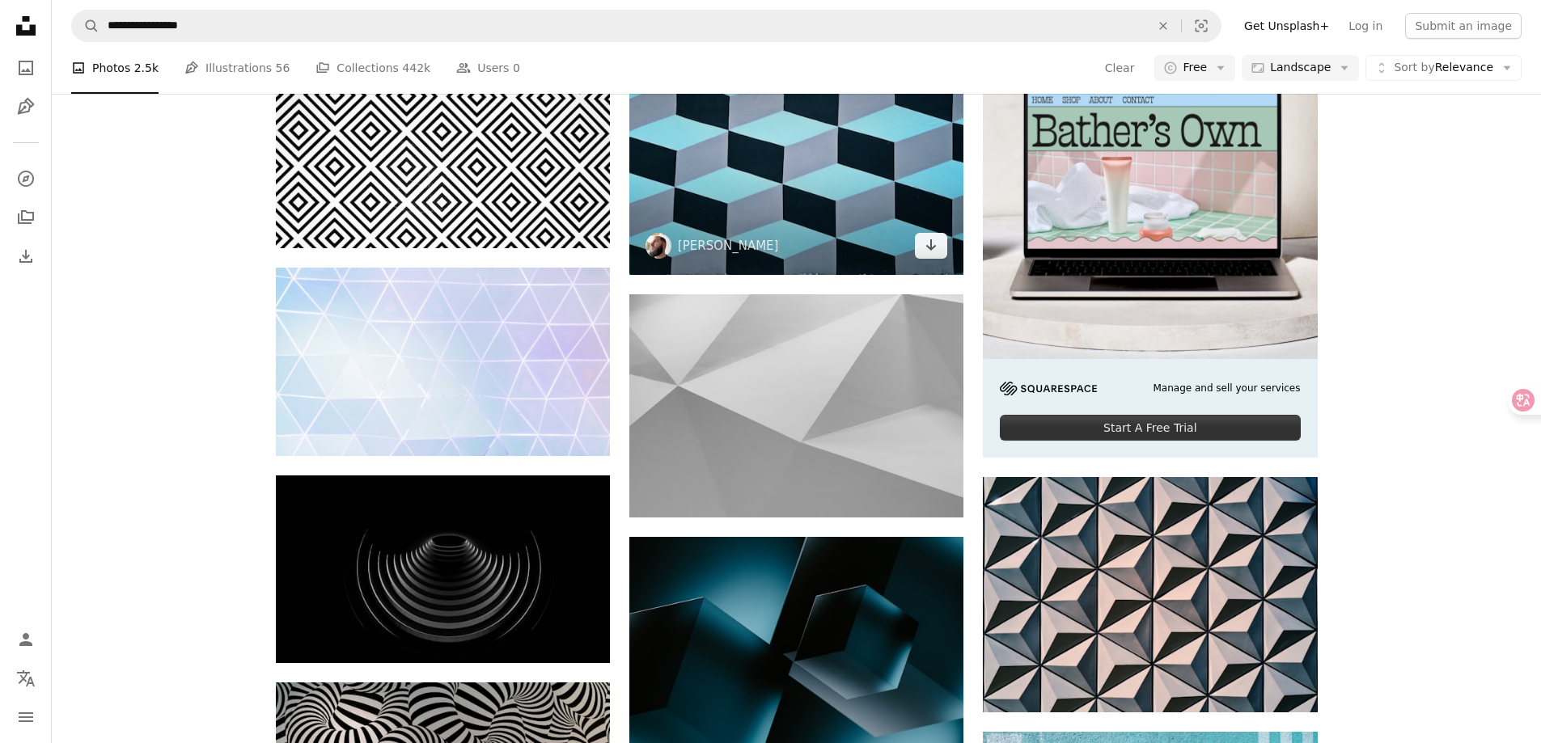
scroll to position [566, 0]
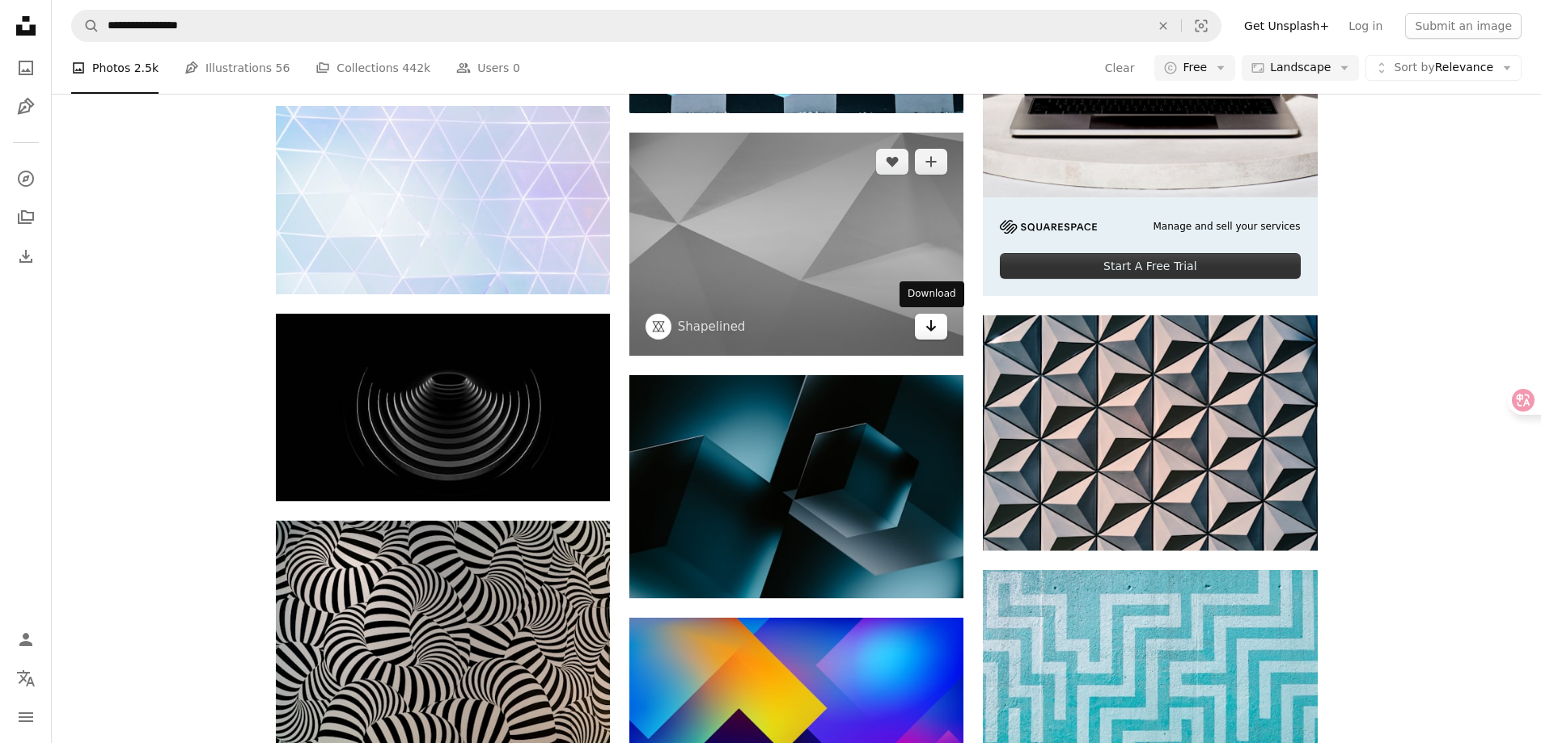
click at [938, 329] on icon "Arrow pointing down" at bounding box center [931, 325] width 13 height 19
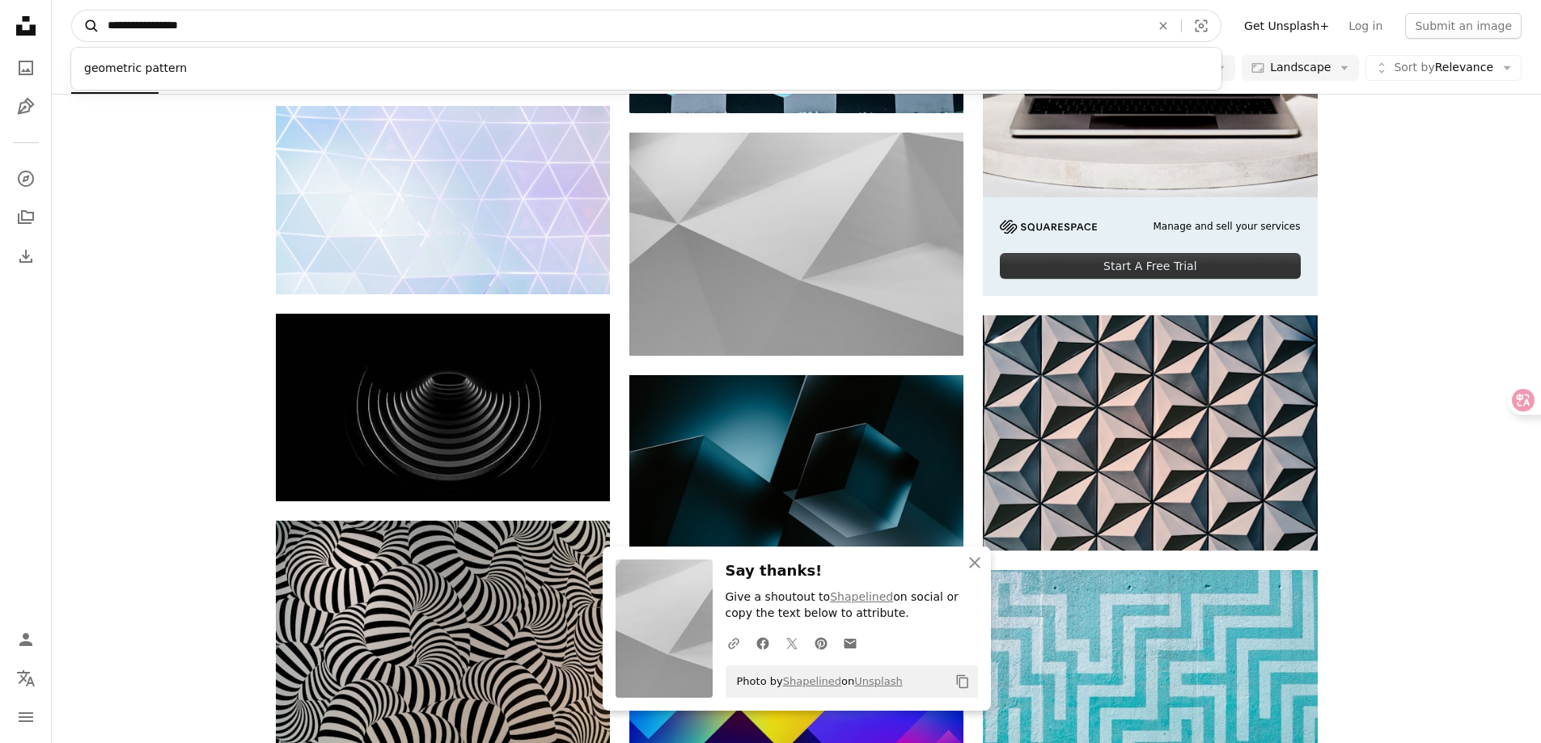
drag, startPoint x: 268, startPoint y: 21, endPoint x: 72, endPoint y: 21, distance: 195.8
click at [72, 21] on form "**********" at bounding box center [646, 26] width 1150 height 32
type input "*"
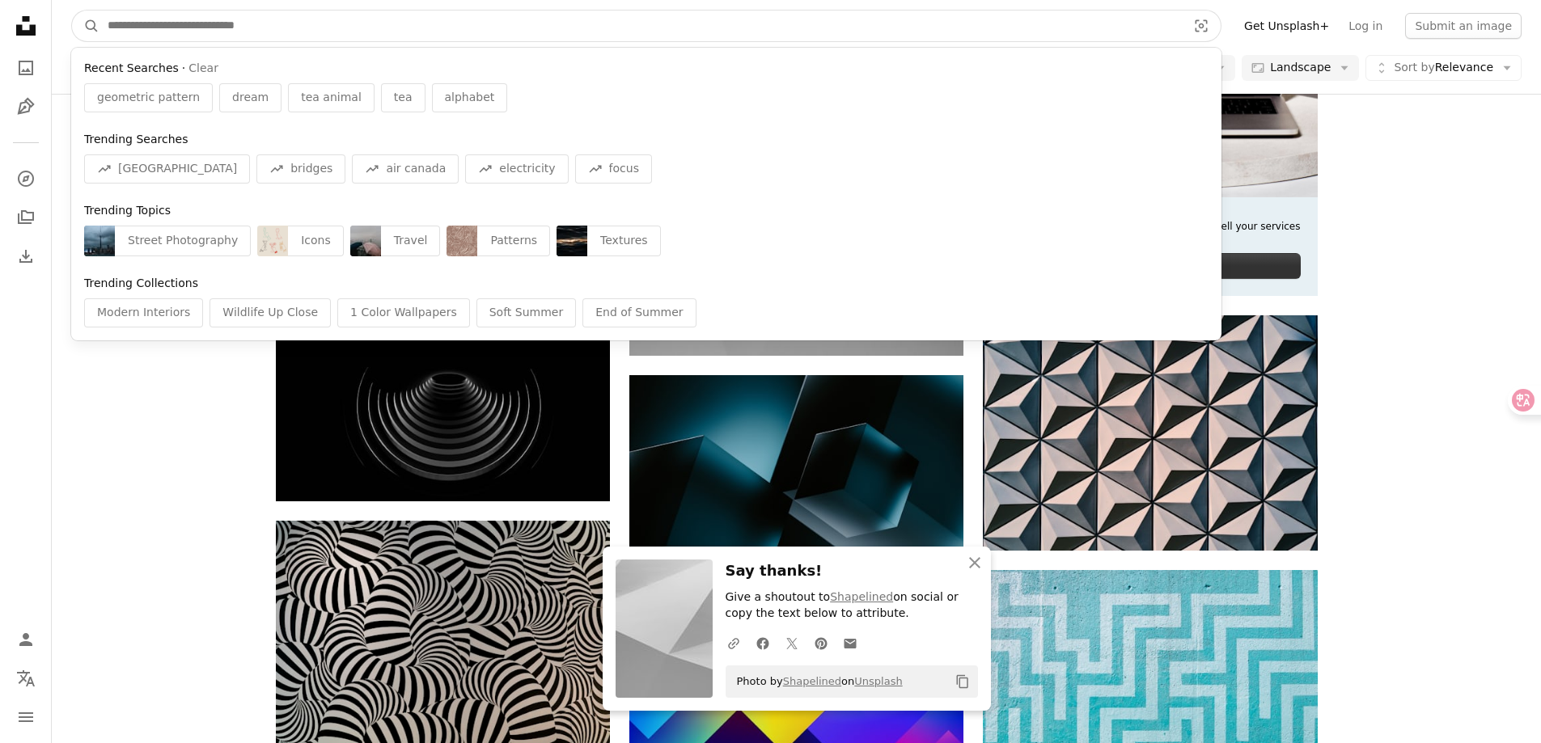
type input "*"
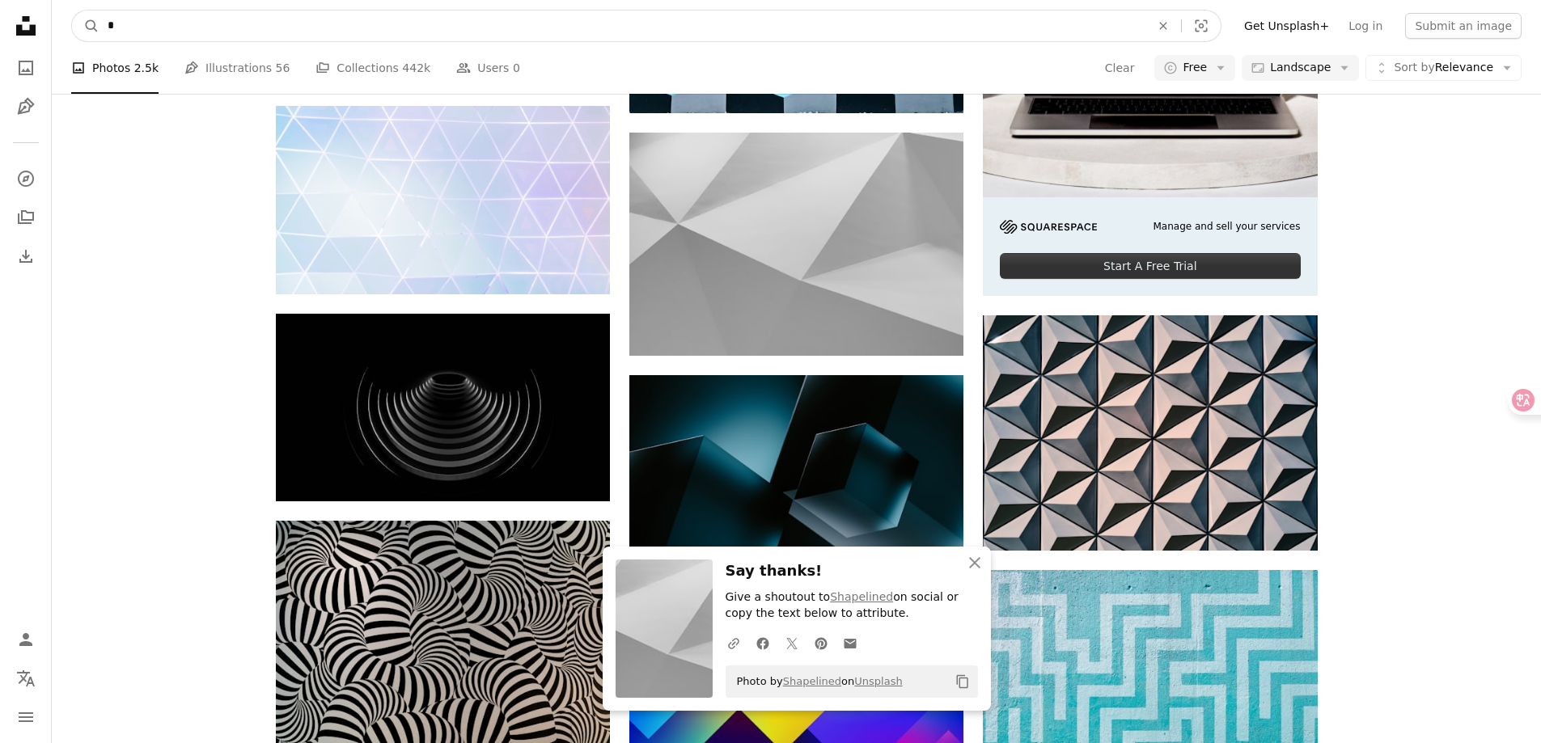
click button "A magnifying glass" at bounding box center [86, 26] width 28 height 31
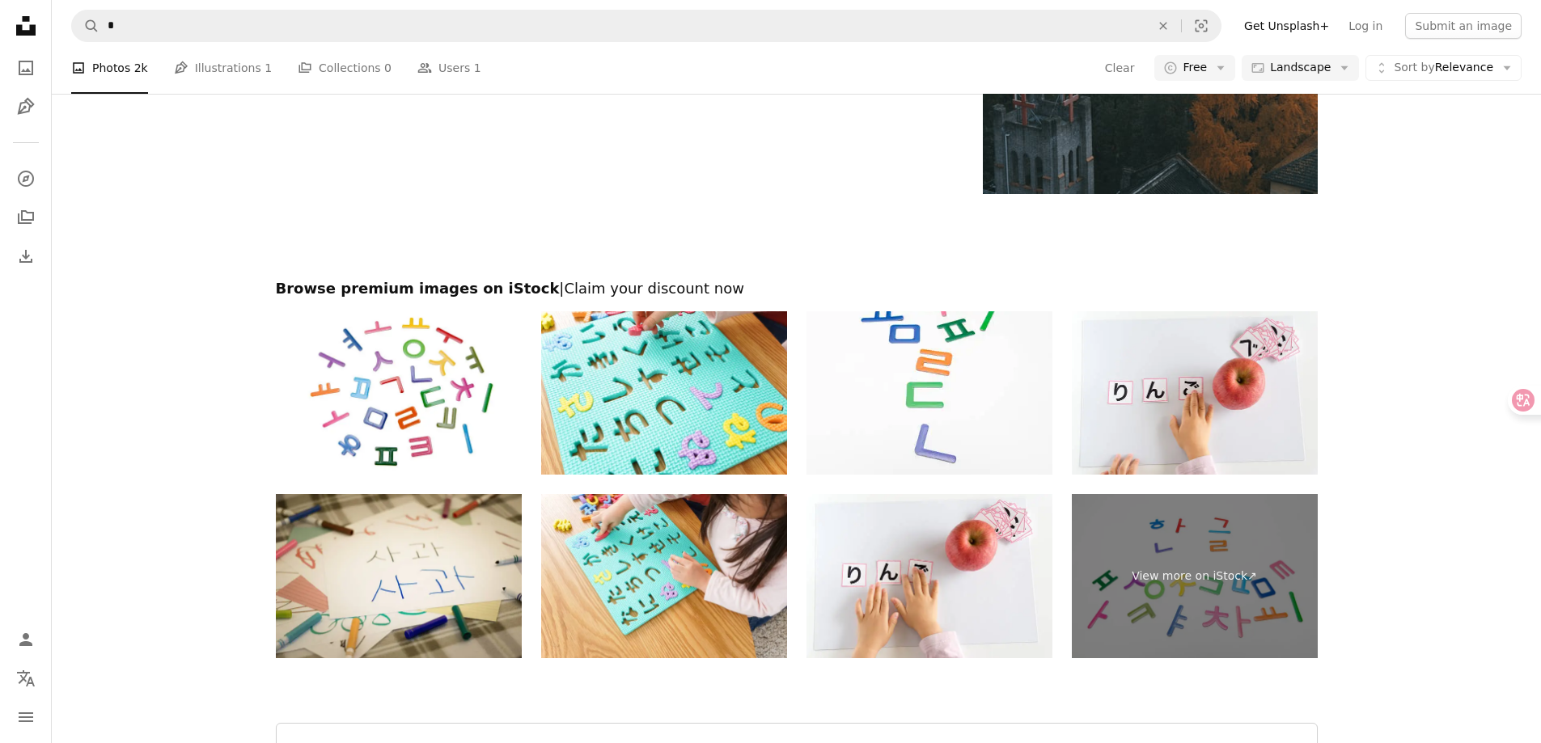
scroll to position [2346, 0]
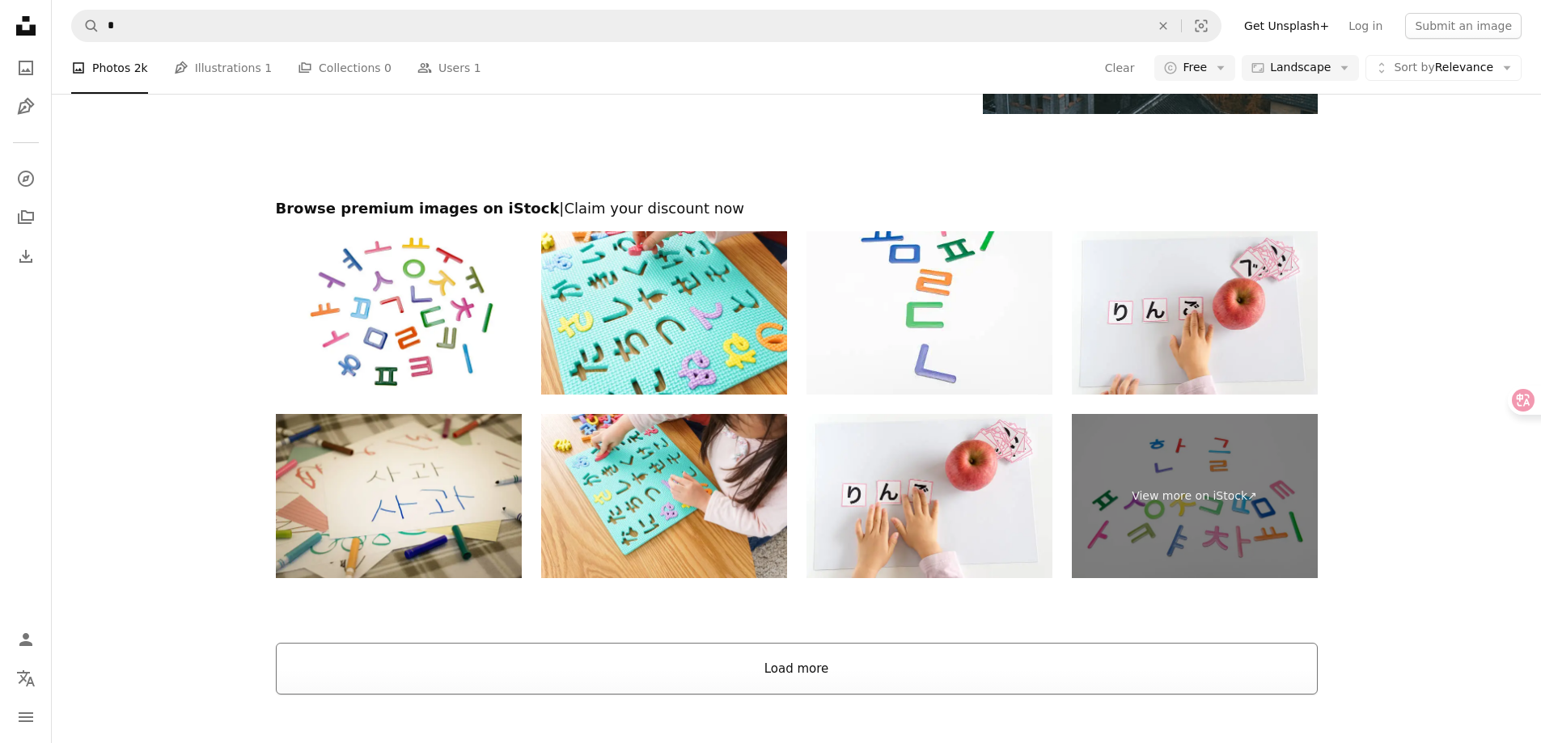
click at [843, 666] on button "Load more" at bounding box center [797, 669] width 1042 height 52
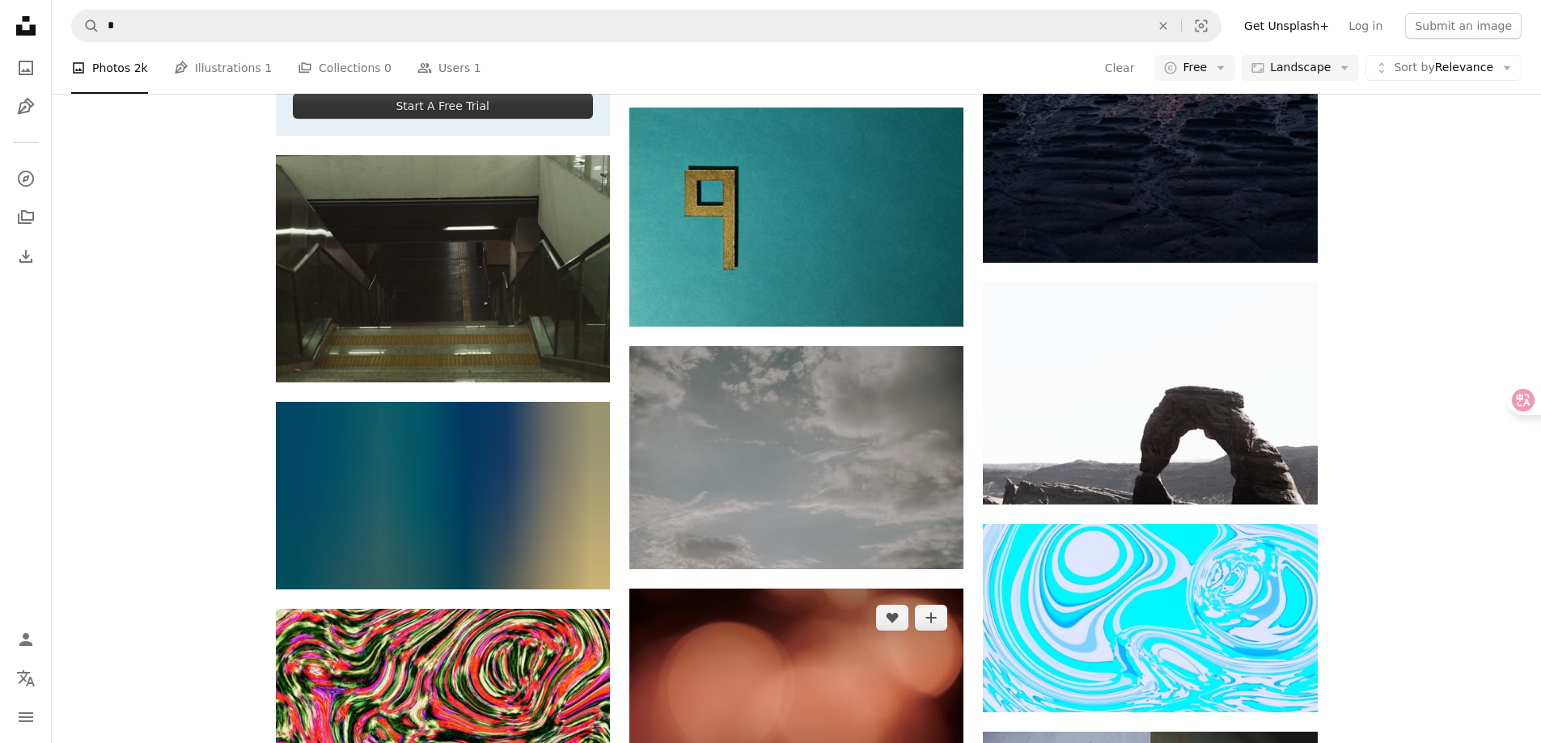
scroll to position [3317, 0]
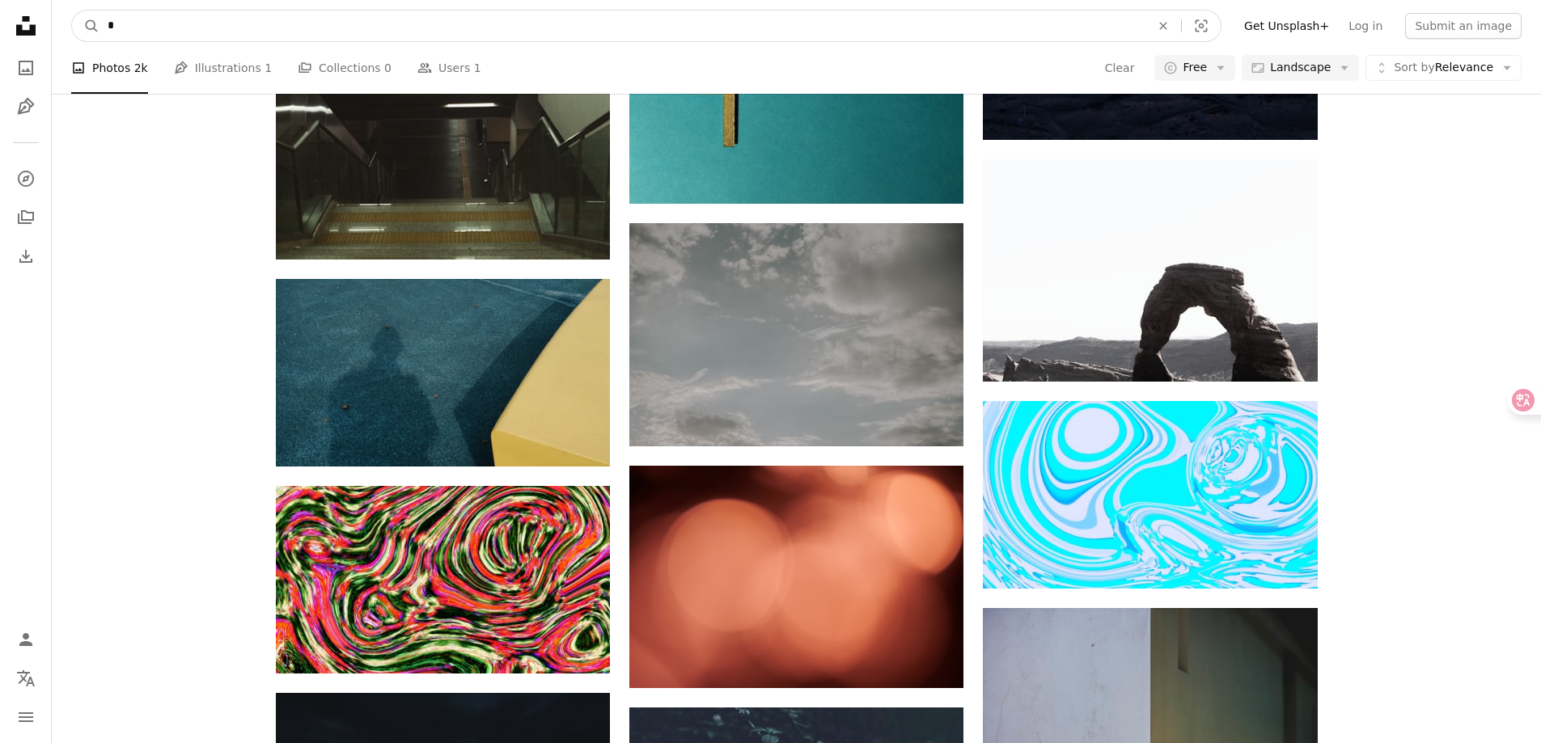
drag, startPoint x: 206, startPoint y: 19, endPoint x: 66, endPoint y: 19, distance: 139.9
click at [66, 19] on nav "A magnifying glass * An X shape Visual search Filters Get Unsplash+ Log in Subm…" at bounding box center [796, 26] width 1489 height 52
paste input "**********"
type input "**********"
click at [72, 11] on button "A magnifying glass" at bounding box center [86, 26] width 28 height 31
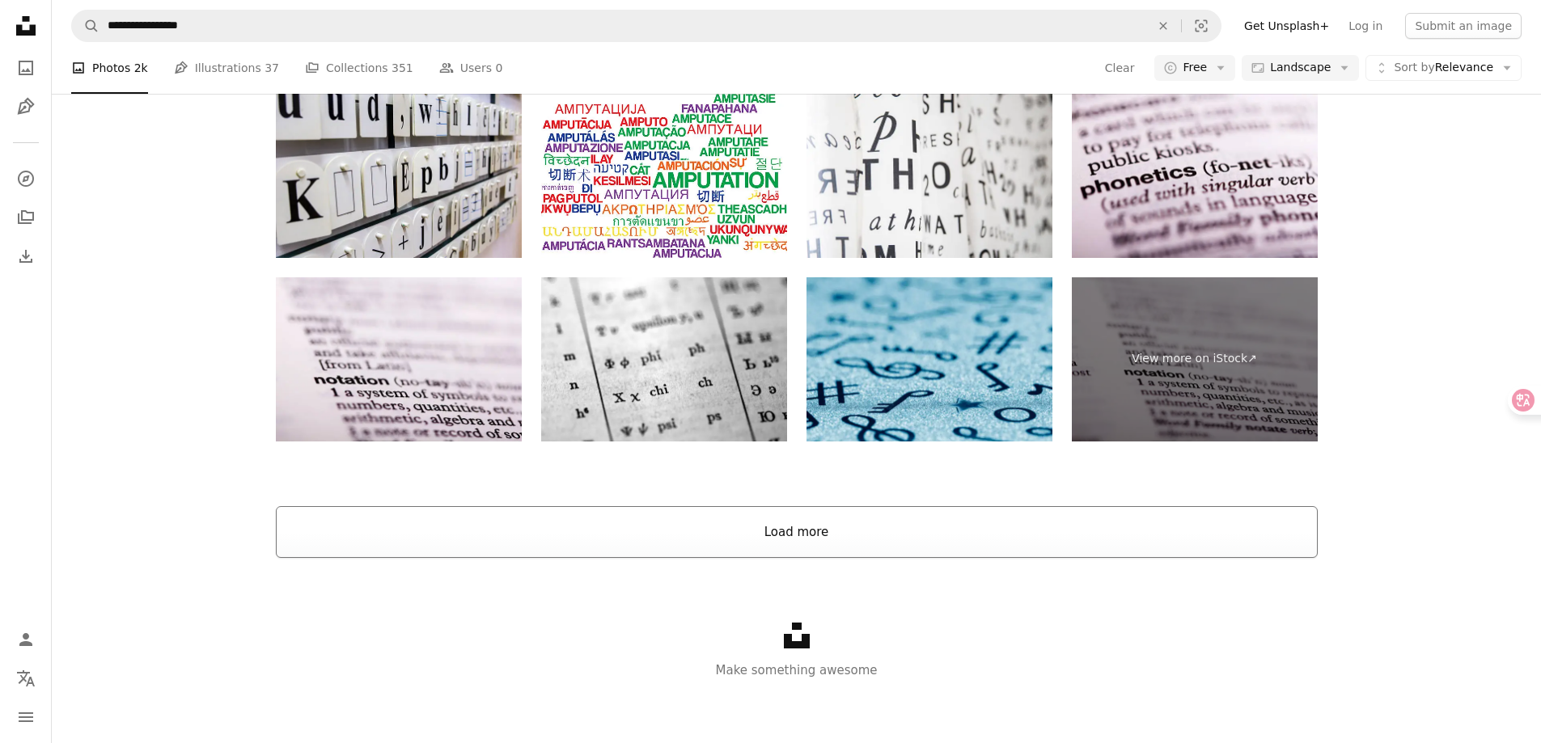
click at [829, 526] on button "Load more" at bounding box center [797, 532] width 1042 height 52
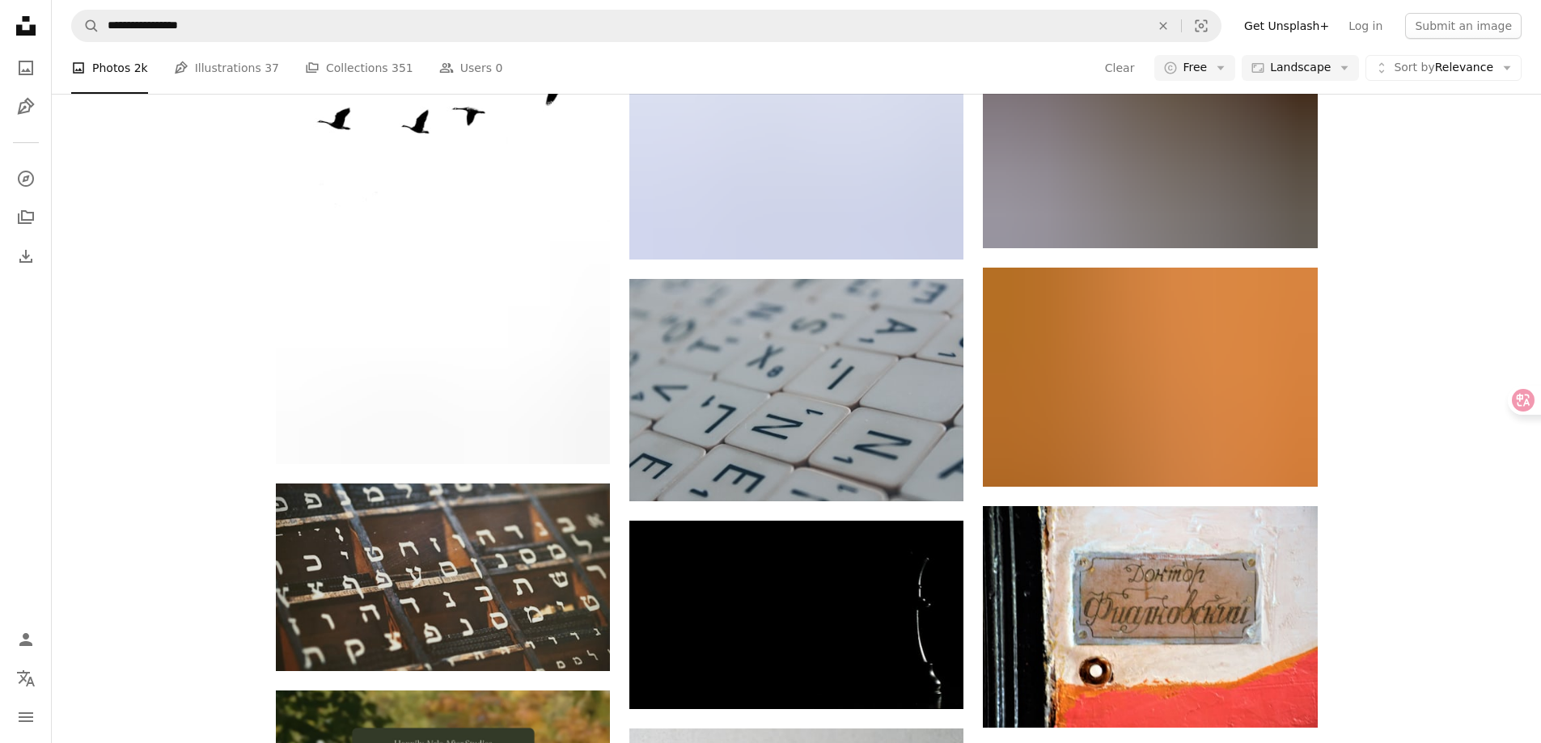
scroll to position [2018, 0]
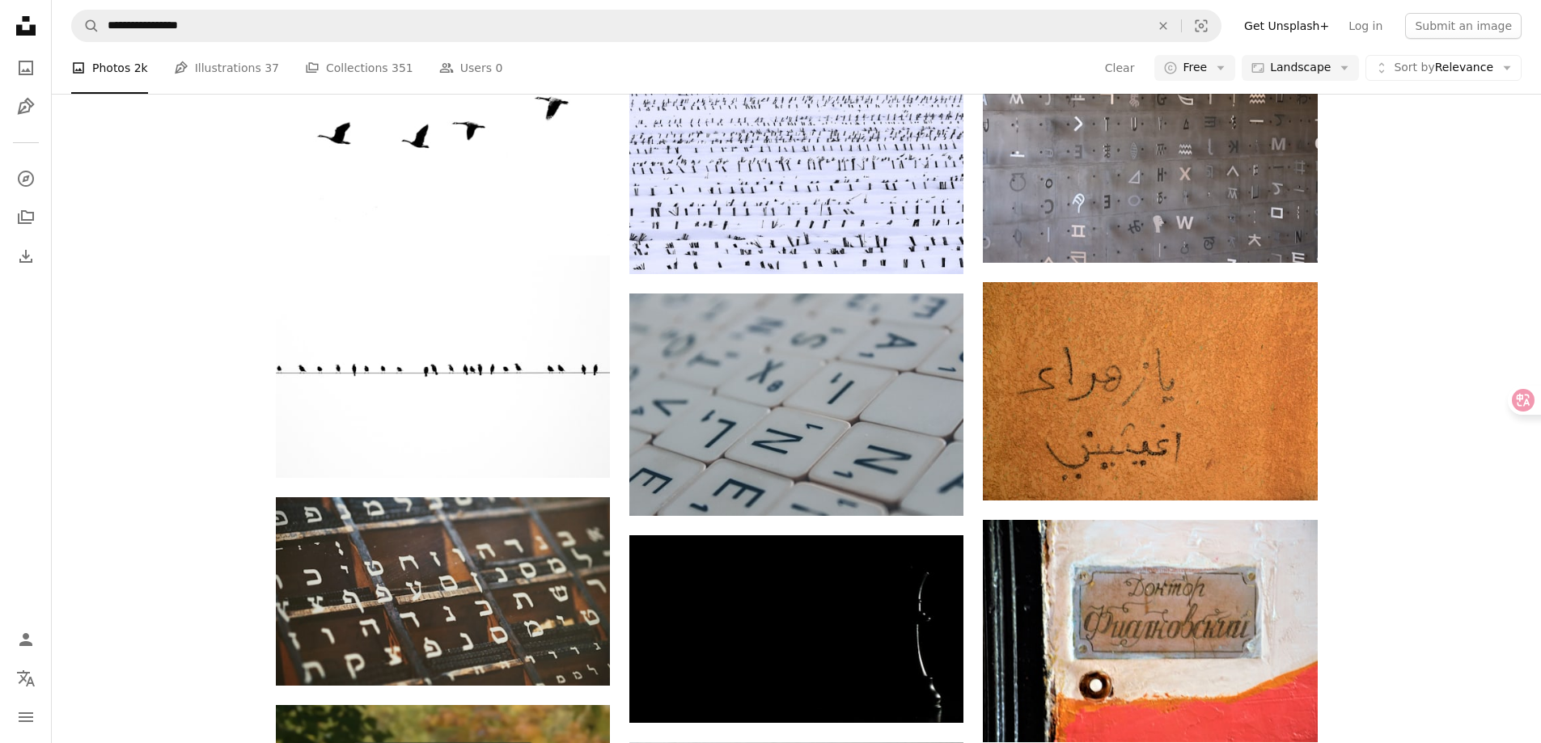
drag, startPoint x: 1538, startPoint y: 308, endPoint x: 1550, endPoint y: 328, distance: 22.9
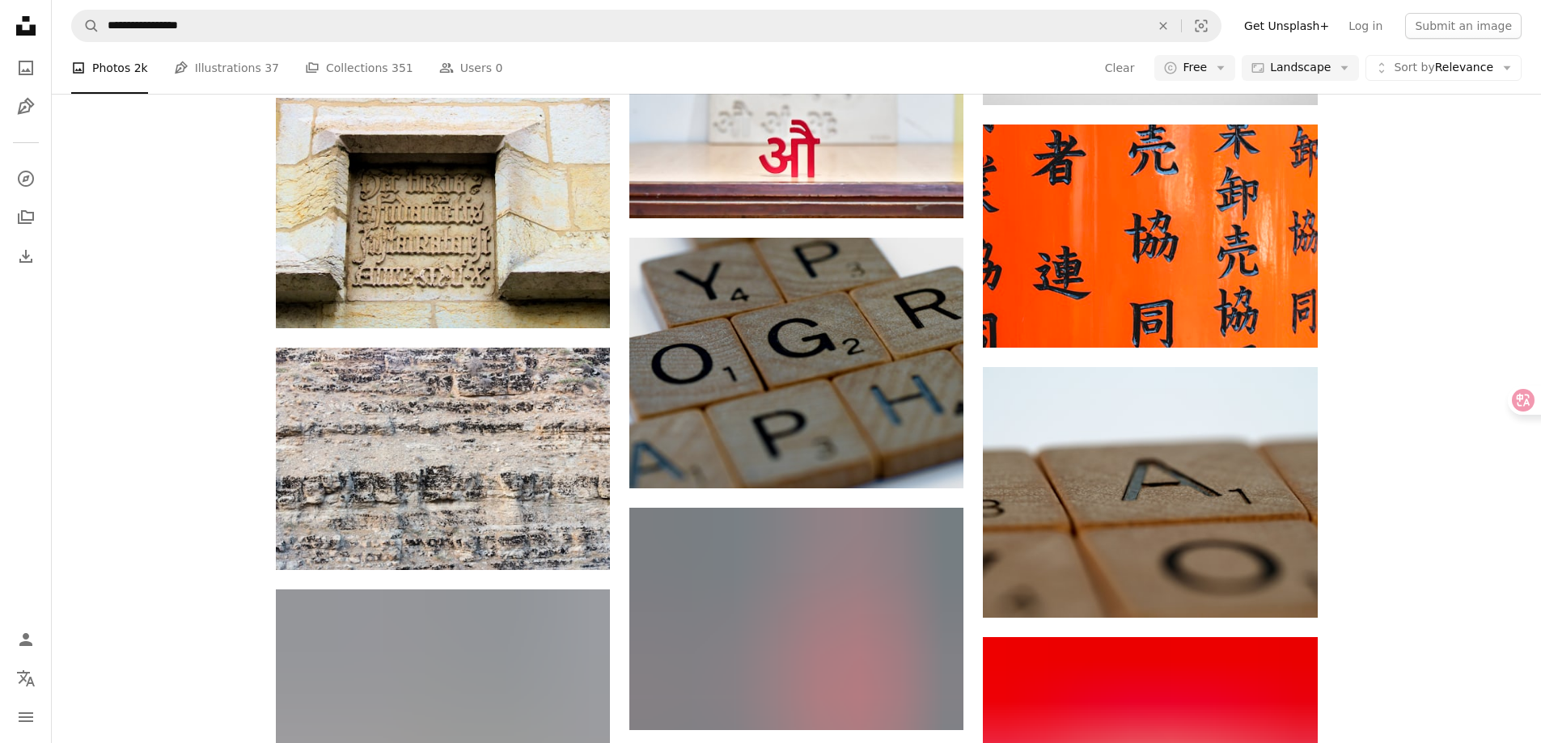
scroll to position [9112, 0]
